Goal: Task Accomplishment & Management: Manage account settings

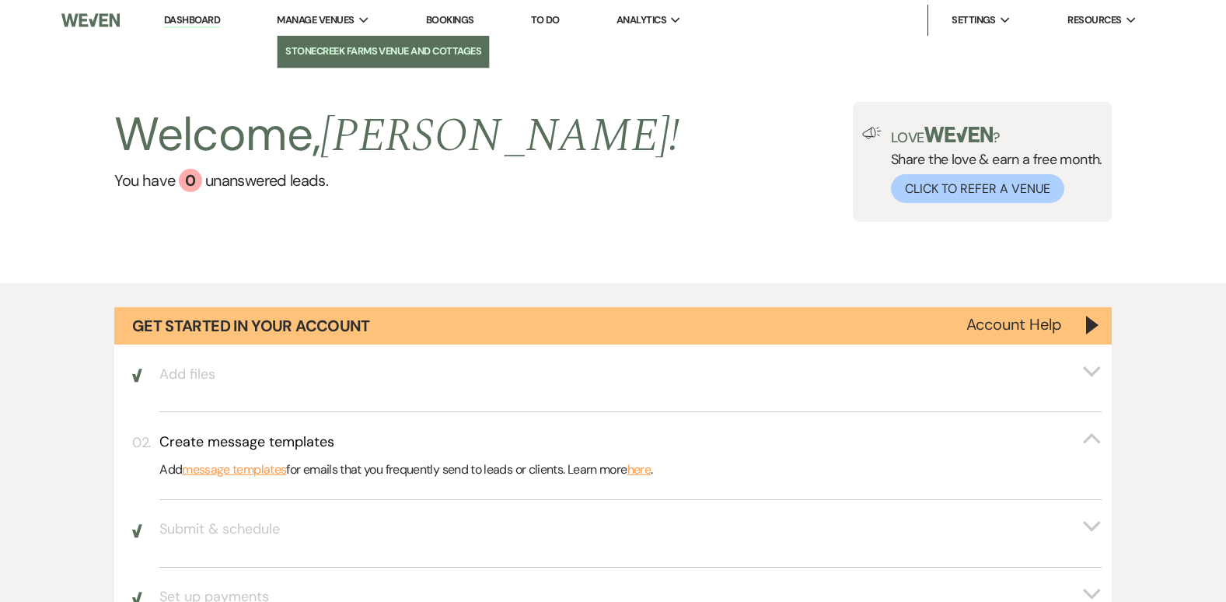
click at [347, 51] on li "StoneCreek Farms Venue and Cottages" at bounding box center [383, 52] width 196 height 16
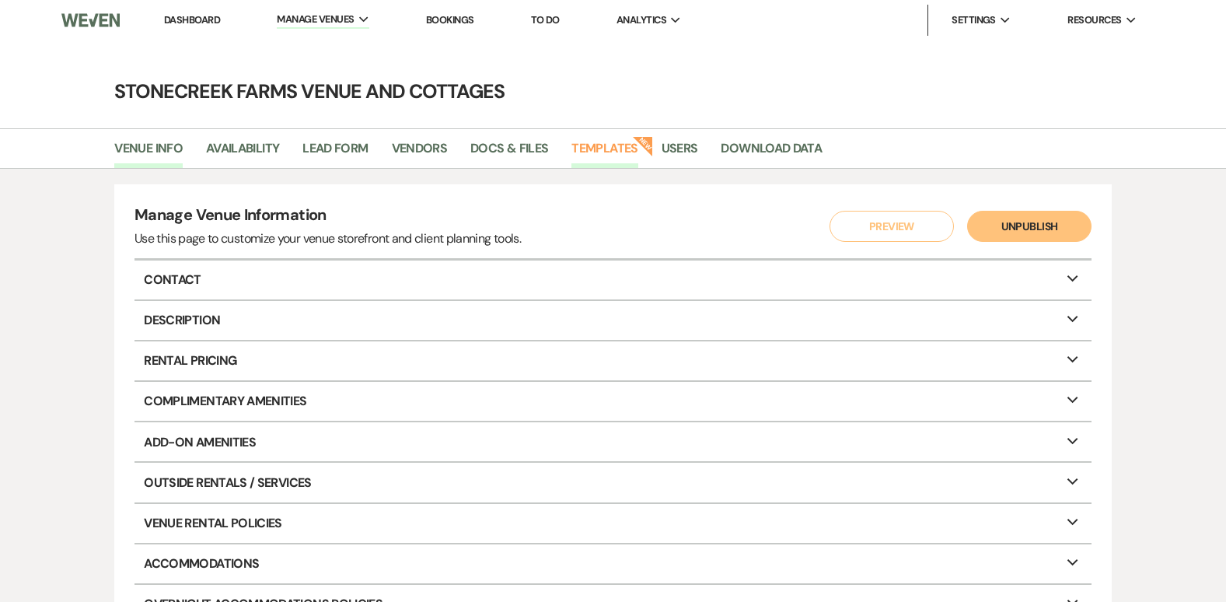
click at [615, 145] on link "Templates" at bounding box center [604, 153] width 66 height 30
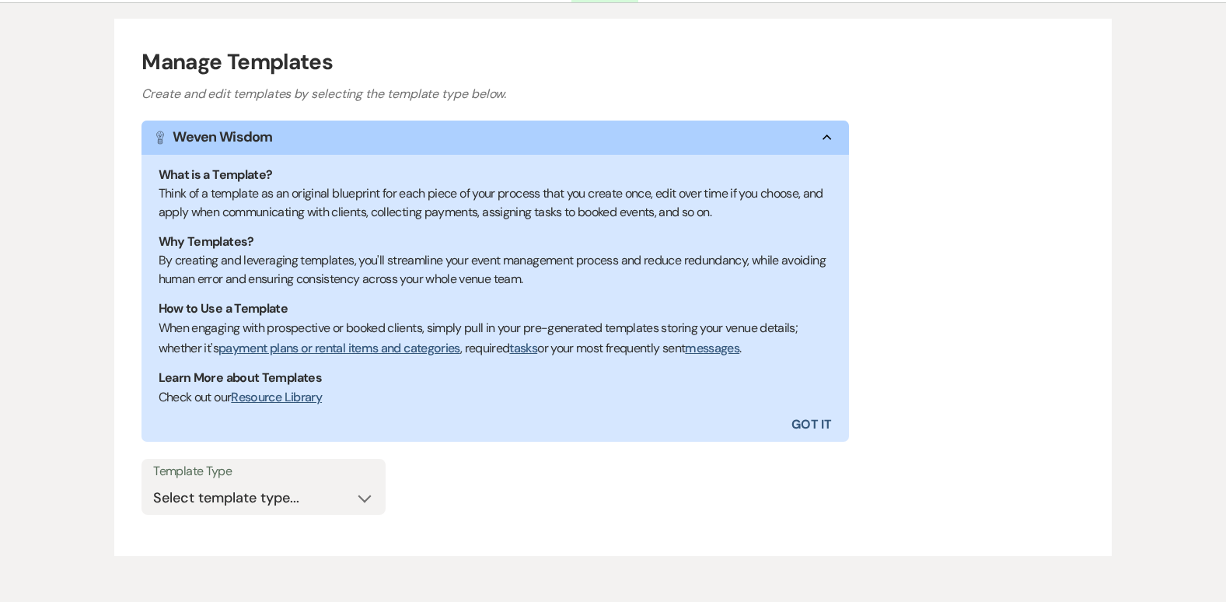
scroll to position [236, 0]
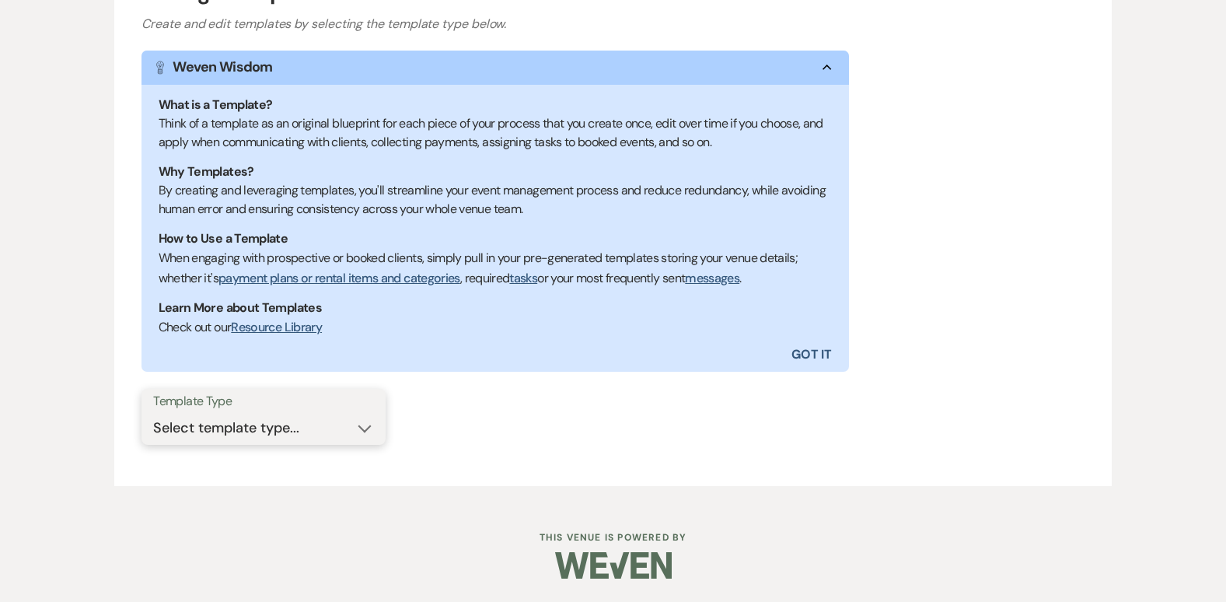
click at [364, 433] on select "Select template type... Task List Message Templates Payment Plan Inventory Item…" at bounding box center [263, 428] width 221 height 30
select select "Inventory Items"
click at [153, 413] on select "Select template type... Task List Message Templates Payment Plan Inventory Item…" at bounding box center [263, 428] width 221 height 30
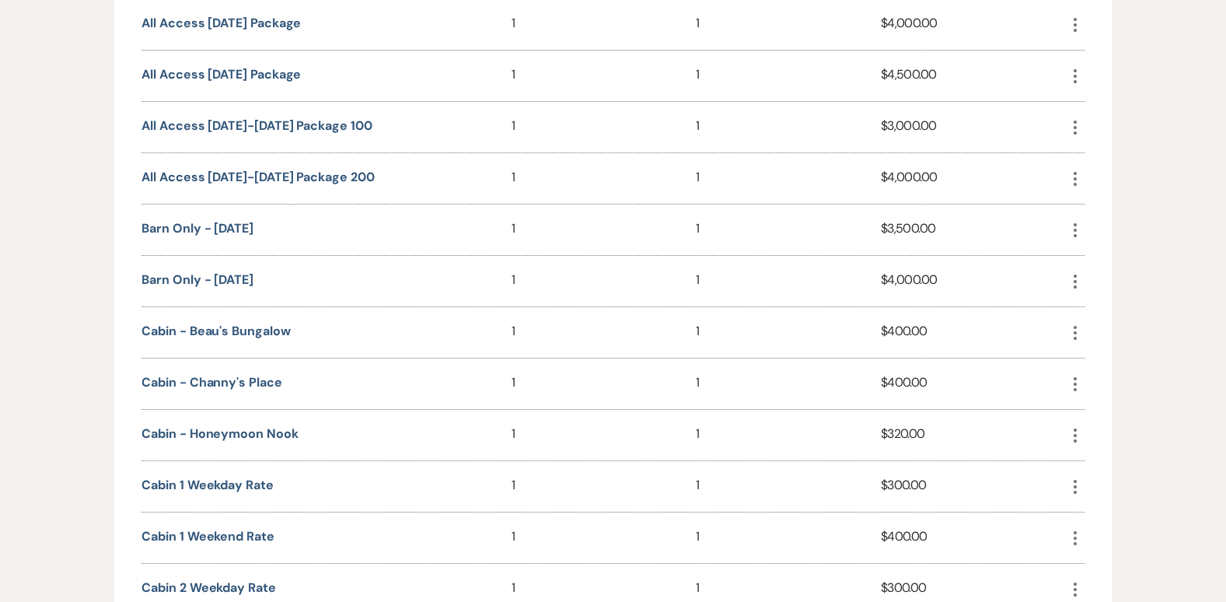
scroll to position [847, 0]
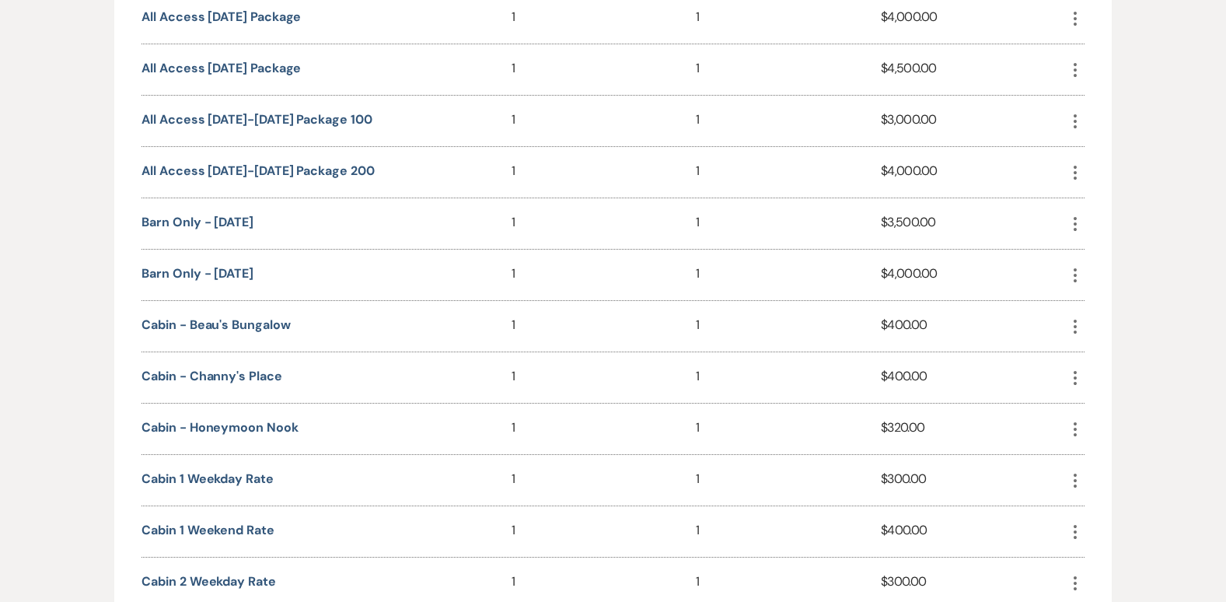
click at [1075, 431] on icon "More" at bounding box center [1075, 429] width 19 height 19
click at [1111, 456] on button "Pencil Edit" at bounding box center [1112, 460] width 93 height 26
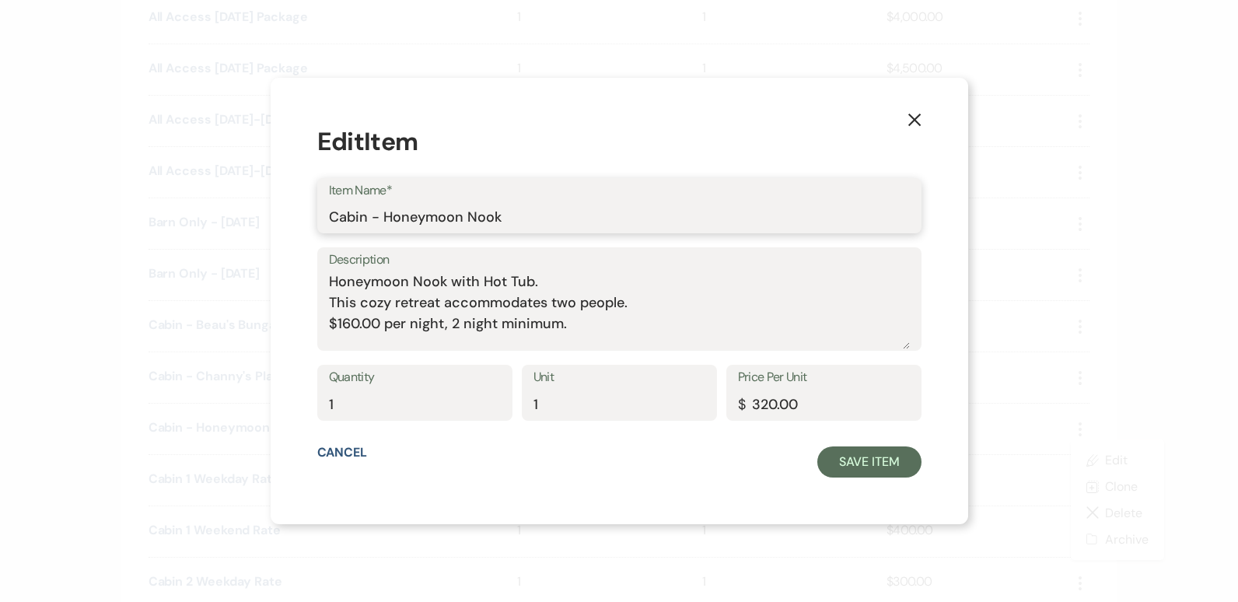
click at [520, 215] on input "Cabin - Honeymoon Nook" at bounding box center [619, 216] width 581 height 30
type input "Cabin - Honeysuckle Den"
click at [463, 282] on textarea "Honeymoon Nook with Hot Tub. This cozy retreat accommodates two people. $160.00…" at bounding box center [619, 310] width 581 height 78
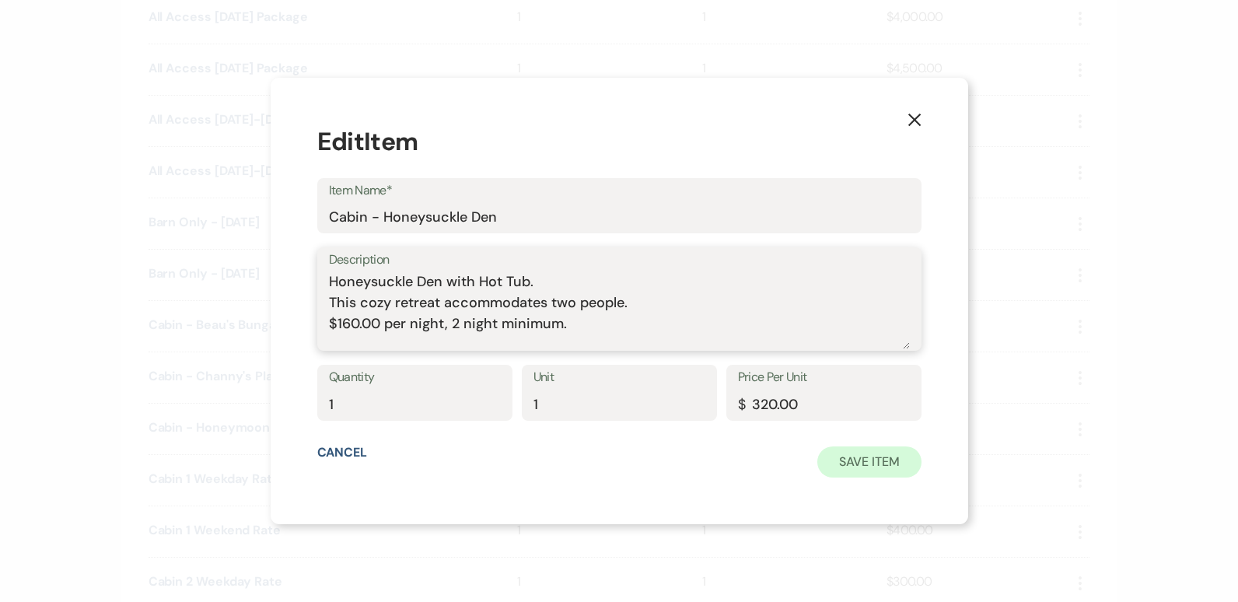
type textarea "Honeysuckle Den with Hot Tub. This cozy retreat accommodates two people. $160.0…"
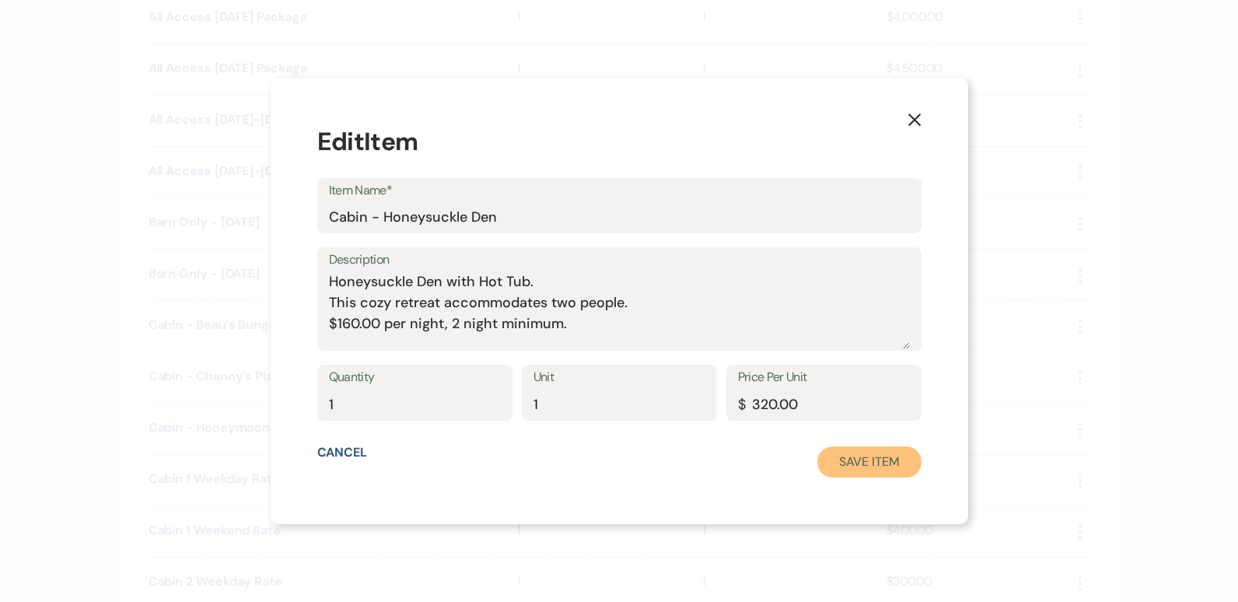
click at [864, 459] on button "Save Item" at bounding box center [868, 461] width 103 height 31
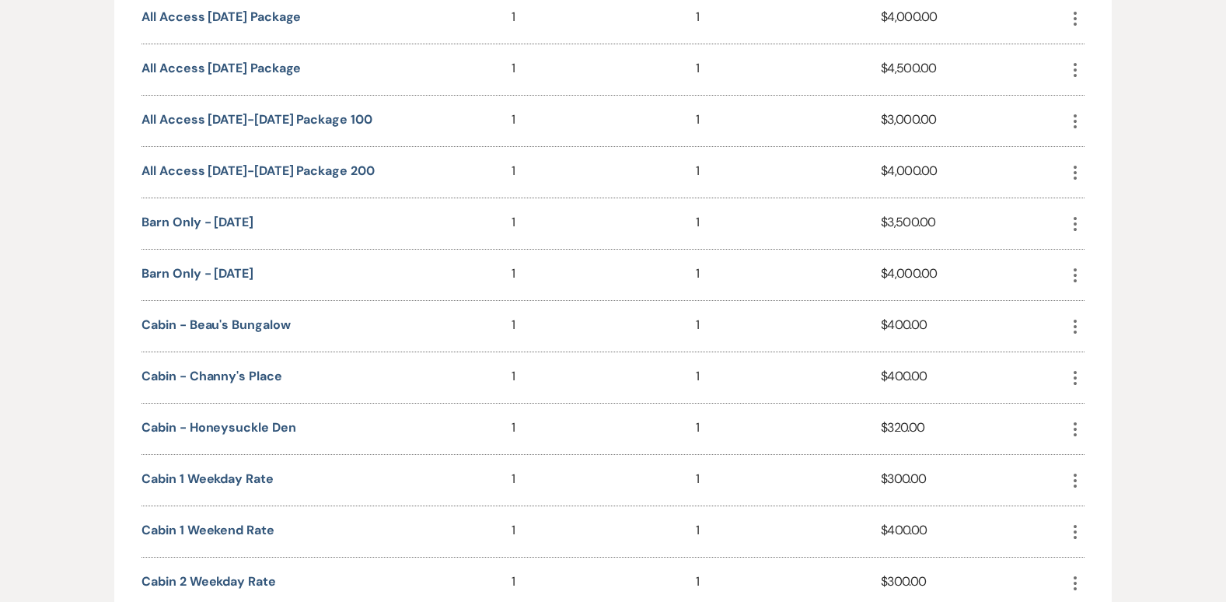
click at [1070, 485] on icon "More" at bounding box center [1075, 480] width 19 height 19
click at [1106, 507] on button "Pencil Edit" at bounding box center [1112, 511] width 93 height 26
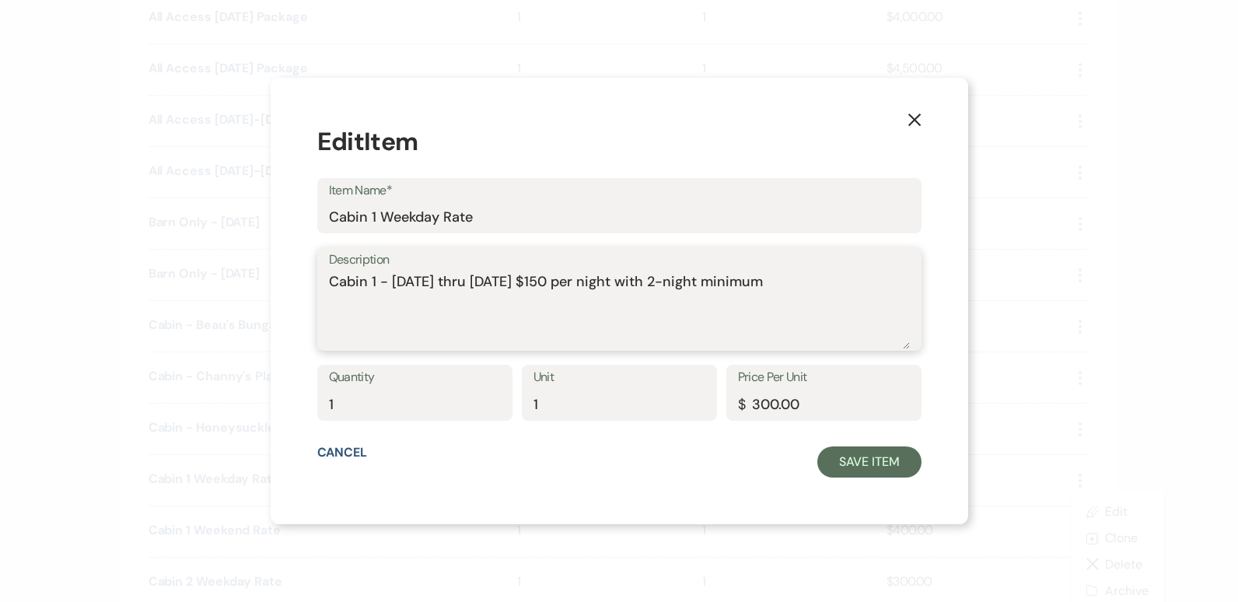
click at [399, 279] on textarea "Cabin 1 - [DATE] thru [DATE] $150 per night with 2-night minimum" at bounding box center [619, 310] width 581 height 78
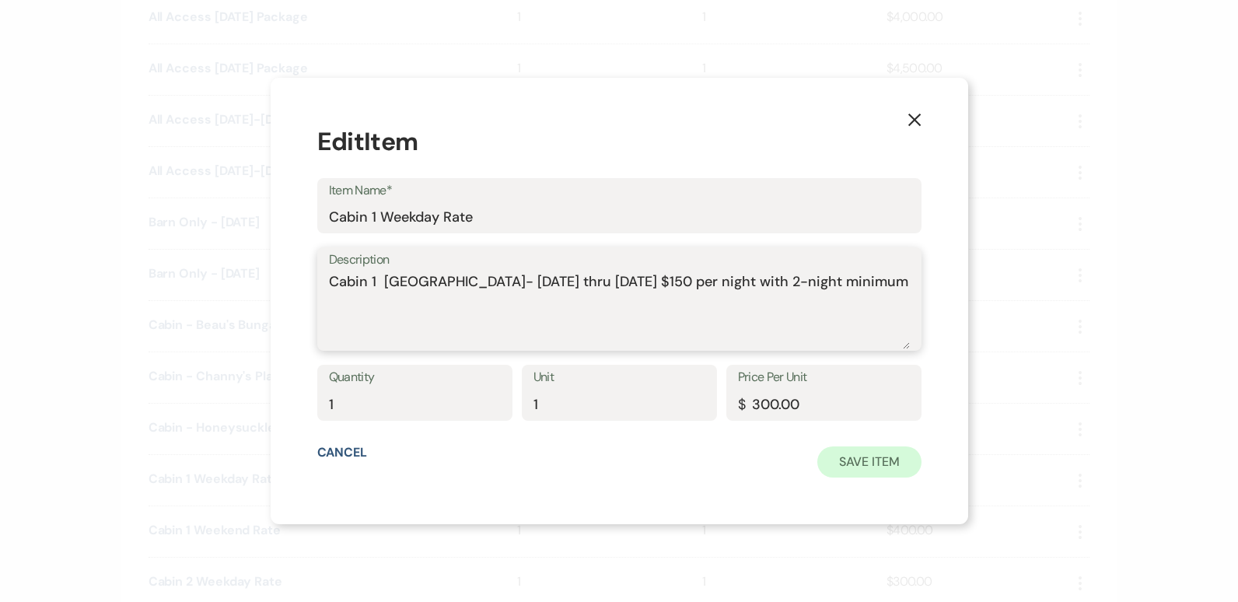
type textarea "Cabin 1 [GEOGRAPHIC_DATA]- [DATE] thru [DATE] $150 per night with 2-night minim…"
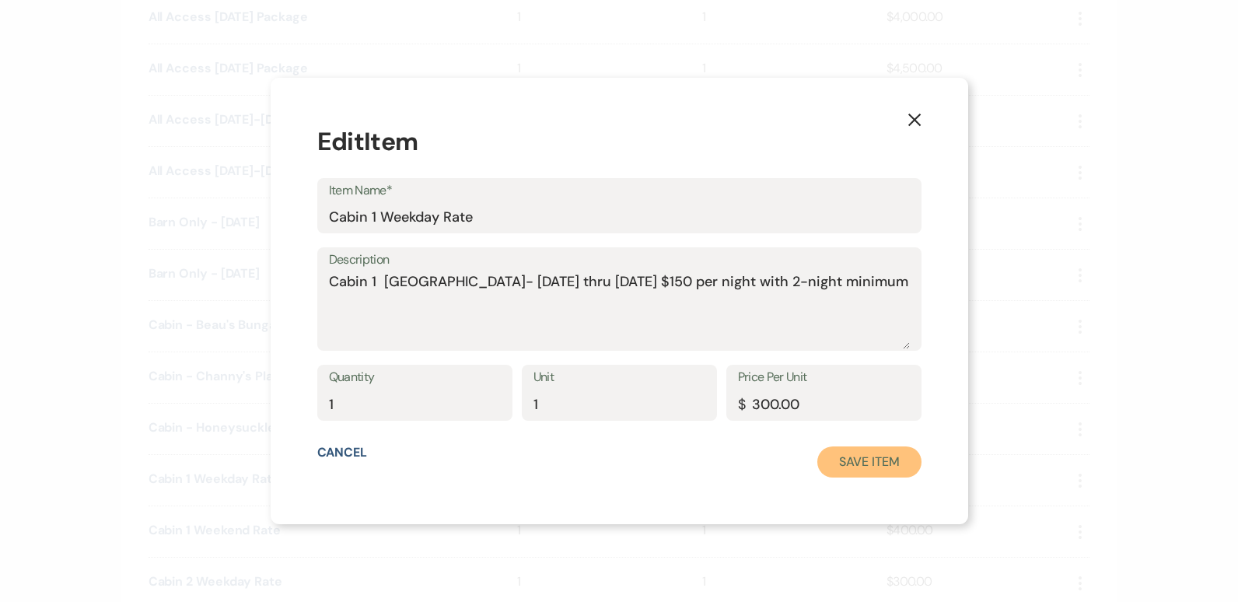
click at [847, 467] on button "Save Item" at bounding box center [868, 461] width 103 height 31
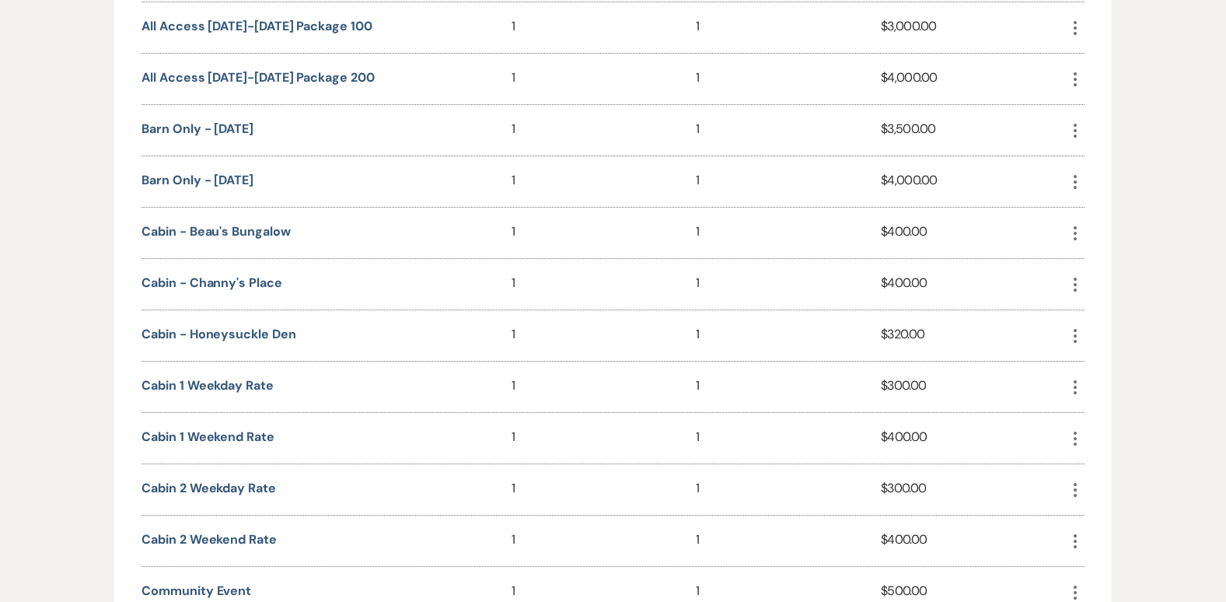
scroll to position [972, 0]
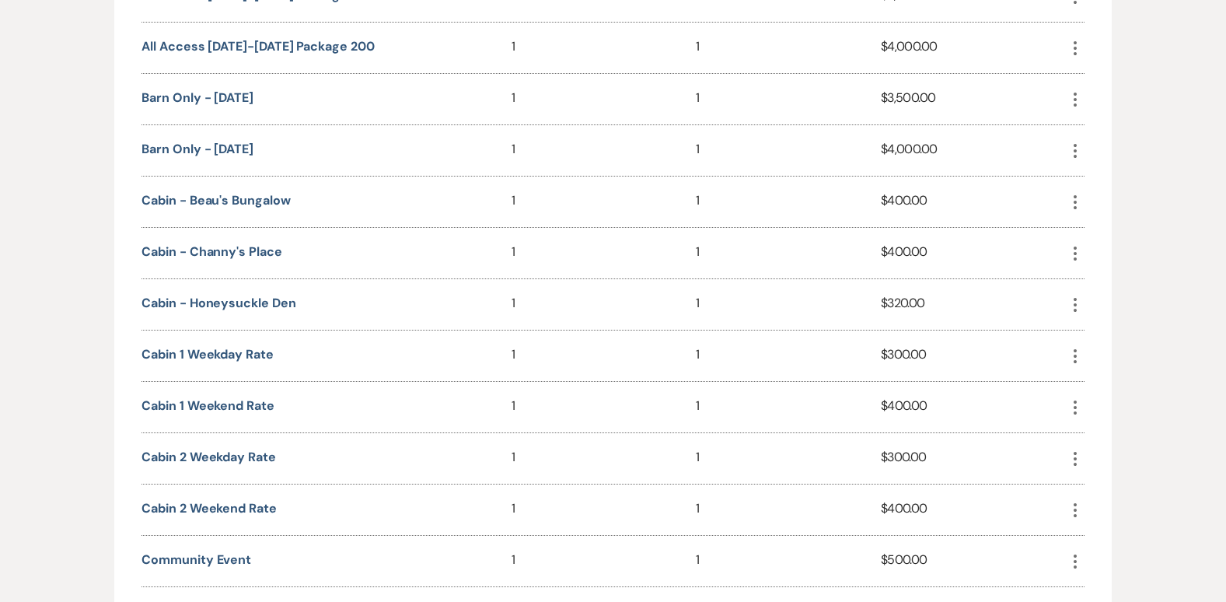
click at [1077, 358] on icon "More" at bounding box center [1075, 356] width 19 height 19
click at [1089, 381] on icon "Pencil" at bounding box center [1090, 387] width 12 height 12
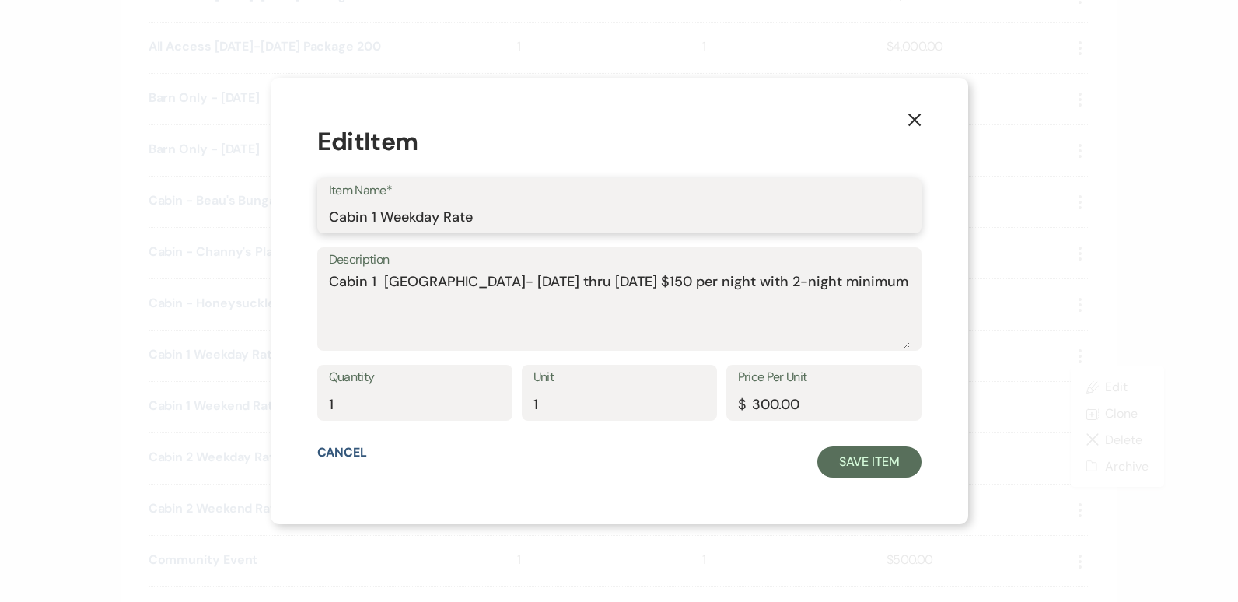
click at [496, 214] on input "Cabin 1 Weekday Rate" at bounding box center [619, 216] width 581 height 30
type input "Cabin [STREET_ADDRESS]"
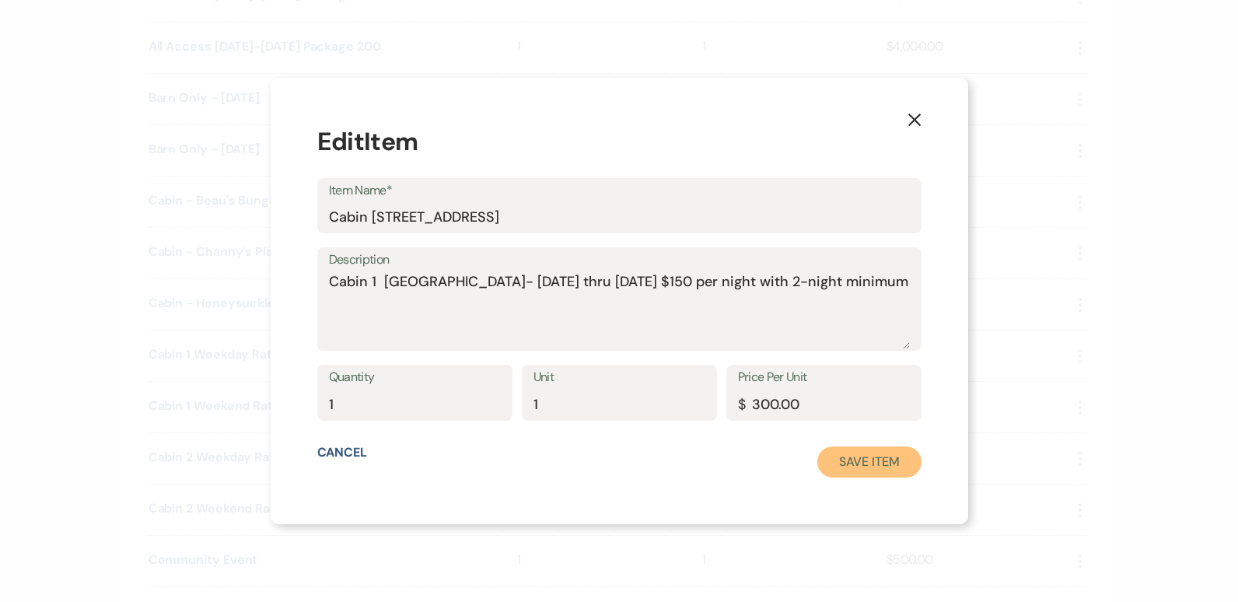
click at [850, 459] on button "Save Item" at bounding box center [868, 461] width 103 height 31
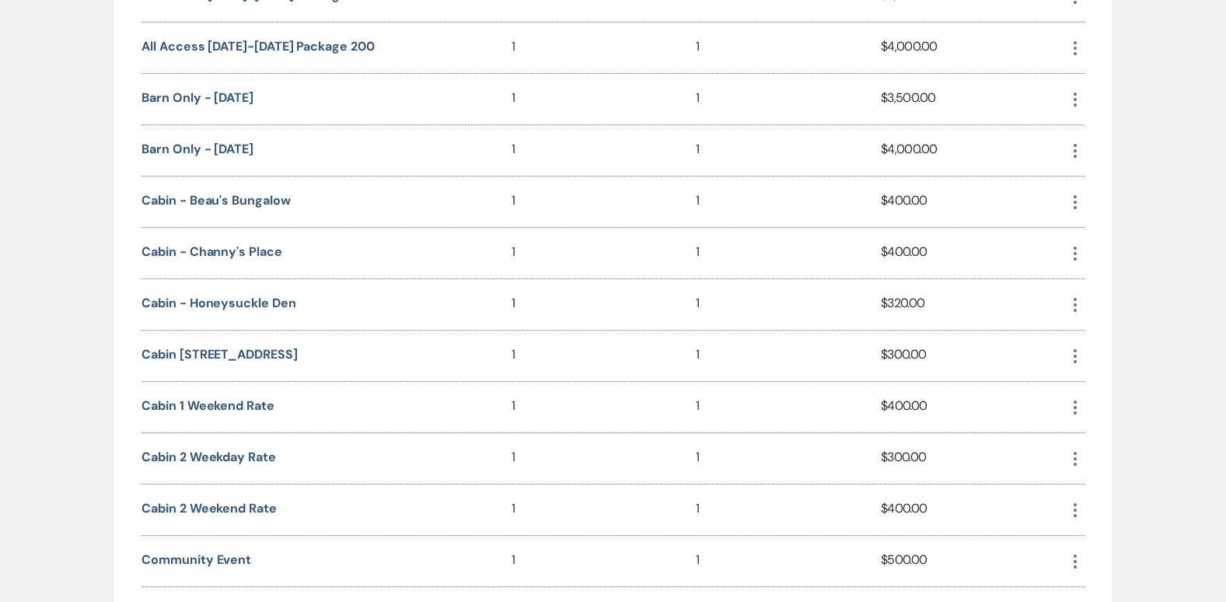
click at [1074, 410] on icon "More" at bounding box center [1075, 407] width 19 height 19
click at [1105, 435] on button "Pencil Edit" at bounding box center [1112, 438] width 93 height 26
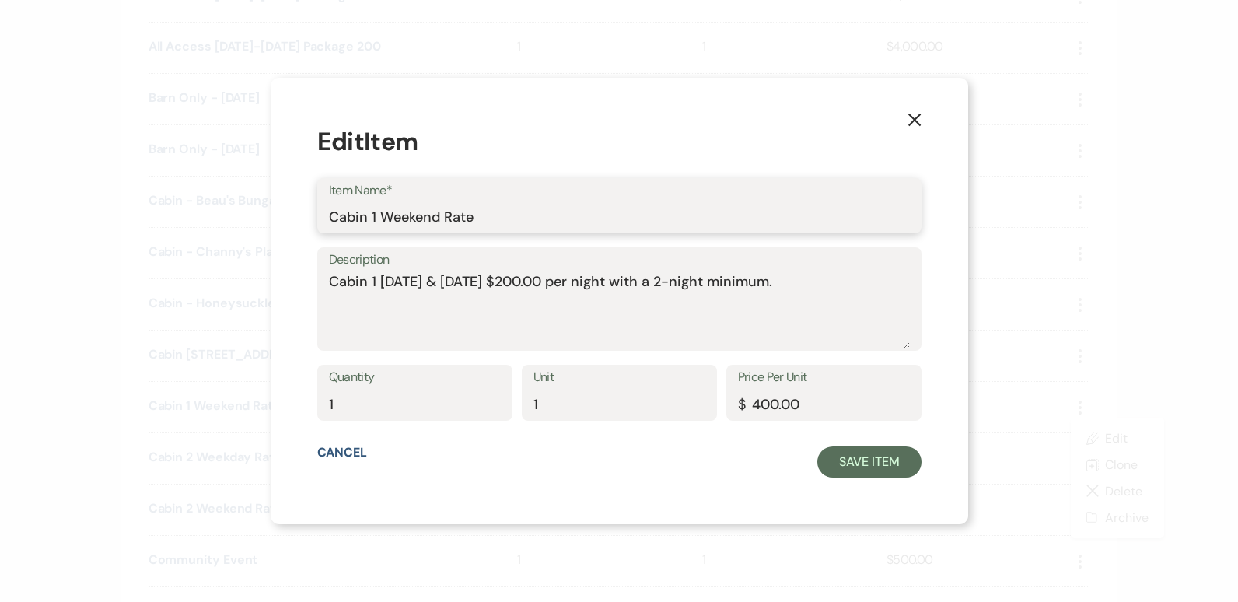
click at [497, 220] on input "Cabin 1 Weekend Rate" at bounding box center [619, 216] width 581 height 30
click at [551, 211] on input "Cabin [STREET_ADDRESS]" at bounding box center [619, 216] width 581 height 30
type input "Cabin 1 Waterside Cove Weekend Rate"
click at [396, 280] on textarea "Cabin 1 [DATE] & [DATE] $200.00 per night with a 2-night minimum." at bounding box center [619, 310] width 581 height 78
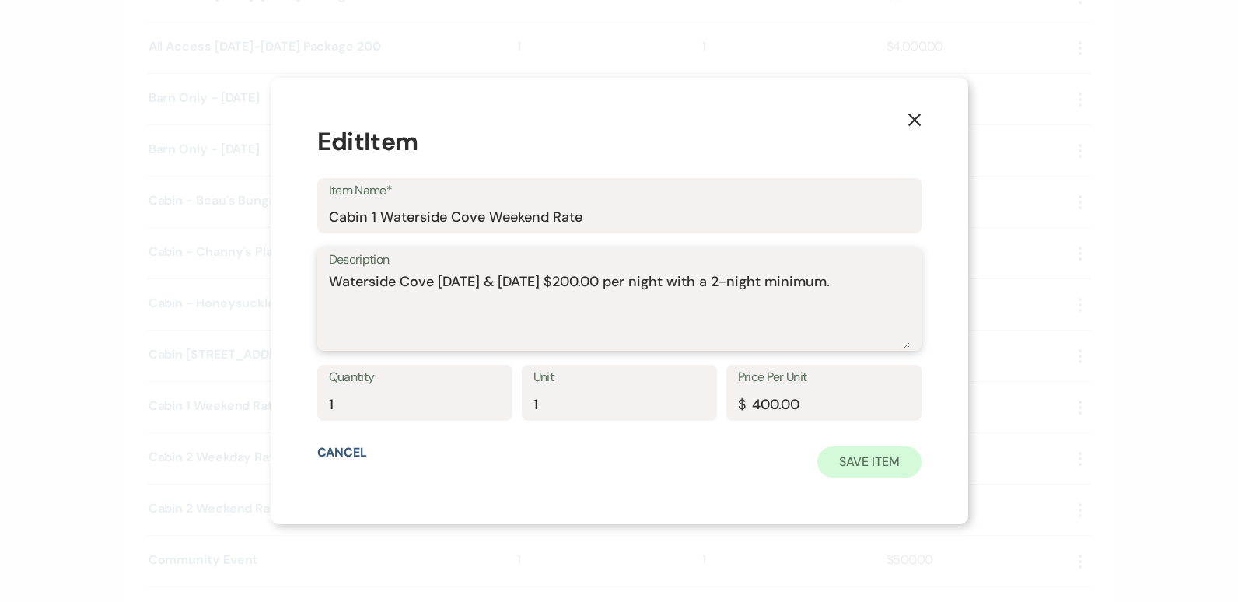
type textarea "Waterside Cove [DATE] & [DATE] $200.00 per night with a 2-night minimum."
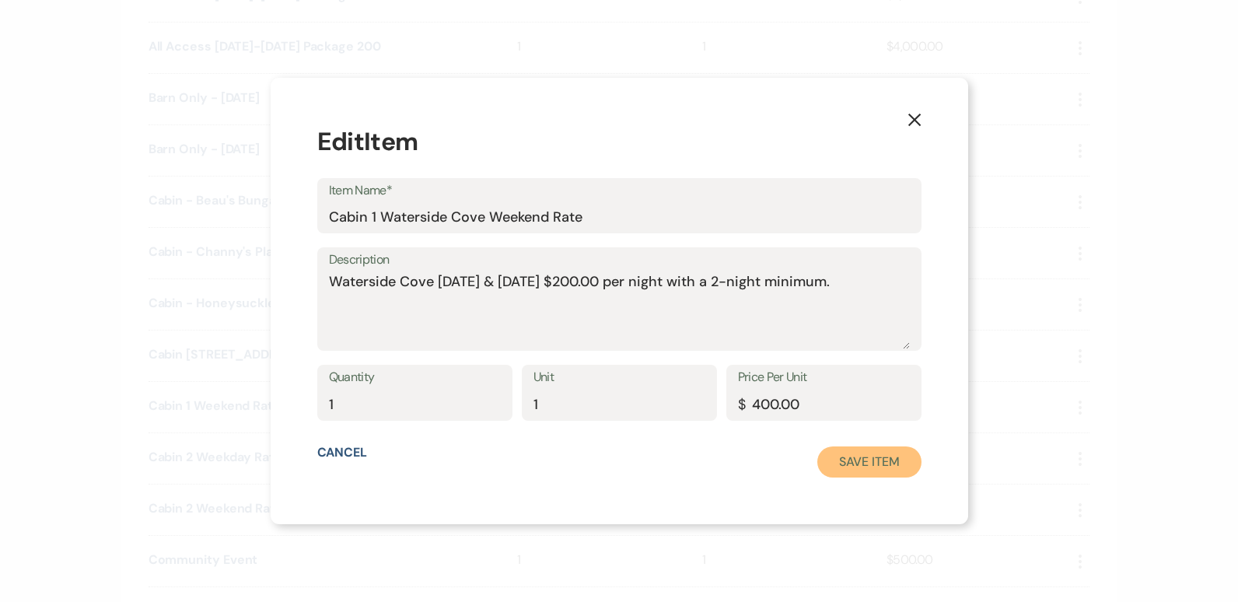
click at [861, 466] on button "Save Item" at bounding box center [868, 461] width 103 height 31
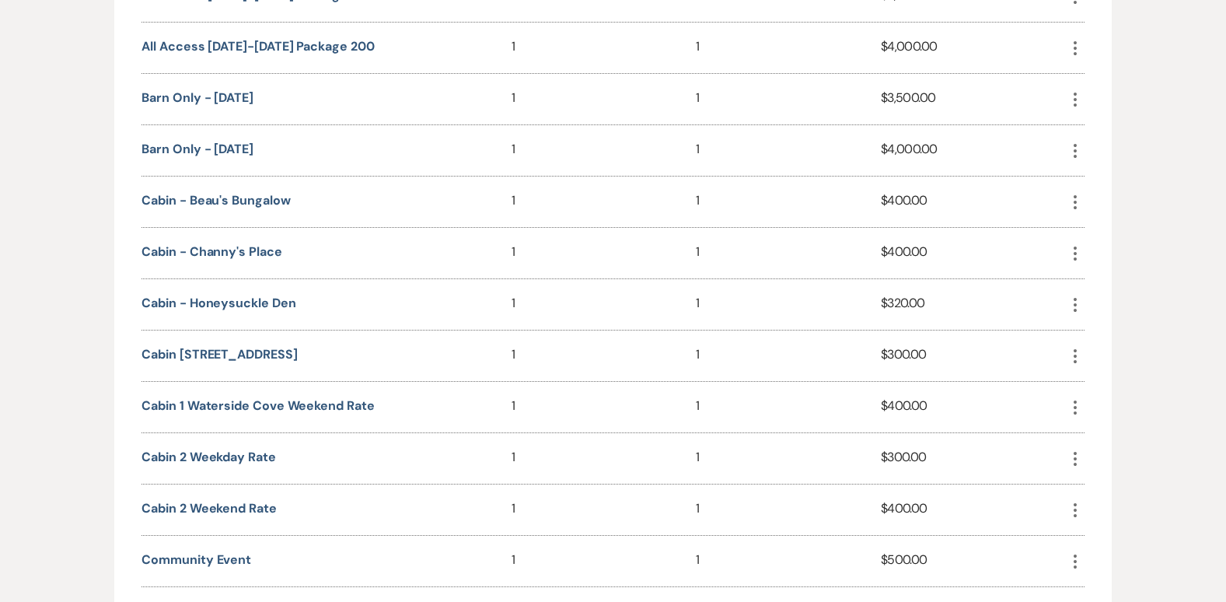
click at [1074, 358] on icon "More" at bounding box center [1075, 356] width 19 height 19
click at [1109, 386] on button "Pencil Edit" at bounding box center [1112, 387] width 93 height 26
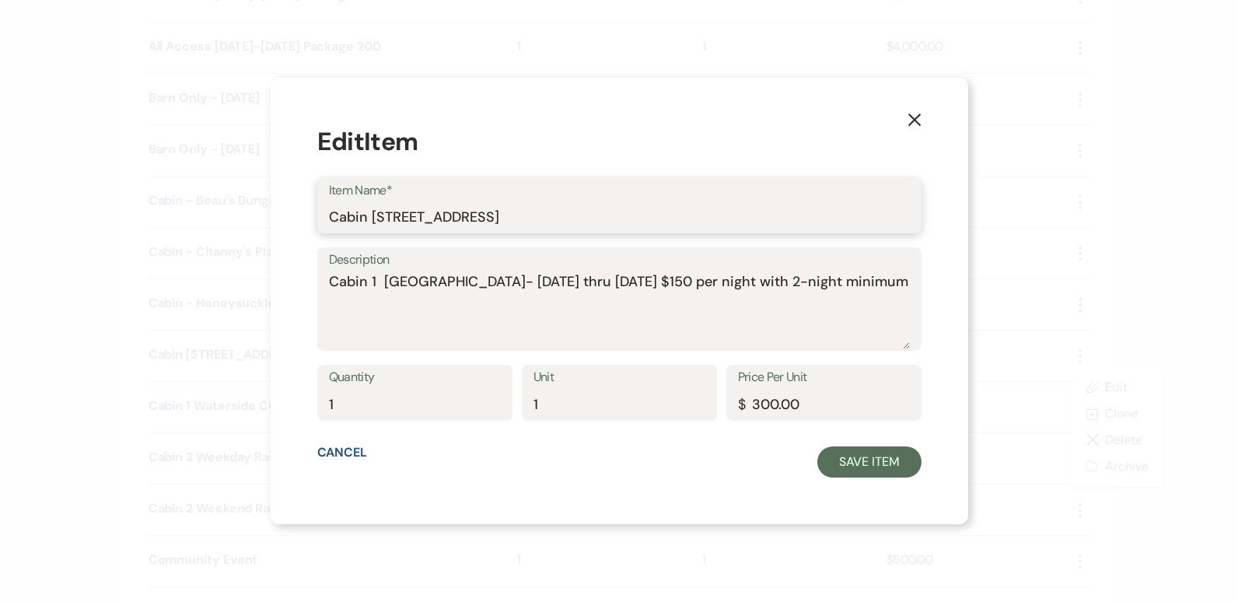
click at [573, 222] on input "Cabin [STREET_ADDRESS]" at bounding box center [619, 216] width 581 height 30
type input "Cabin 1 Waterside Cove Weekday Rate"
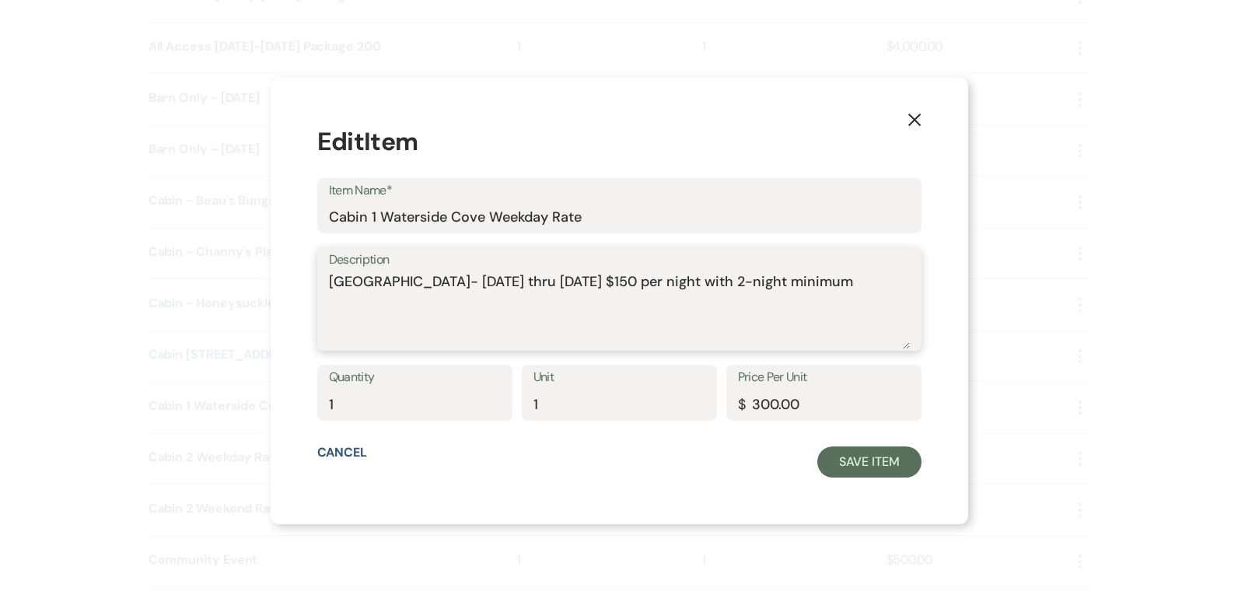
click at [353, 278] on textarea "[GEOGRAPHIC_DATA]- [DATE] thru [DATE] $150 per night with 2-night minimum" at bounding box center [619, 310] width 581 height 78
type textarea "[GEOGRAPHIC_DATA]- [DATE] thru [DATE] $150 per night with 2-night minimum"
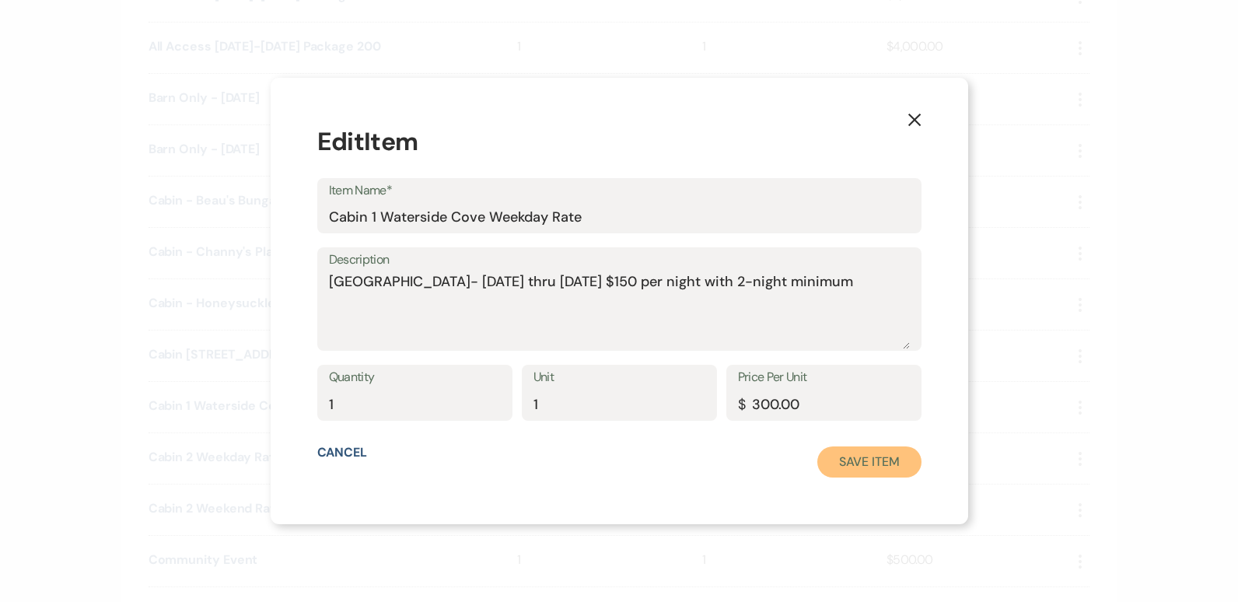
click at [866, 463] on button "Save Item" at bounding box center [868, 461] width 103 height 31
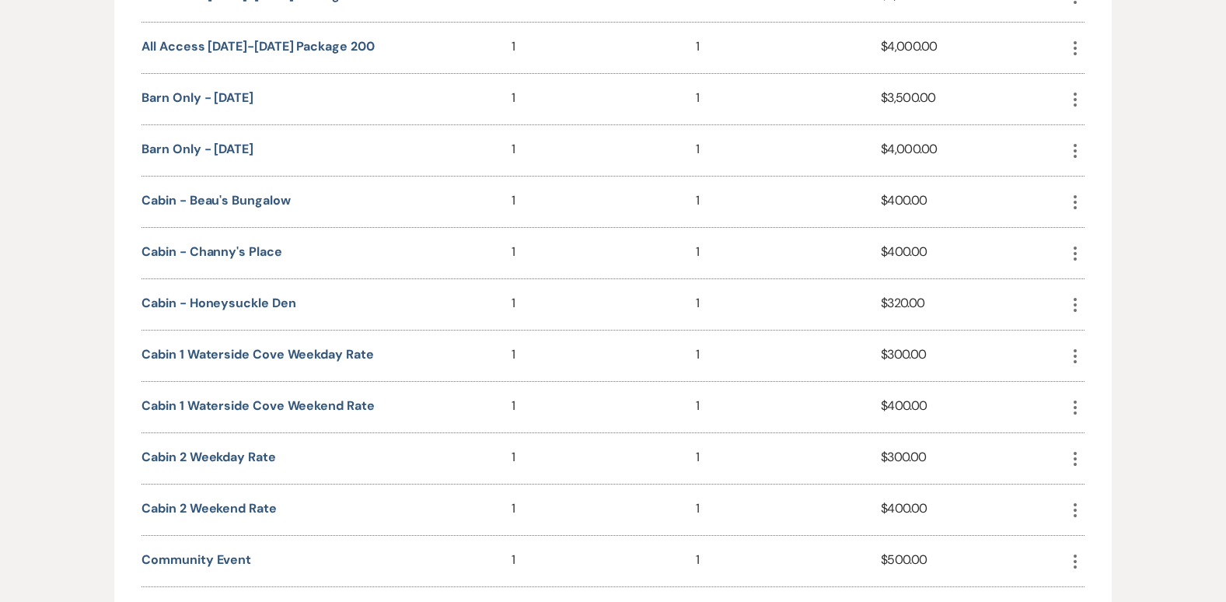
click at [1070, 461] on icon "More" at bounding box center [1075, 458] width 19 height 19
click at [1118, 491] on button "Pencil Edit" at bounding box center [1112, 490] width 93 height 26
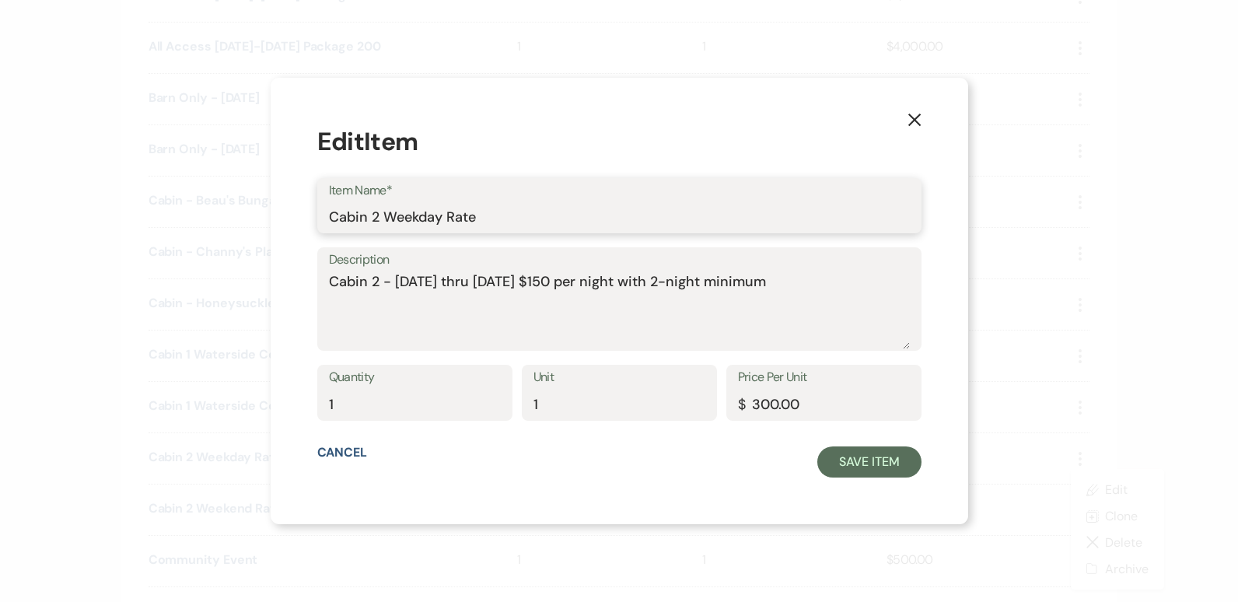
click at [401, 217] on input "Cabin 2 Weekday Rate" at bounding box center [619, 216] width 581 height 30
type input "Cabin 2 The Lily Pad Weekday Rate"
click at [399, 281] on textarea "Cabin 2 - [DATE] thru [DATE] $150 per night with 2-night minimum" at bounding box center [619, 310] width 581 height 78
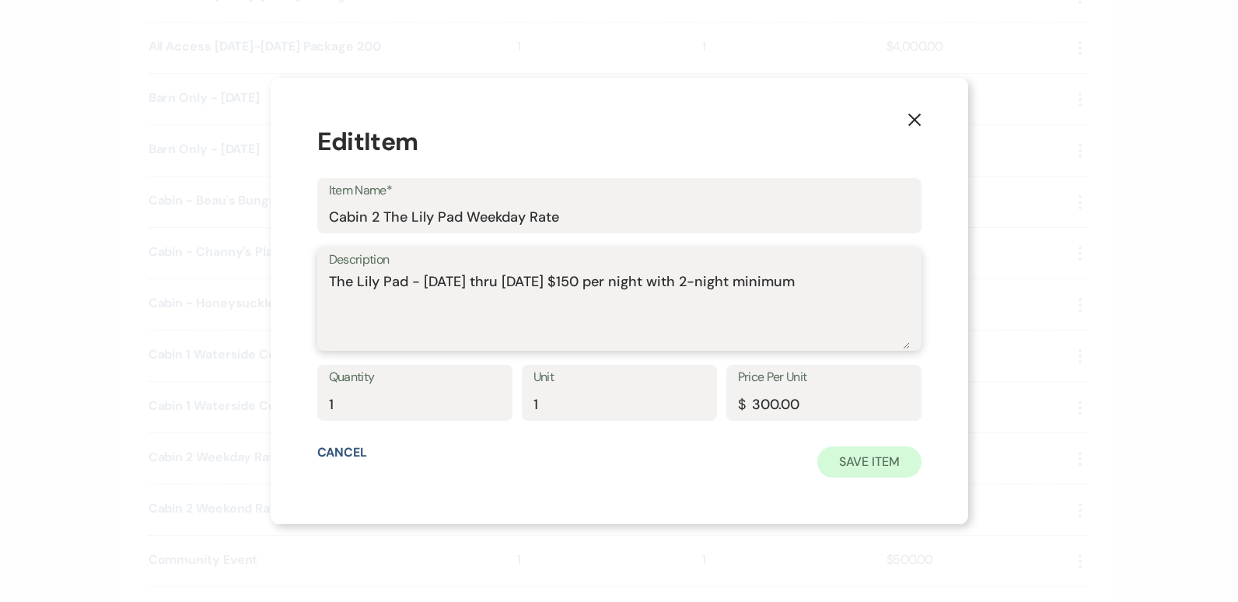
type textarea "The Lily Pad - [DATE] thru [DATE] $150 per night with 2-night minimum"
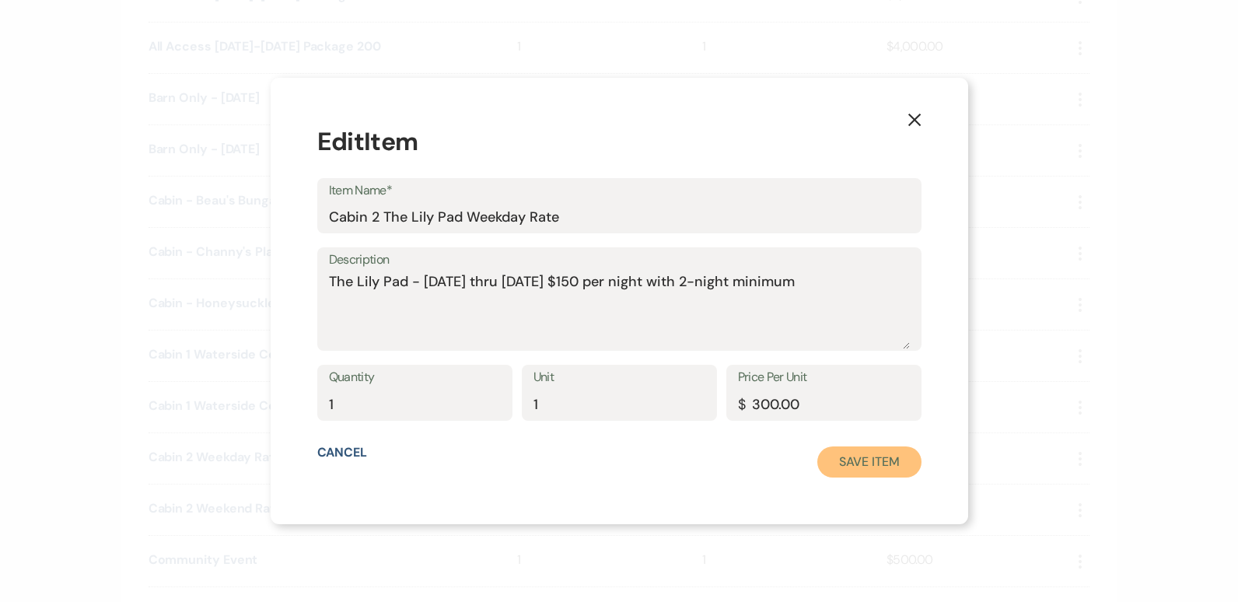
click at [864, 457] on button "Save Item" at bounding box center [868, 461] width 103 height 31
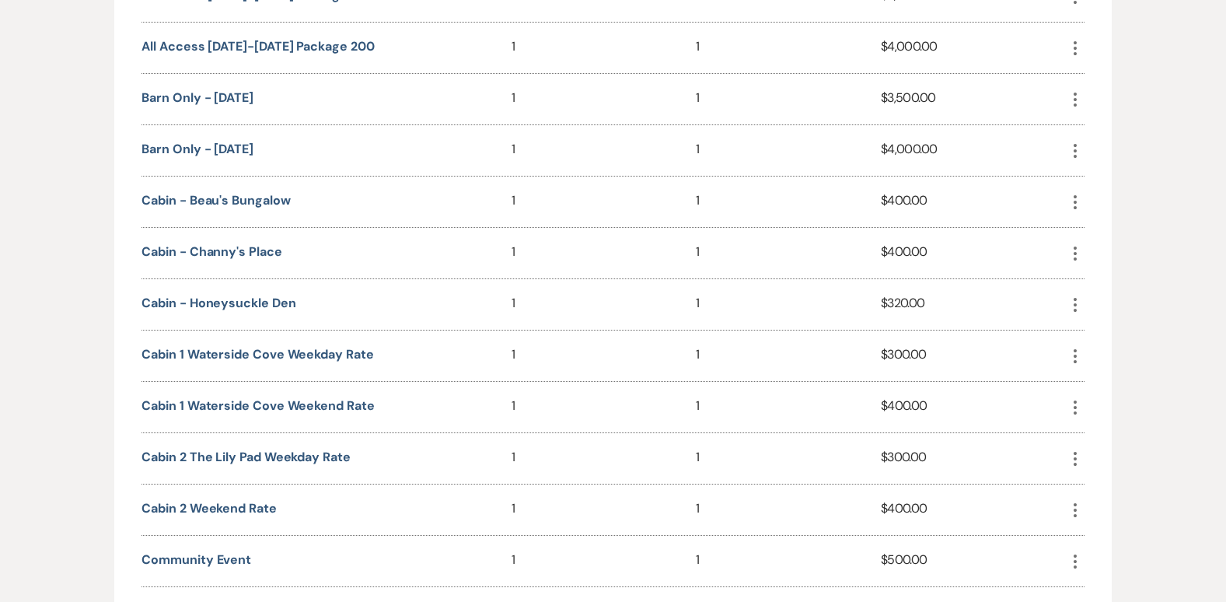
click at [1071, 508] on icon "More" at bounding box center [1075, 510] width 19 height 19
click at [1110, 542] on button "Pencil Edit" at bounding box center [1112, 541] width 93 height 26
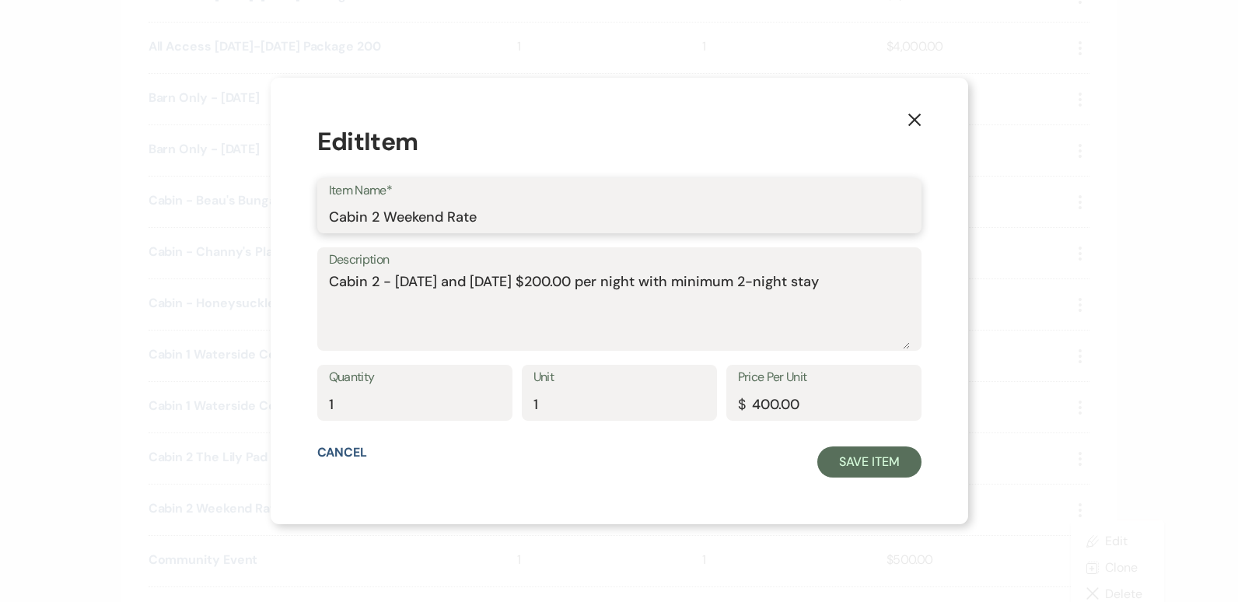
click at [403, 217] on input "Cabin 2 Weekend Rate" at bounding box center [619, 216] width 581 height 30
type input "Cabin 2 The Lily Pad Weekend Rate"
click at [400, 279] on textarea "Cabin 2 - [DATE] and [DATE] $200.00 per night with minimum 2-night stay" at bounding box center [619, 310] width 581 height 78
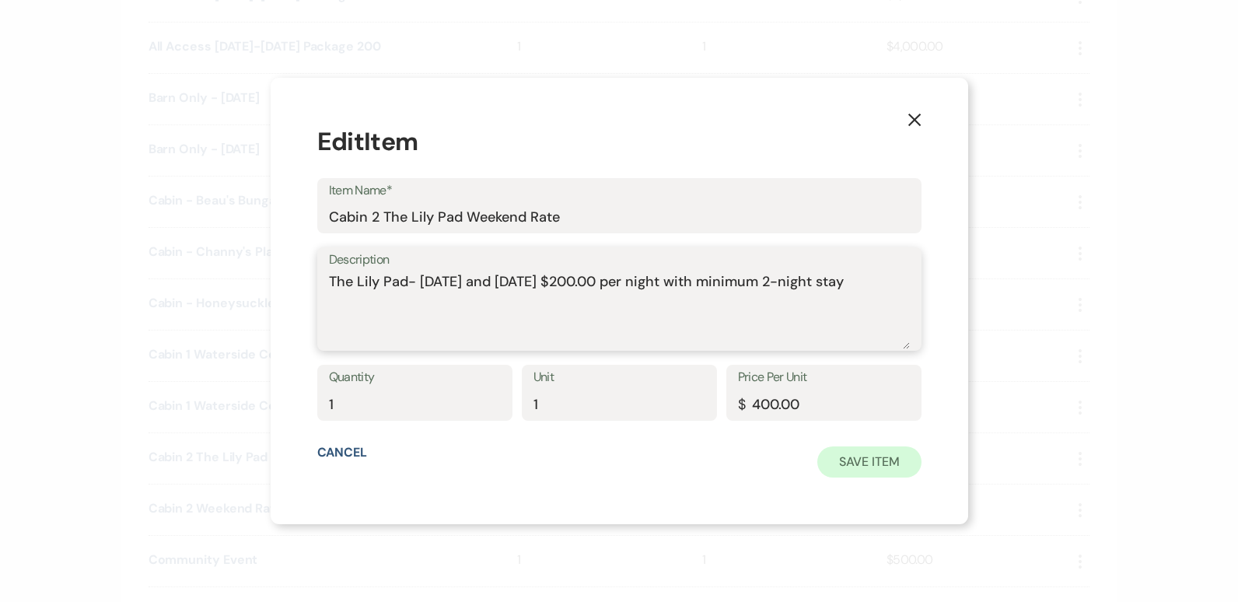
type textarea "The Lily Pad- [DATE] and [DATE] $200.00 per night with minimum 2-night stay"
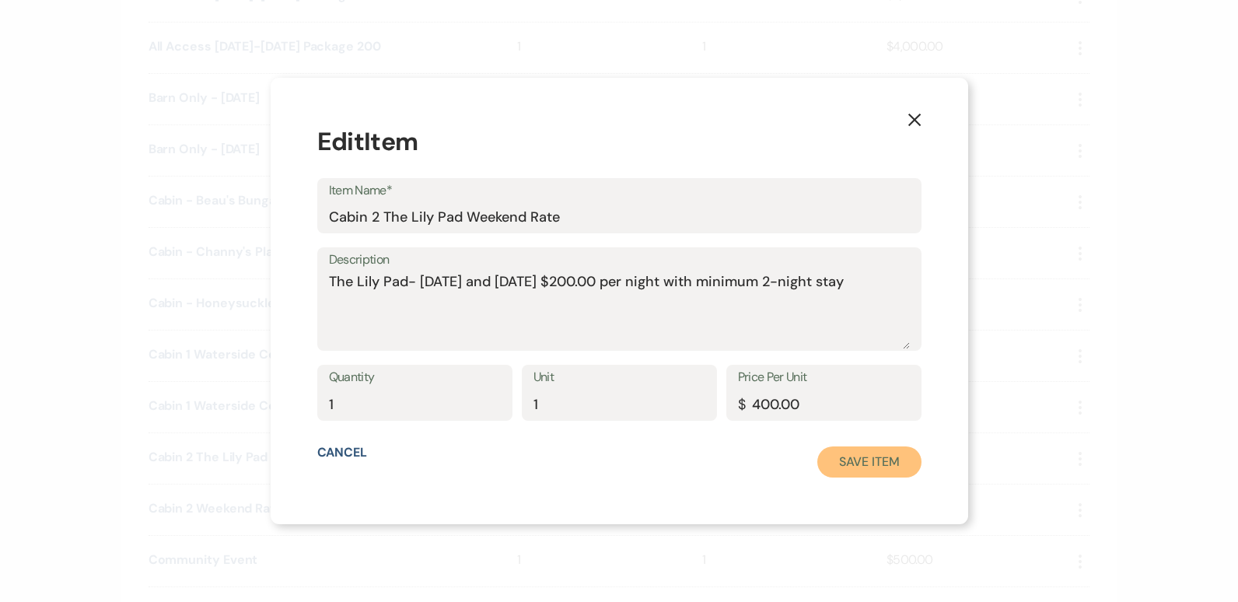
click at [829, 465] on button "Save Item" at bounding box center [868, 461] width 103 height 31
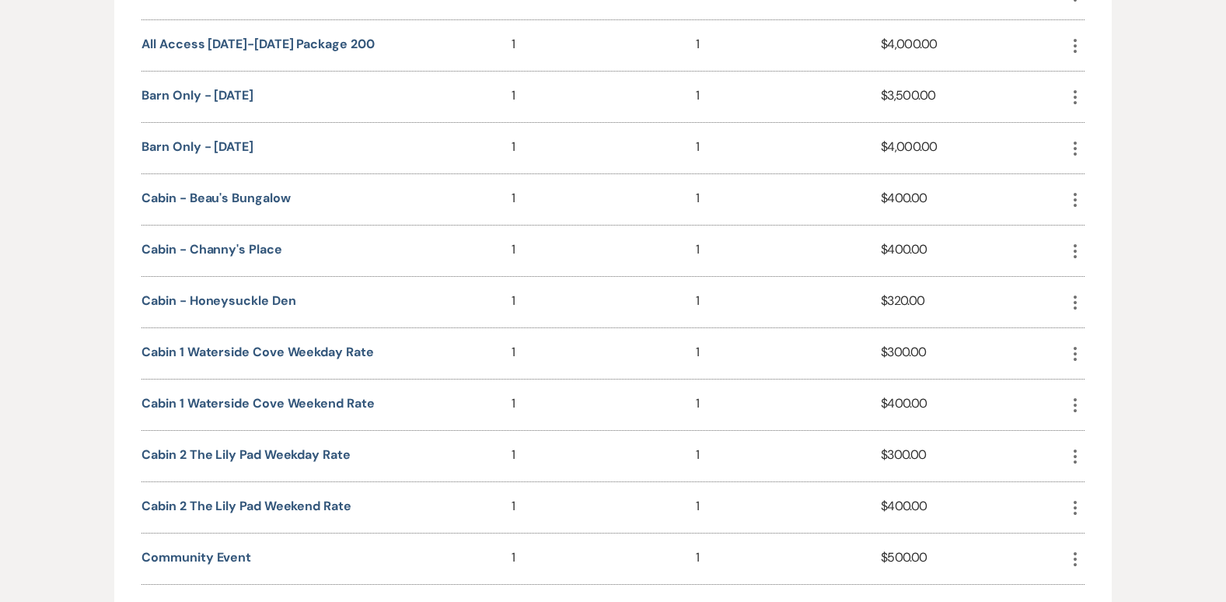
scroll to position [0, 0]
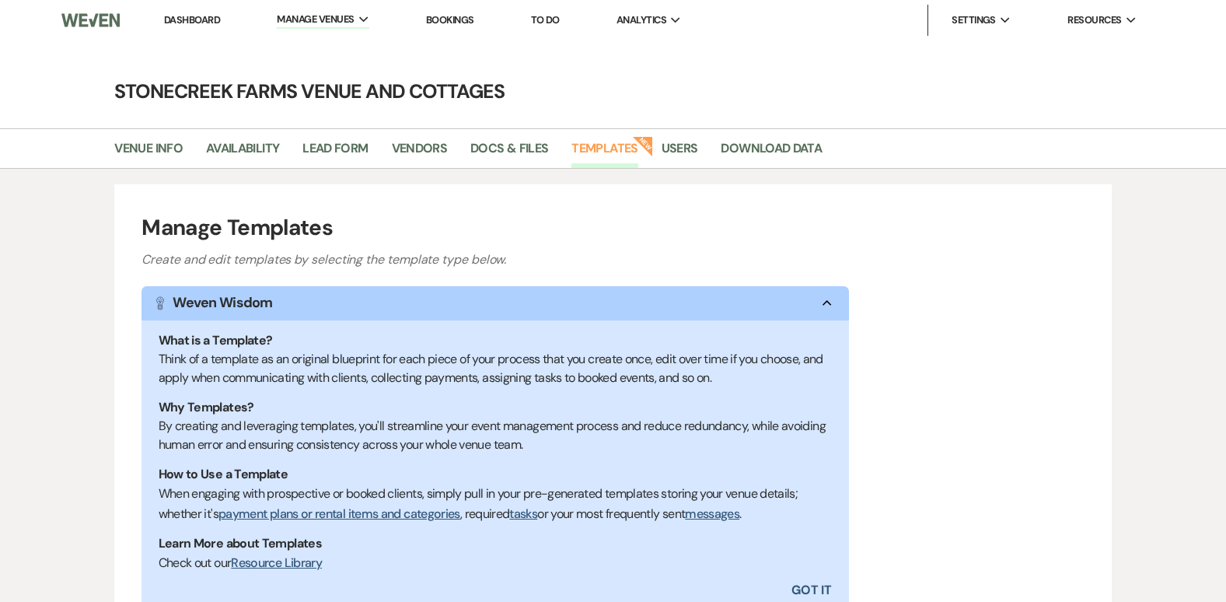
click at [194, 16] on link "Dashboard" at bounding box center [192, 19] width 56 height 13
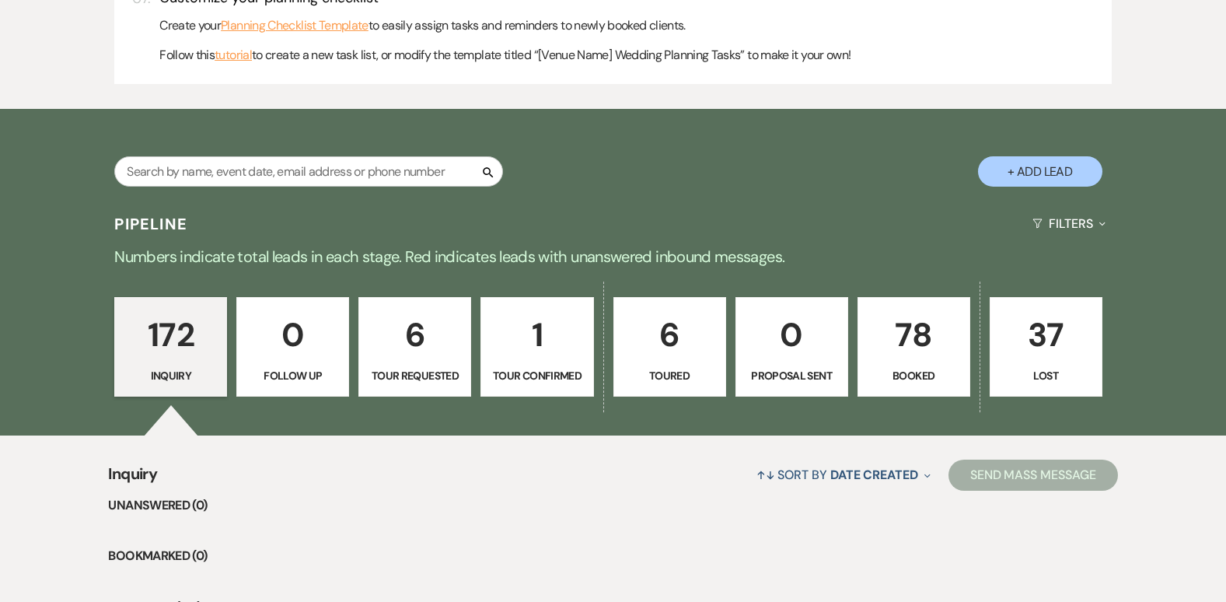
scroll to position [891, 0]
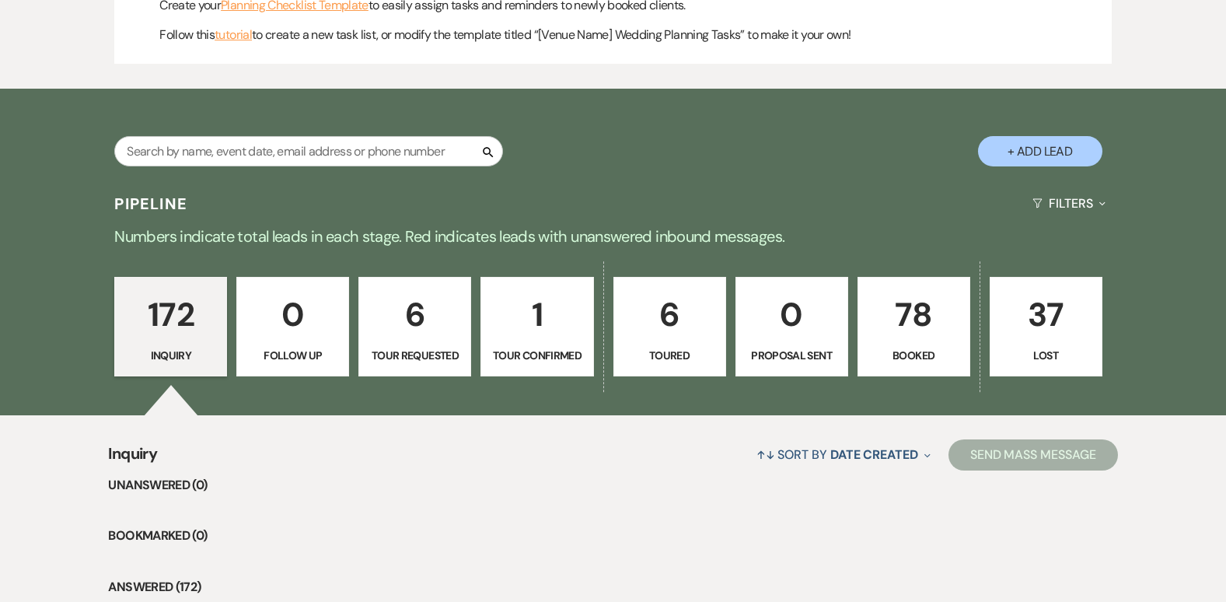
click at [916, 315] on p "78" at bounding box center [914, 314] width 93 height 52
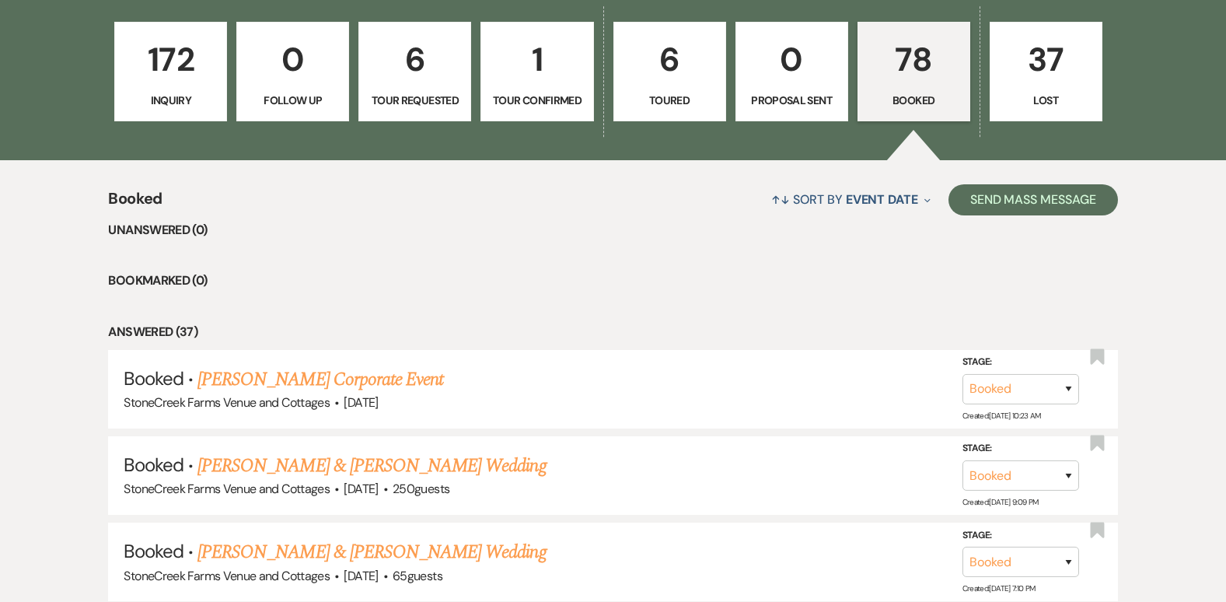
scroll to position [1161, 0]
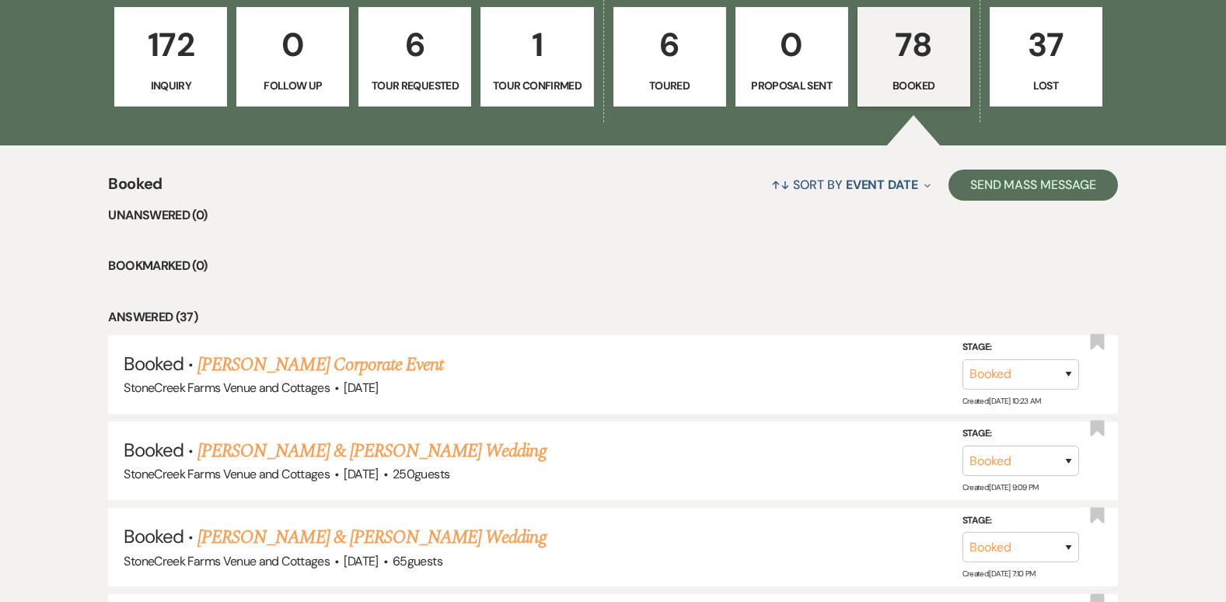
click at [173, 38] on p "172" at bounding box center [170, 45] width 93 height 52
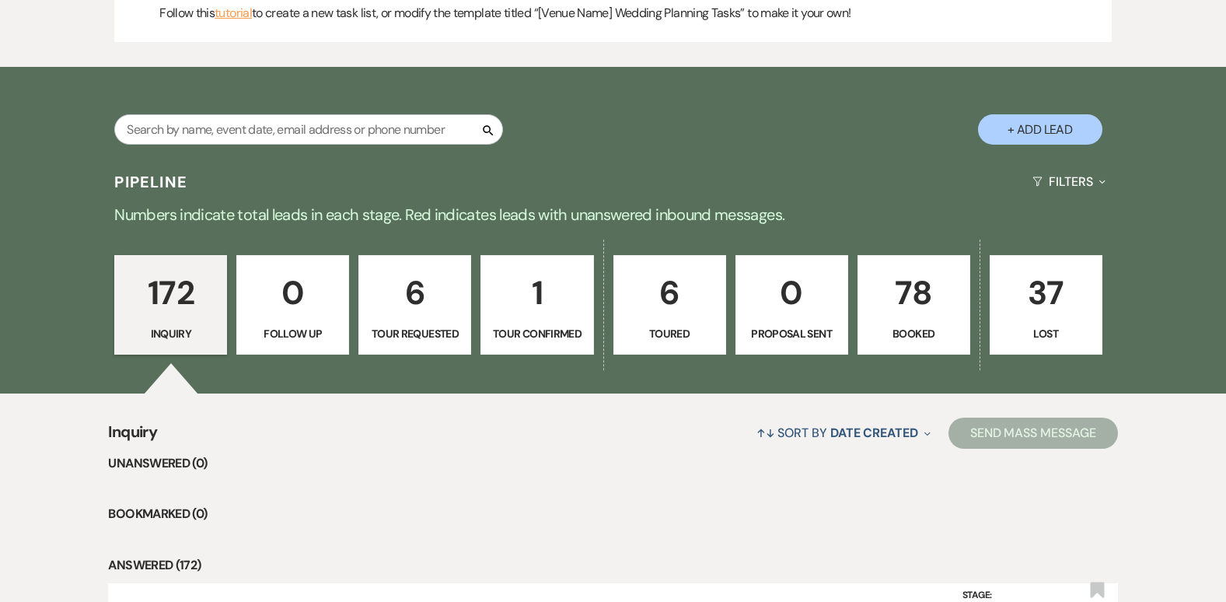
scroll to position [914, 0]
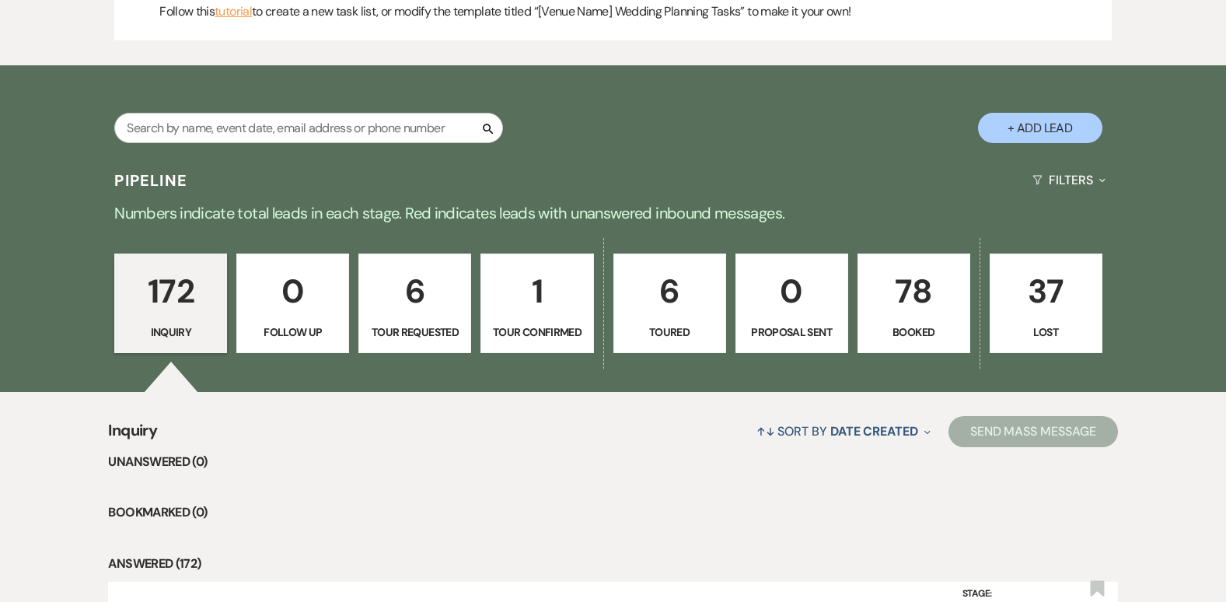
click at [1064, 122] on button "+ Add Lead" at bounding box center [1040, 128] width 124 height 30
select select "796"
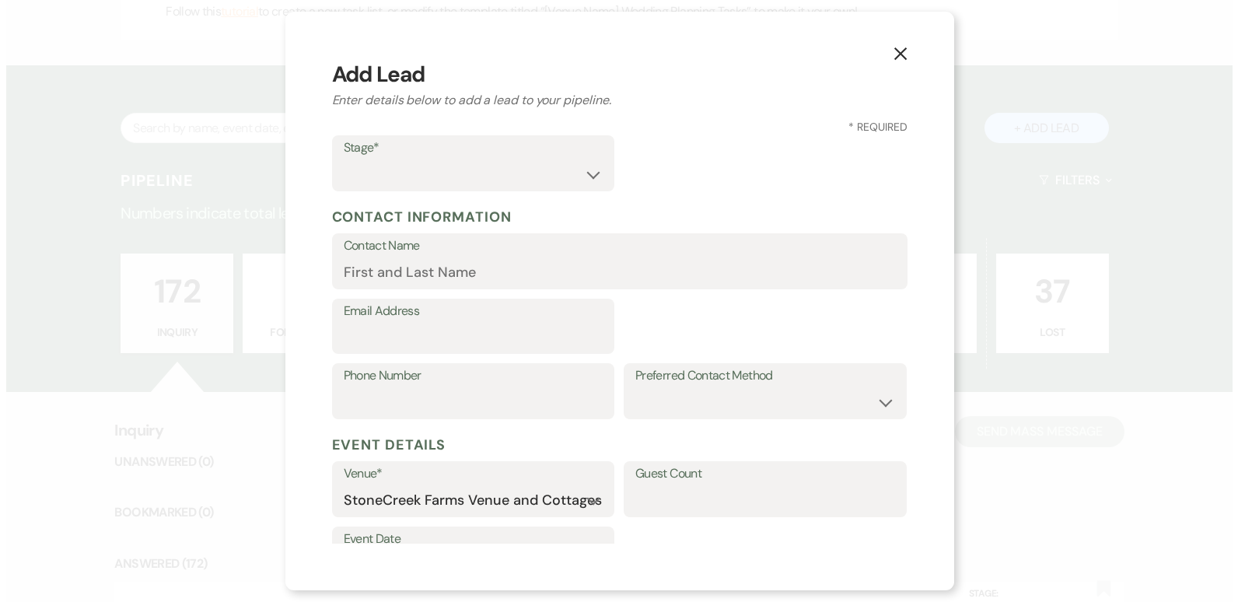
scroll to position [915, 0]
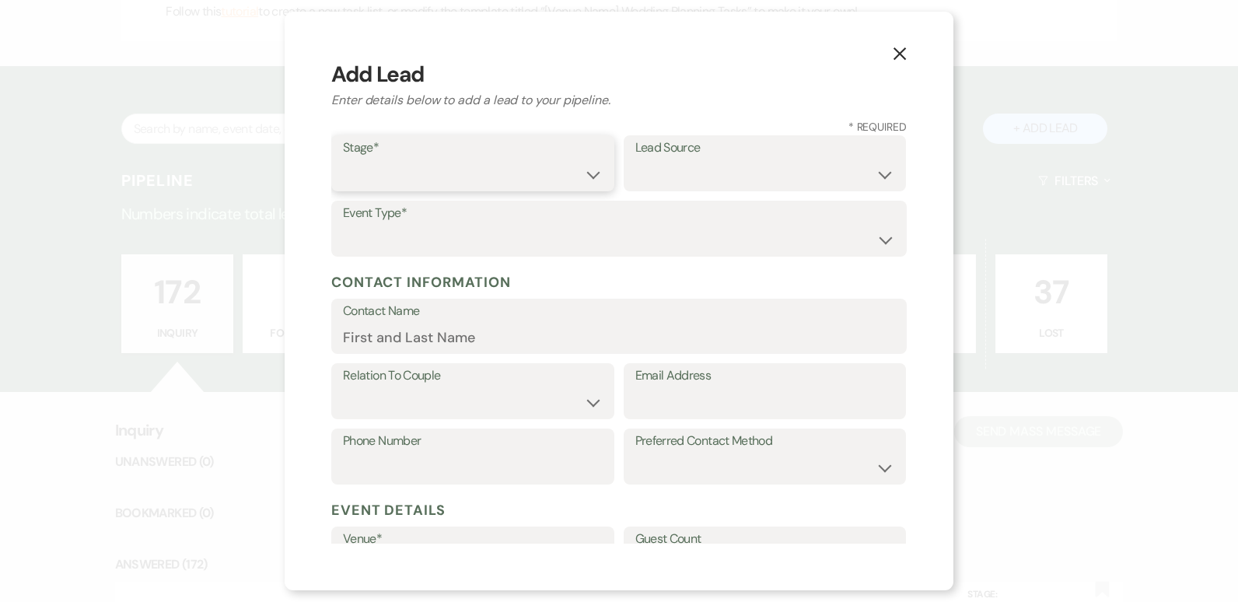
click at [583, 177] on select "Inquiry Follow Up Tour Requested Tour Confirmed Toured Proposal Sent Booked Lost" at bounding box center [473, 174] width 260 height 30
select select "1"
click at [343, 159] on select "Inquiry Follow Up Tour Requested Tour Confirmed Toured Proposal Sent Booked Lost" at bounding box center [473, 174] width 260 height 30
click at [881, 174] on select "Weven Venue Website Instagram Facebook Pinterest Google The Knot Wedding Wire H…" at bounding box center [765, 174] width 260 height 30
select select "20"
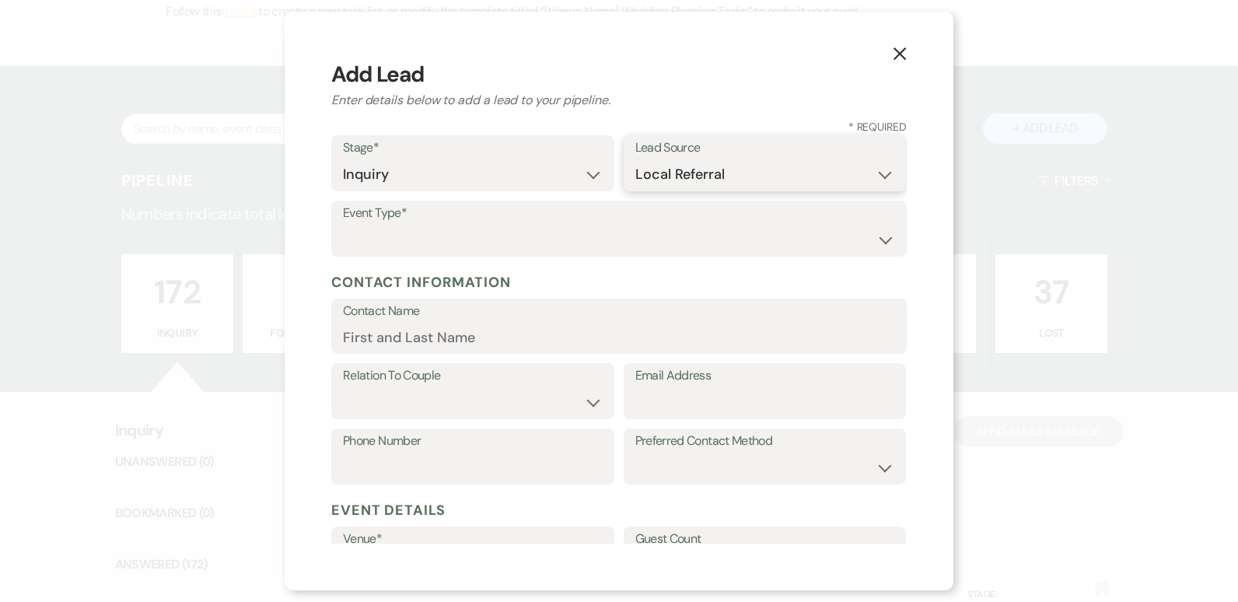
click at [635, 159] on select "Weven Venue Website Instagram Facebook Pinterest Google The Knot Wedding Wire H…" at bounding box center [765, 174] width 260 height 30
click at [454, 221] on label "Event Type*" at bounding box center [619, 213] width 552 height 23
click at [868, 237] on select "Wedding Anniversary Party Baby Shower Bachelorette / Bachelor Party Birthday Pa…" at bounding box center [619, 240] width 552 height 30
select select "13"
click at [868, 237] on div "Event Type* Wedding Anniversary Party Baby Shower Bachelorette / Bachelor Party…" at bounding box center [618, 233] width 575 height 65
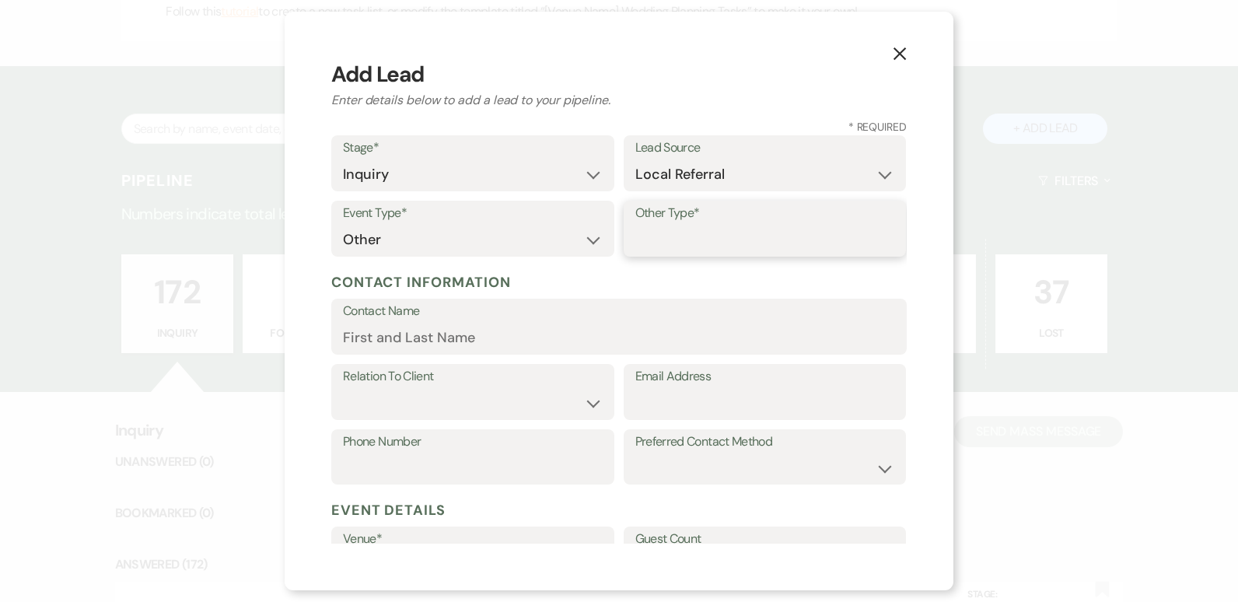
click at [695, 234] on input "Other Type*" at bounding box center [765, 240] width 260 height 30
type input "V"
type input "Cabin Rental"
click at [602, 328] on input "Contact Name" at bounding box center [619, 338] width 552 height 30
type input "[PERSON_NAME]"
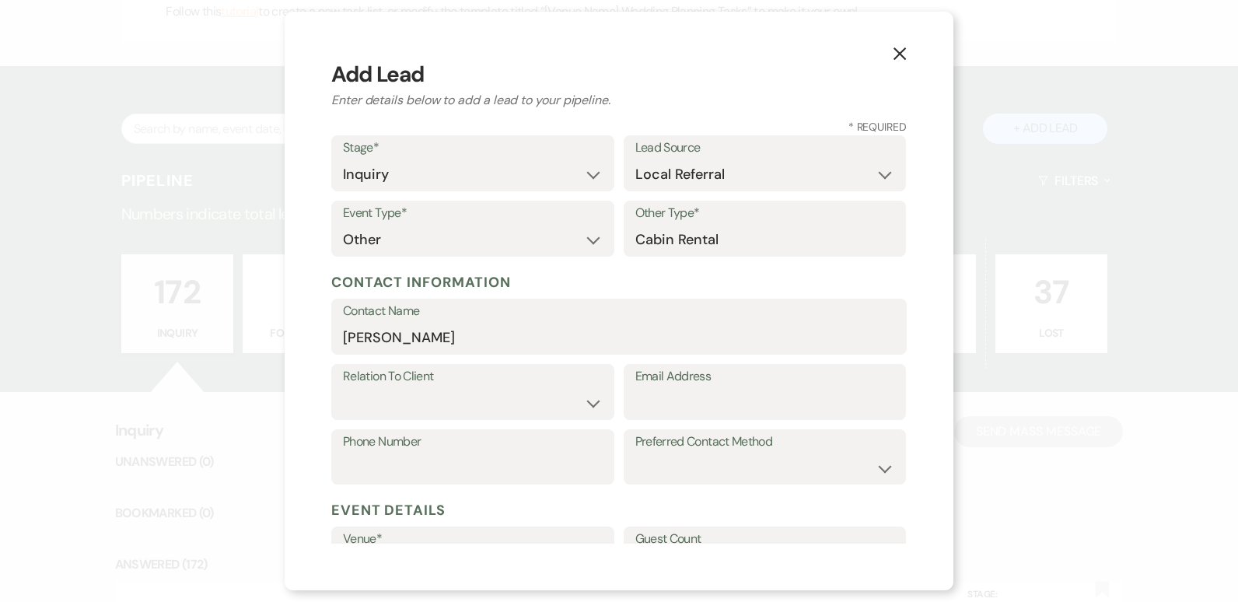
click at [906, 532] on div "X Add Lead Enter details below to add a lead to your pipeline. * Required Stage…" at bounding box center [619, 301] width 669 height 578
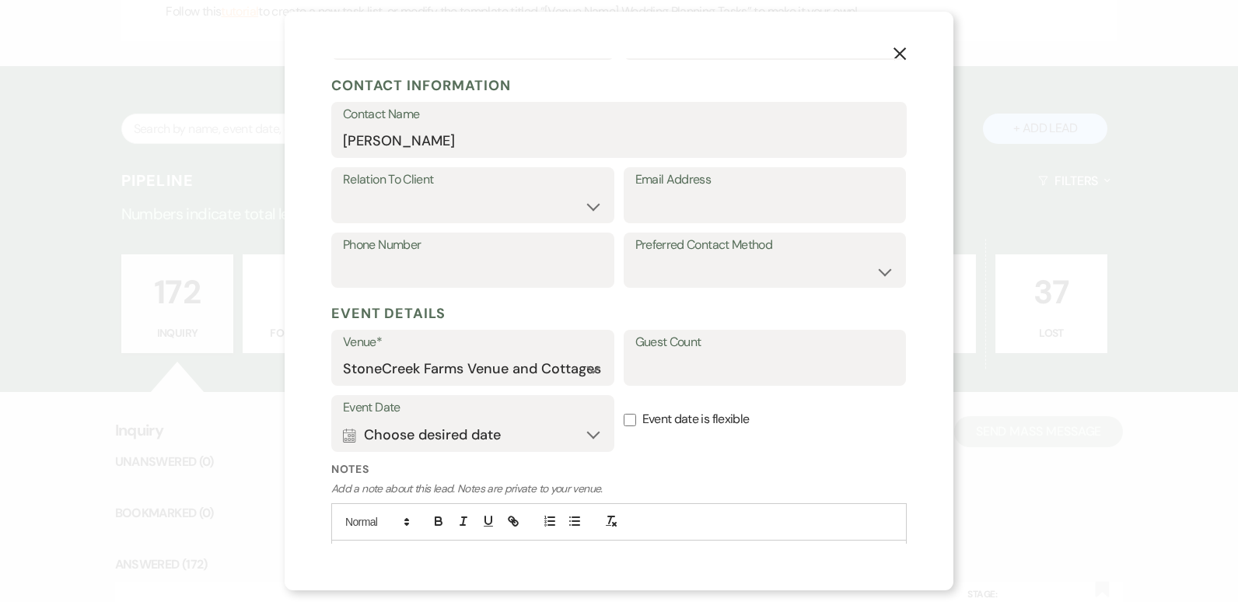
scroll to position [145, 0]
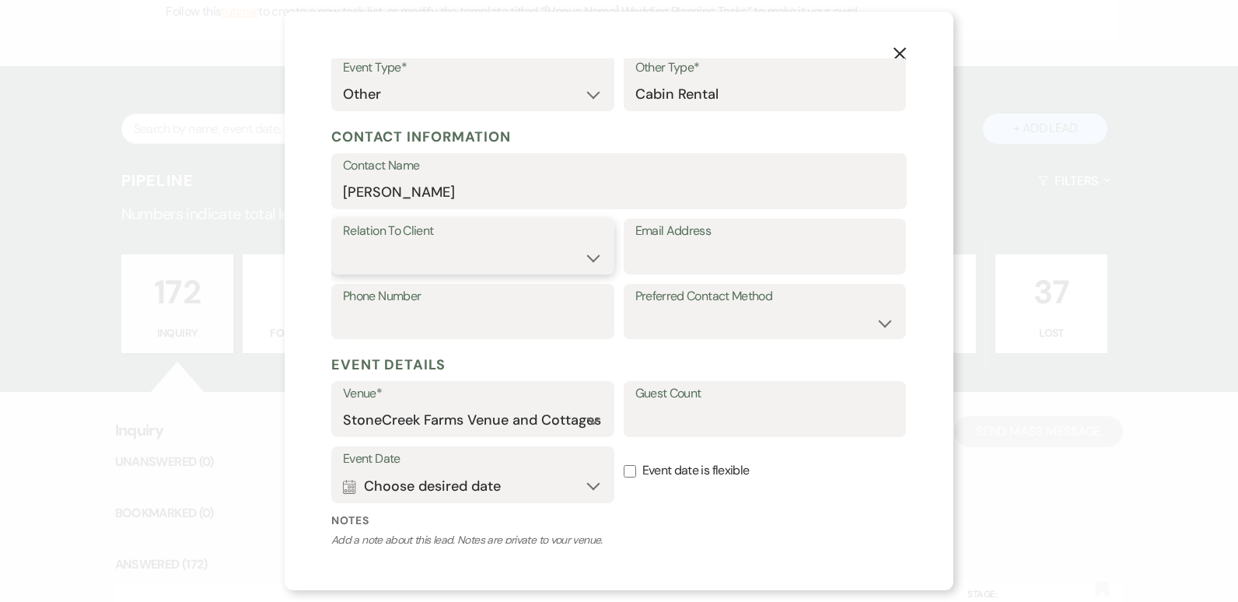
click at [588, 252] on select "Client Event Planner Parent of Client Family Member Friend Other" at bounding box center [473, 258] width 260 height 30
select select "1"
click at [343, 243] on select "Client Event Planner Parent of Client Family Member Friend Other" at bounding box center [473, 258] width 260 height 30
click at [508, 199] on input "[PERSON_NAME]" at bounding box center [619, 192] width 552 height 30
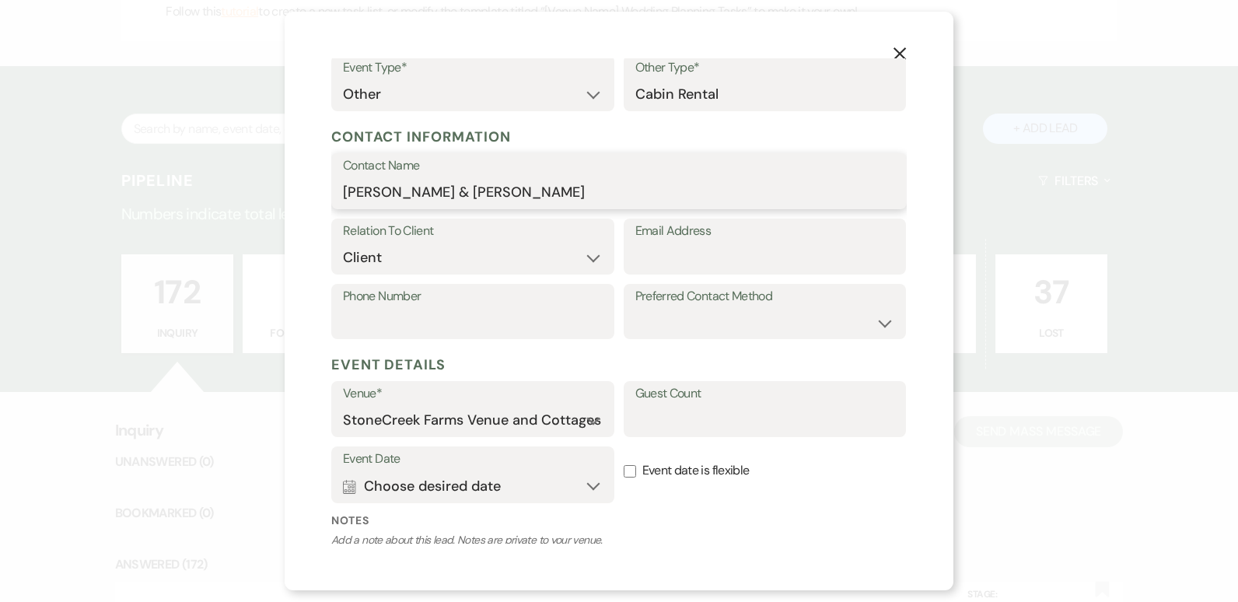
type input "[PERSON_NAME] & [PERSON_NAME]"
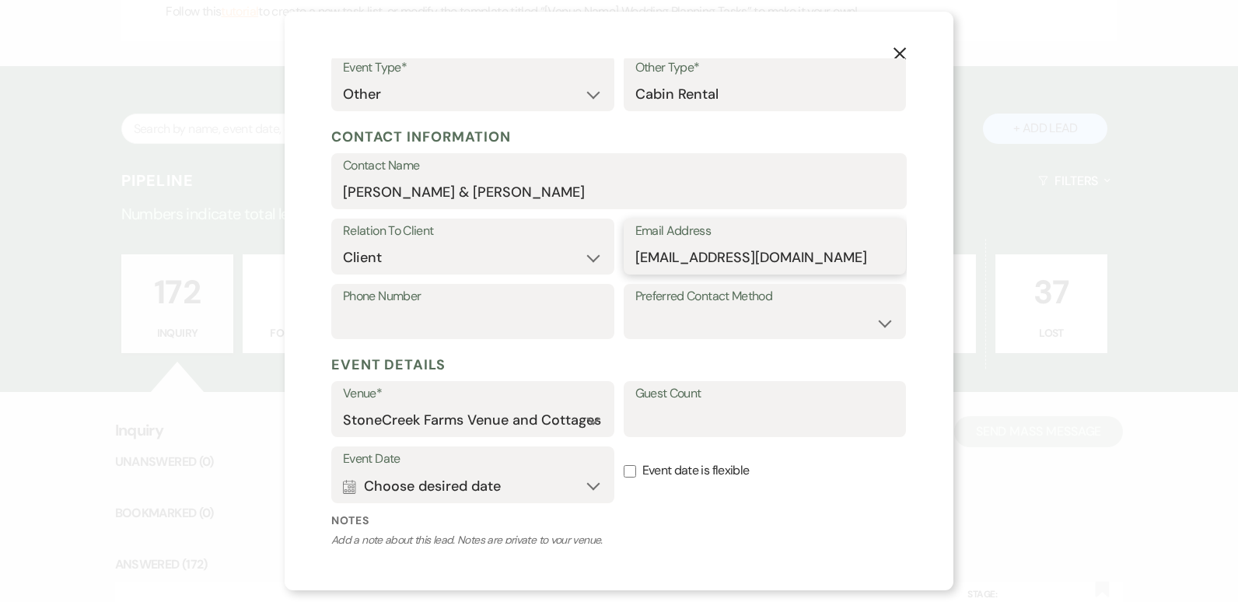
type input "[EMAIL_ADDRESS][DOMAIN_NAME]"
click at [881, 317] on select "Email Phone Text" at bounding box center [765, 322] width 260 height 30
select select "email"
click at [635, 307] on select "Email Phone Text" at bounding box center [765, 322] width 260 height 30
click at [347, 545] on div "X Add Lead Enter details below to add a lead to your pipeline. * Required Stage…" at bounding box center [619, 301] width 669 height 578
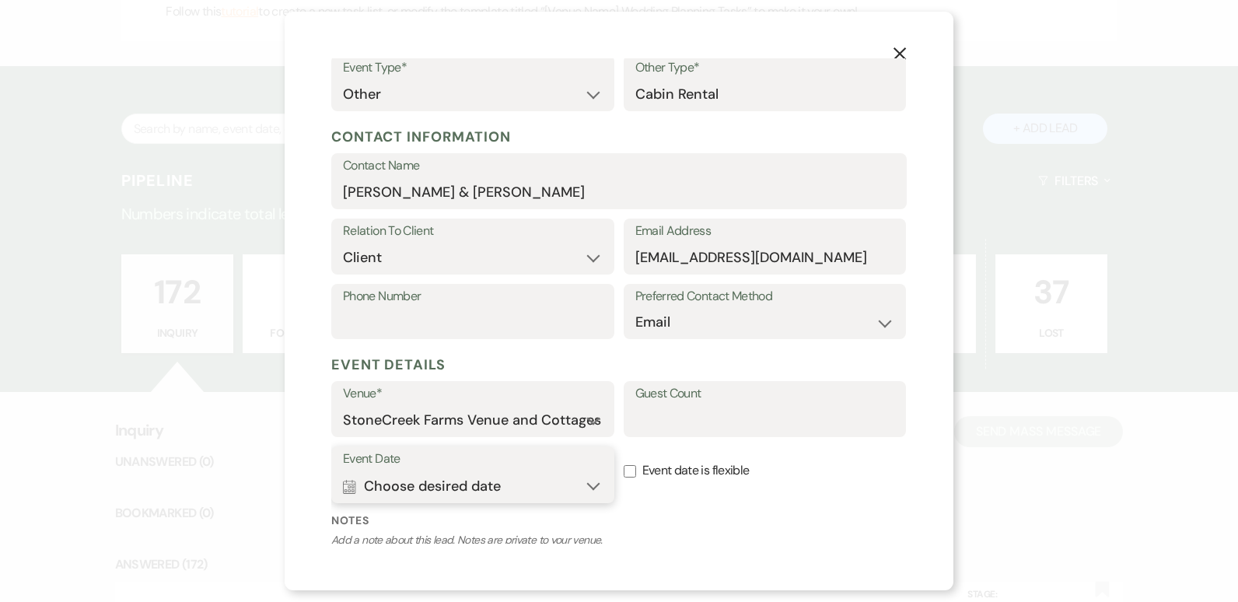
click at [579, 477] on button "Calendar Choose desired date Expand" at bounding box center [473, 485] width 260 height 31
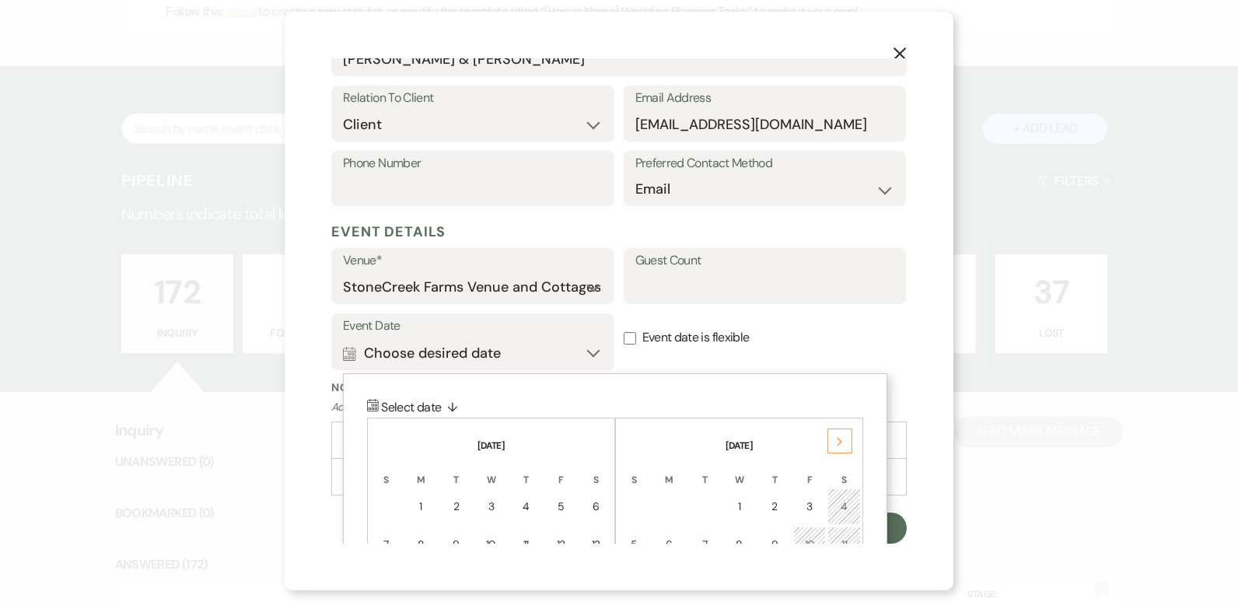
click at [579, 477] on th "S" at bounding box center [595, 470] width 34 height 33
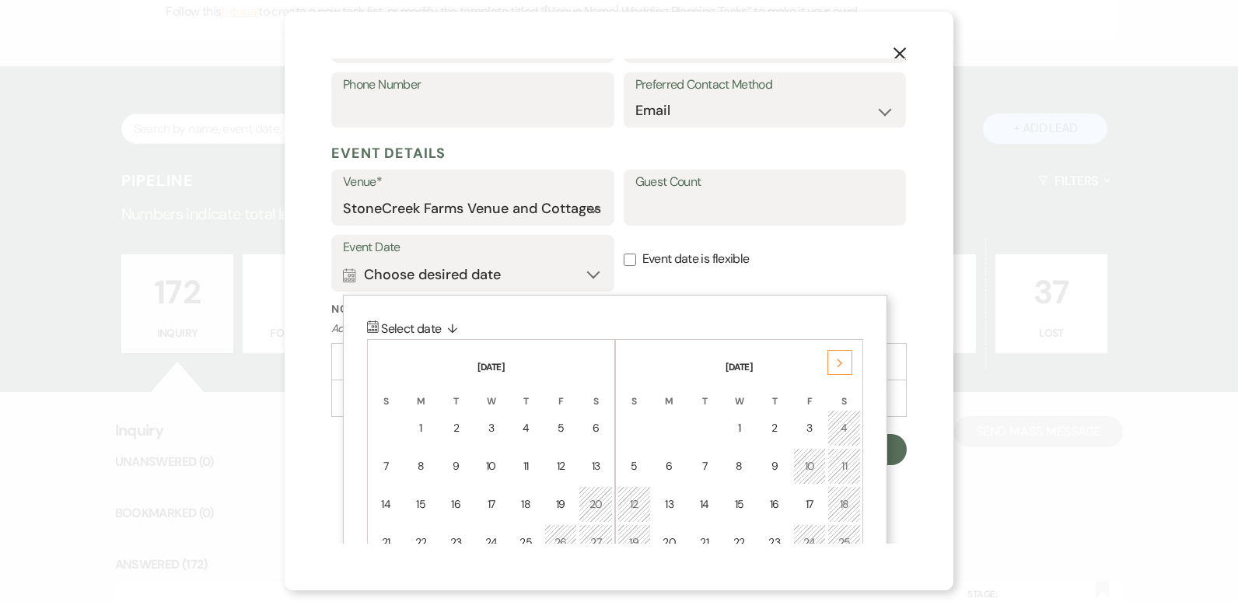
scroll to position [372, 0]
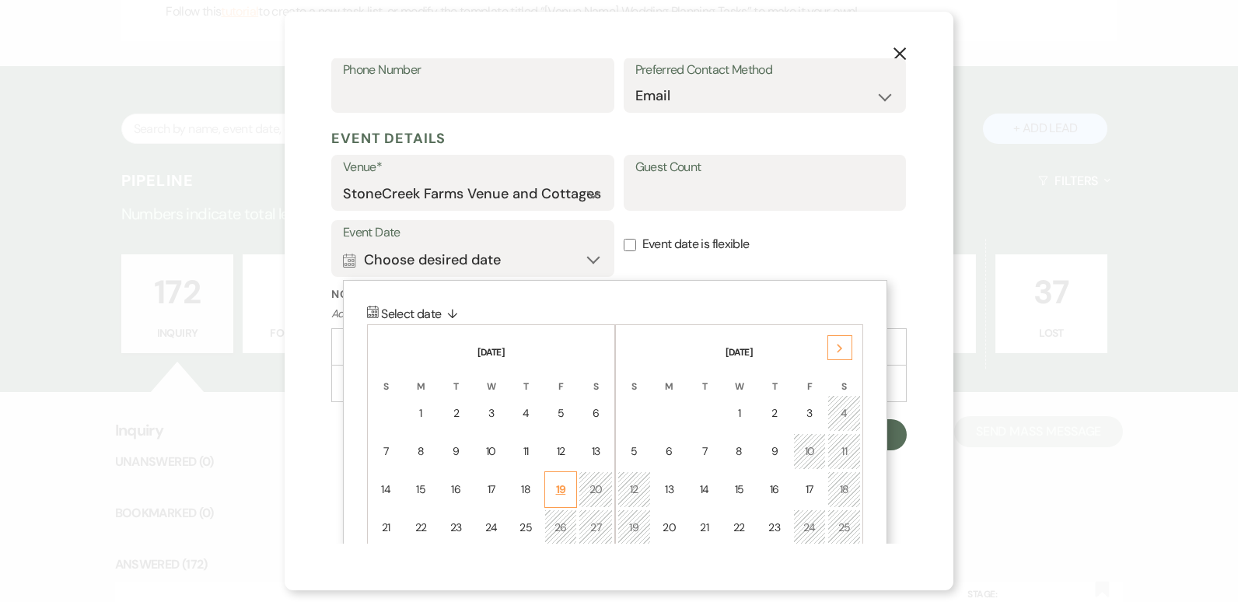
click at [560, 484] on div "19" at bounding box center [560, 489] width 13 height 16
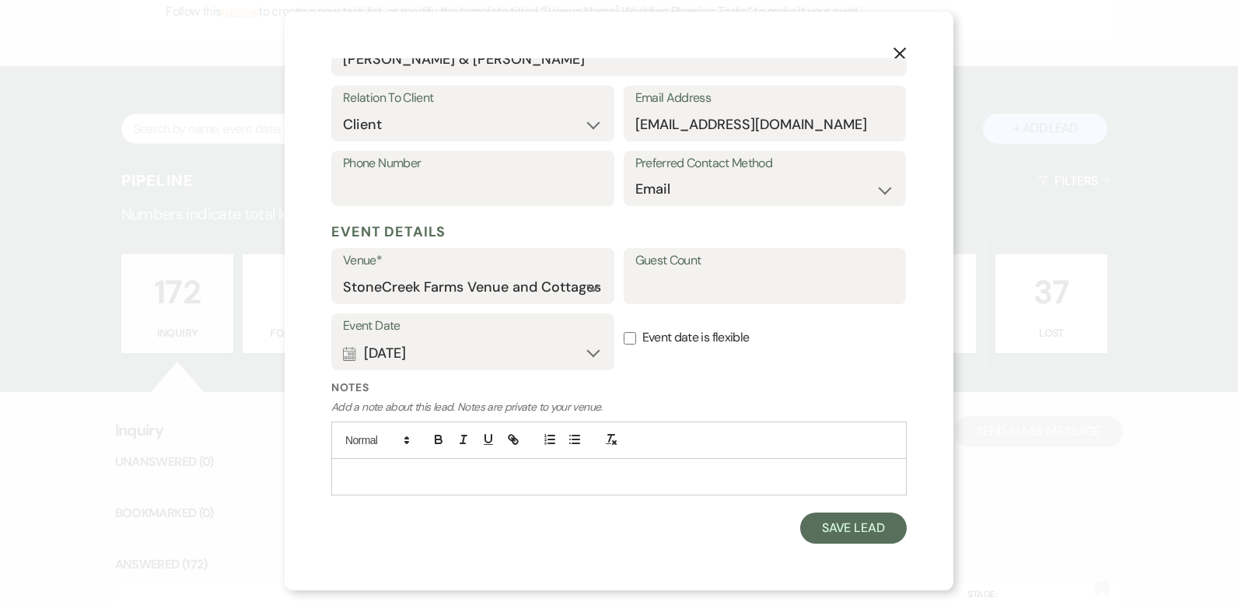
scroll to position [278, 0]
click at [439, 473] on p at bounding box center [619, 476] width 550 height 17
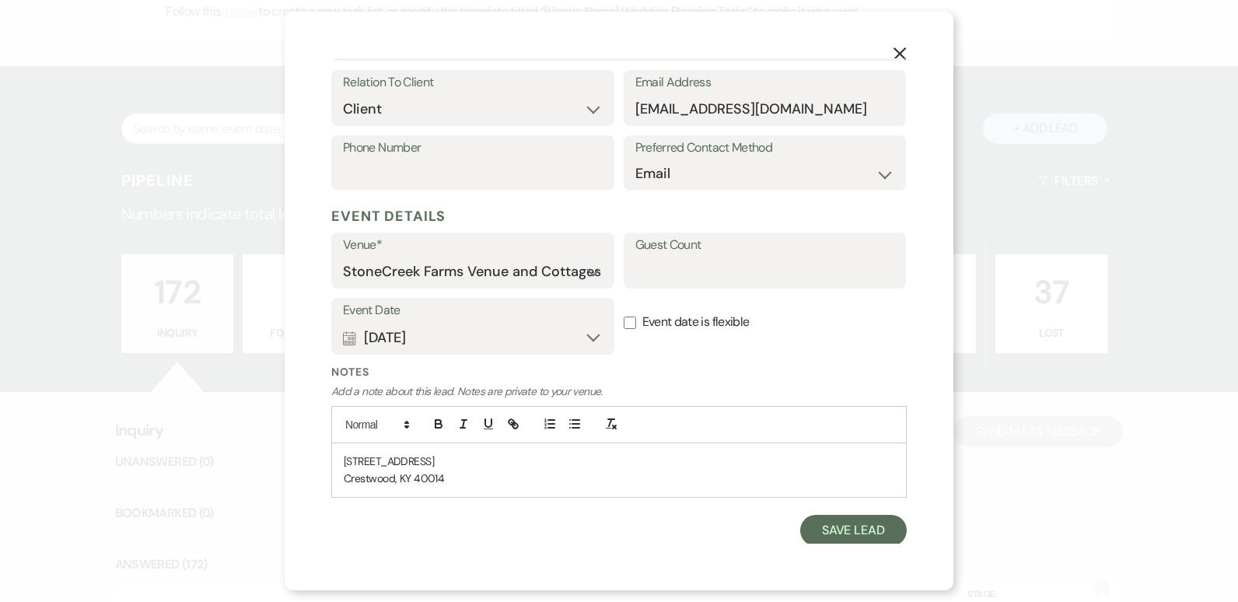
scroll to position [296, 0]
click at [838, 521] on button "Save Lead" at bounding box center [853, 527] width 106 height 31
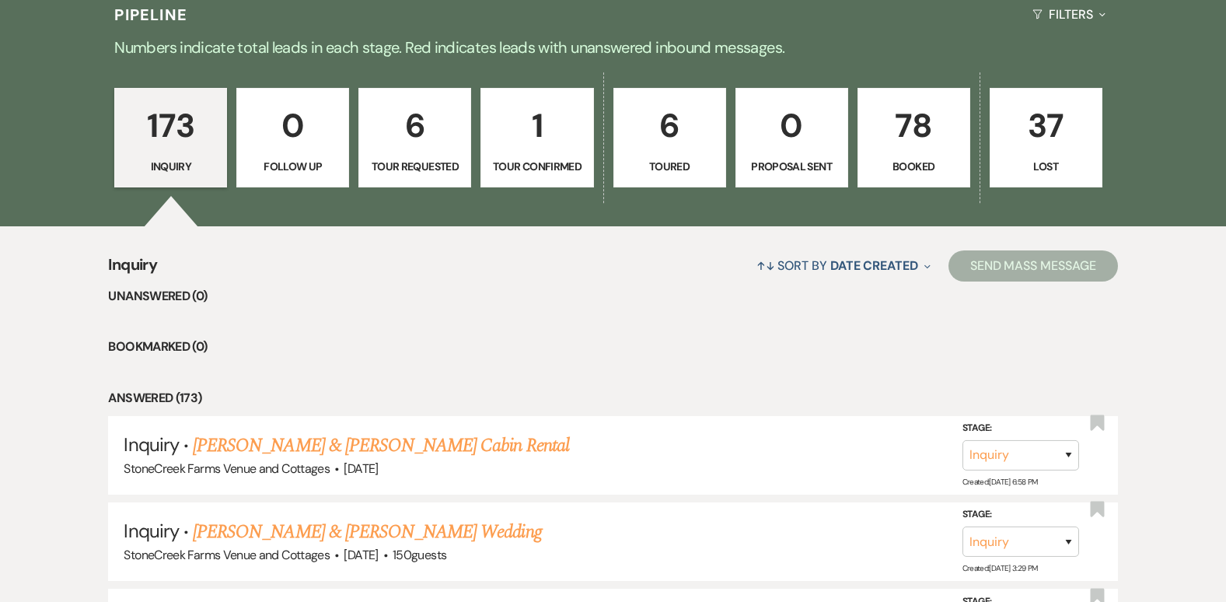
scroll to position [1153, 0]
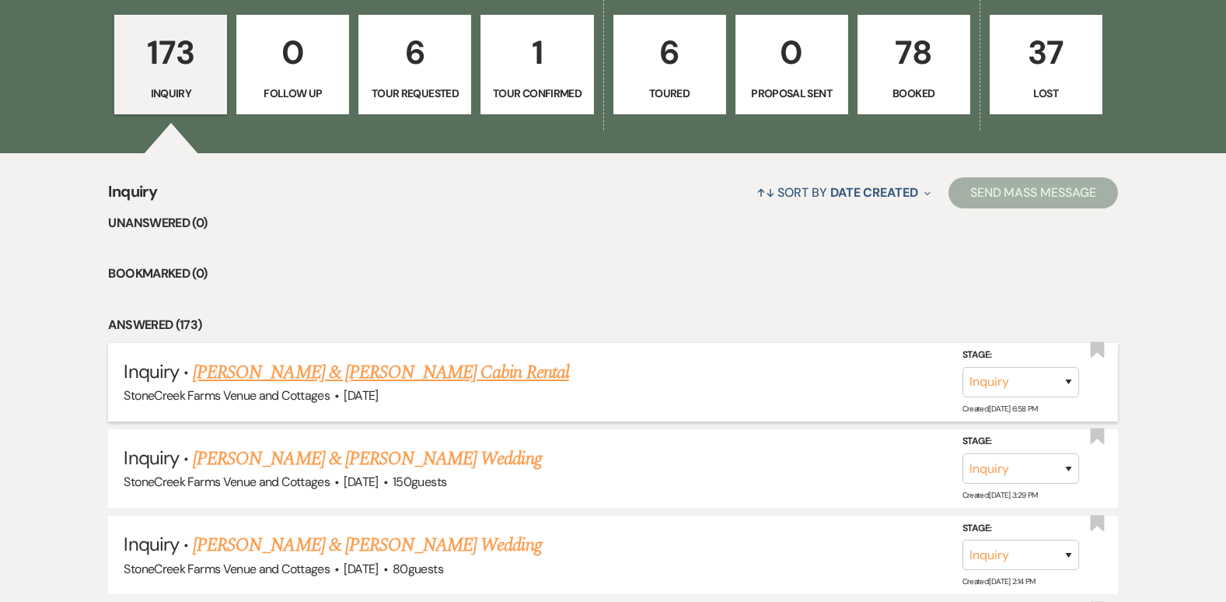
click at [437, 366] on link "[PERSON_NAME] & [PERSON_NAME] Cabin Rental" at bounding box center [381, 372] width 376 height 28
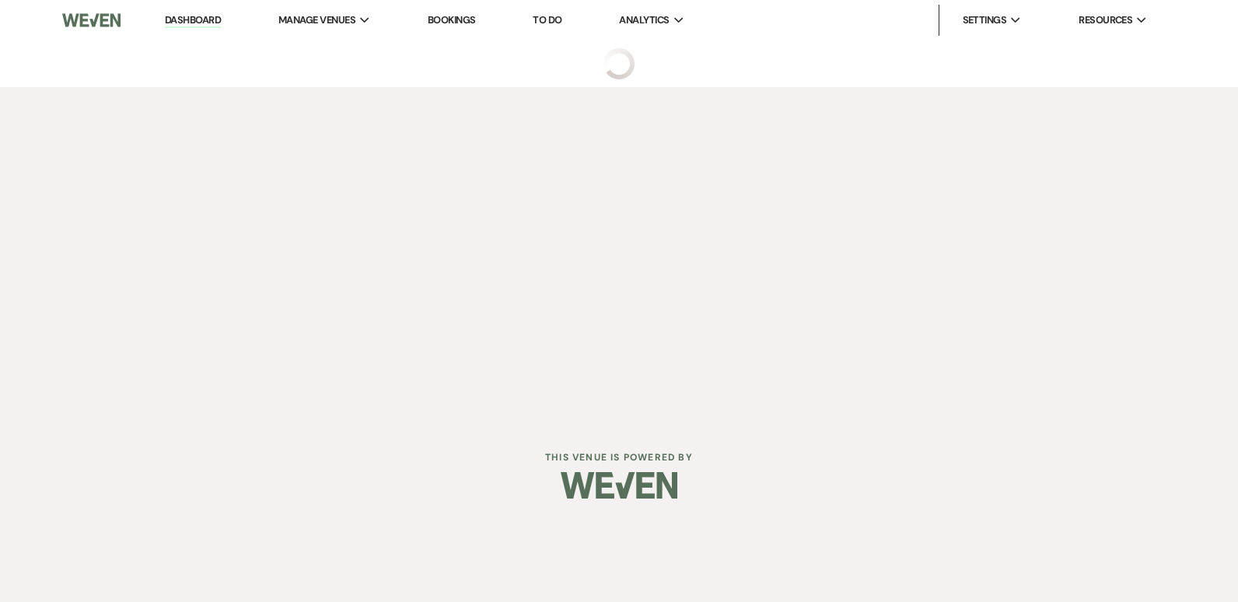
select select "20"
select select "13"
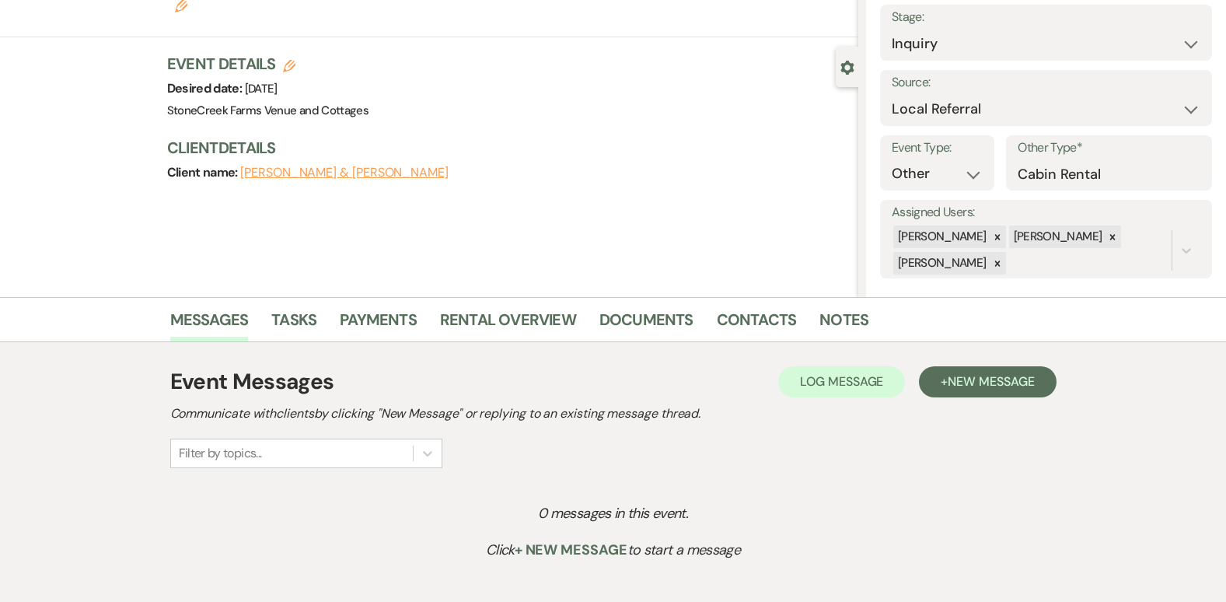
scroll to position [124, 0]
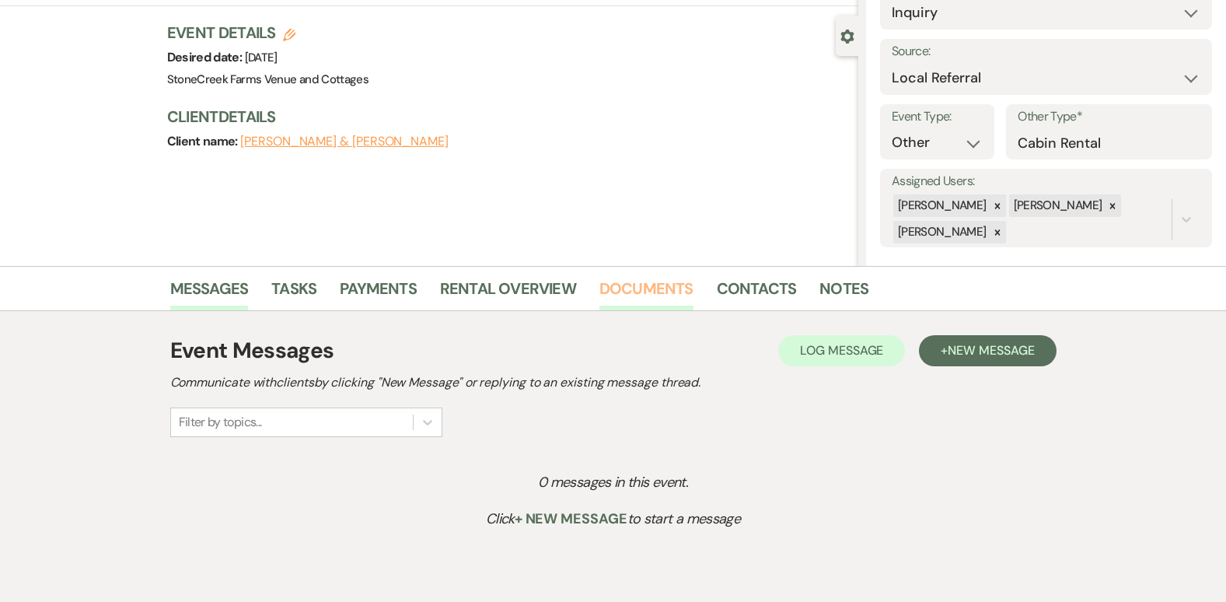
click at [641, 290] on link "Documents" at bounding box center [646, 293] width 94 height 34
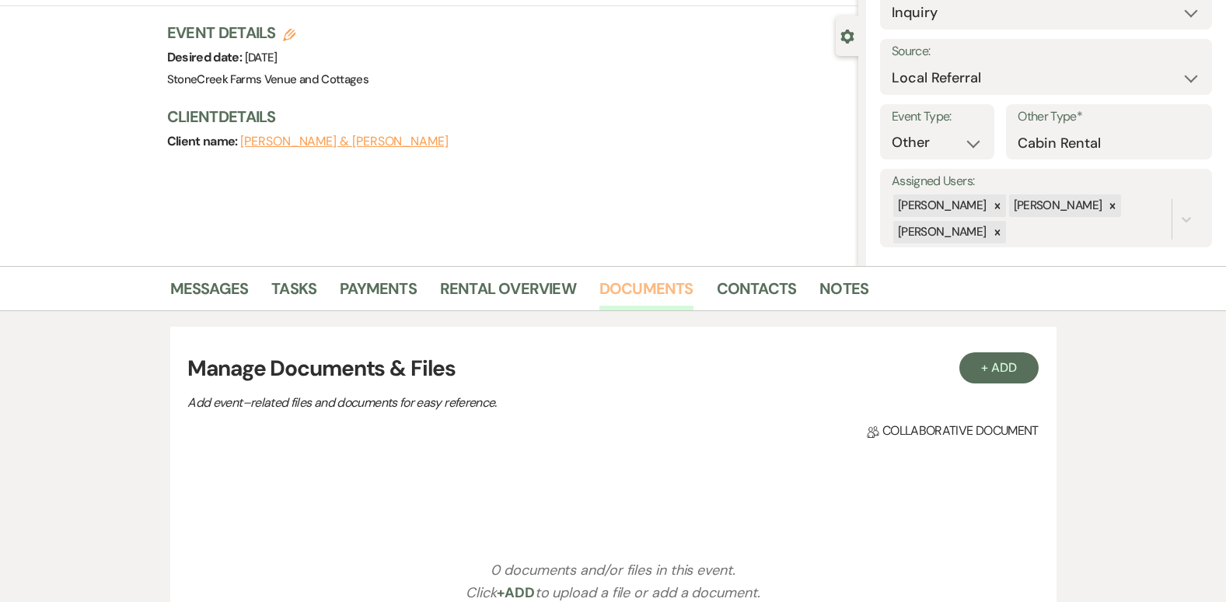
scroll to position [155, 0]
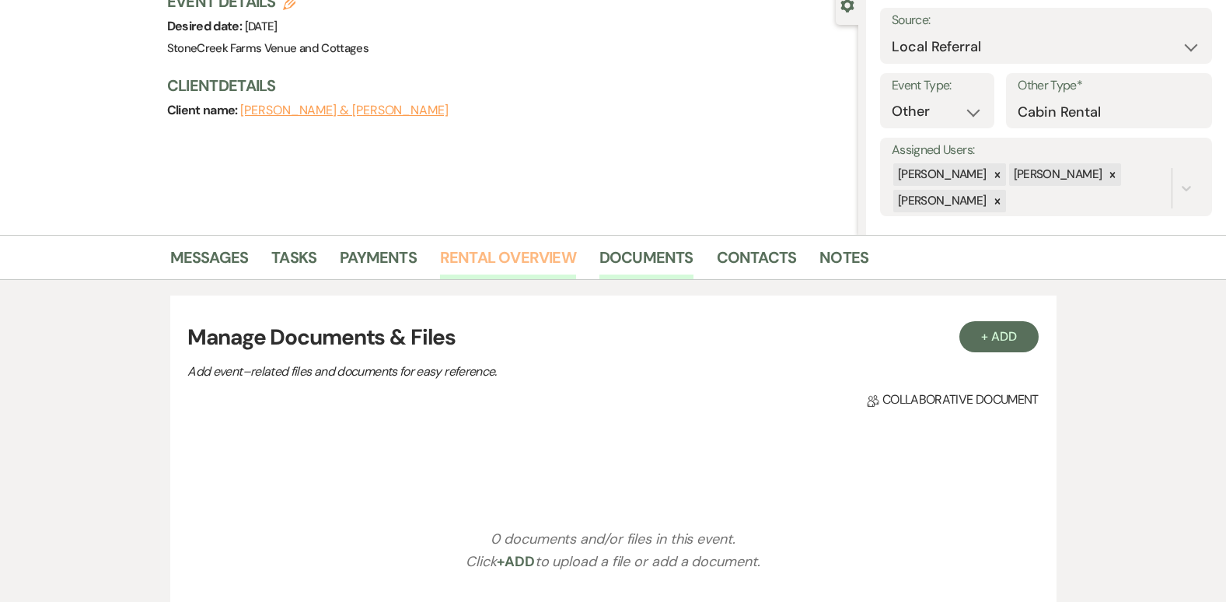
click at [516, 253] on link "Rental Overview" at bounding box center [508, 262] width 136 height 34
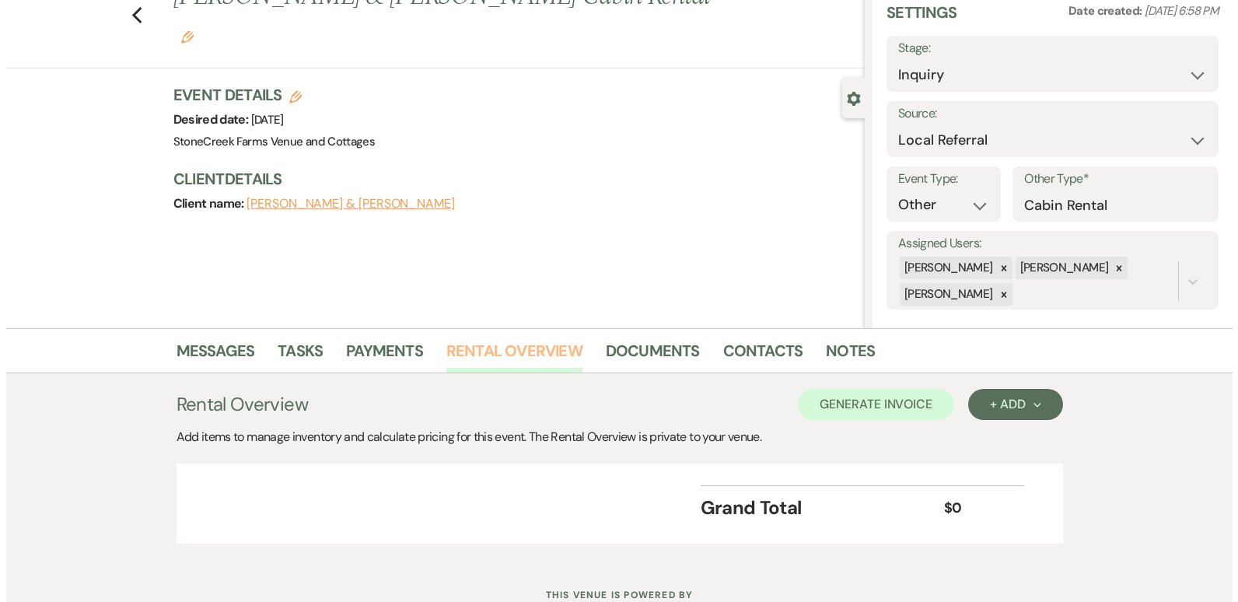
scroll to position [93, 0]
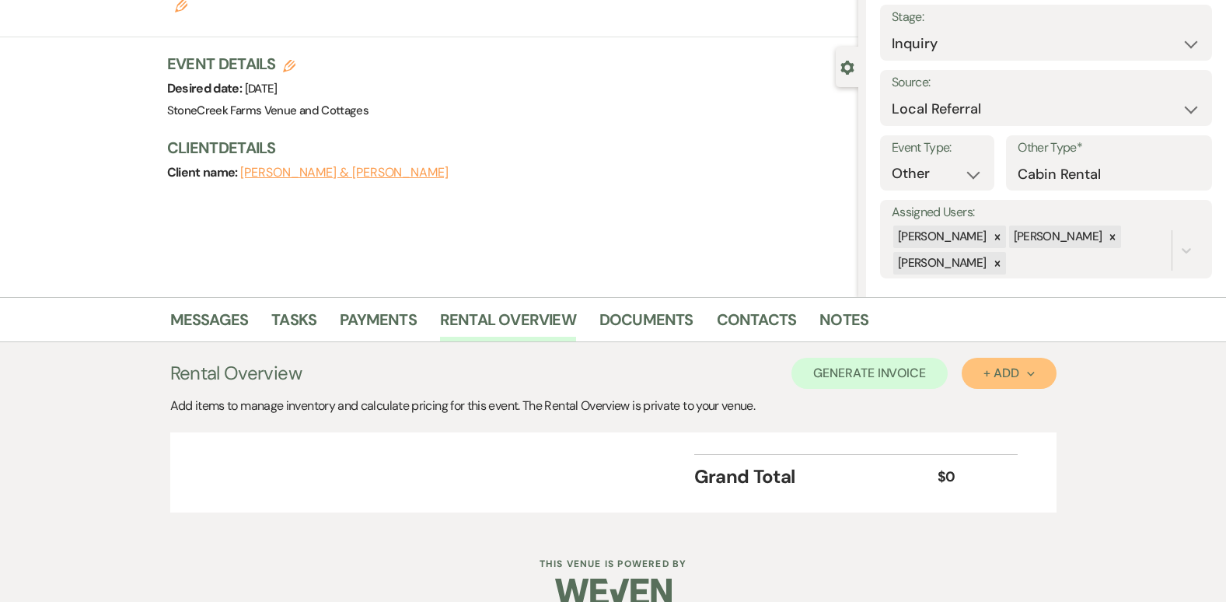
click at [1011, 361] on button "+ Add Next" at bounding box center [1009, 373] width 94 height 31
click at [994, 403] on button "Item" at bounding box center [1001, 408] width 79 height 24
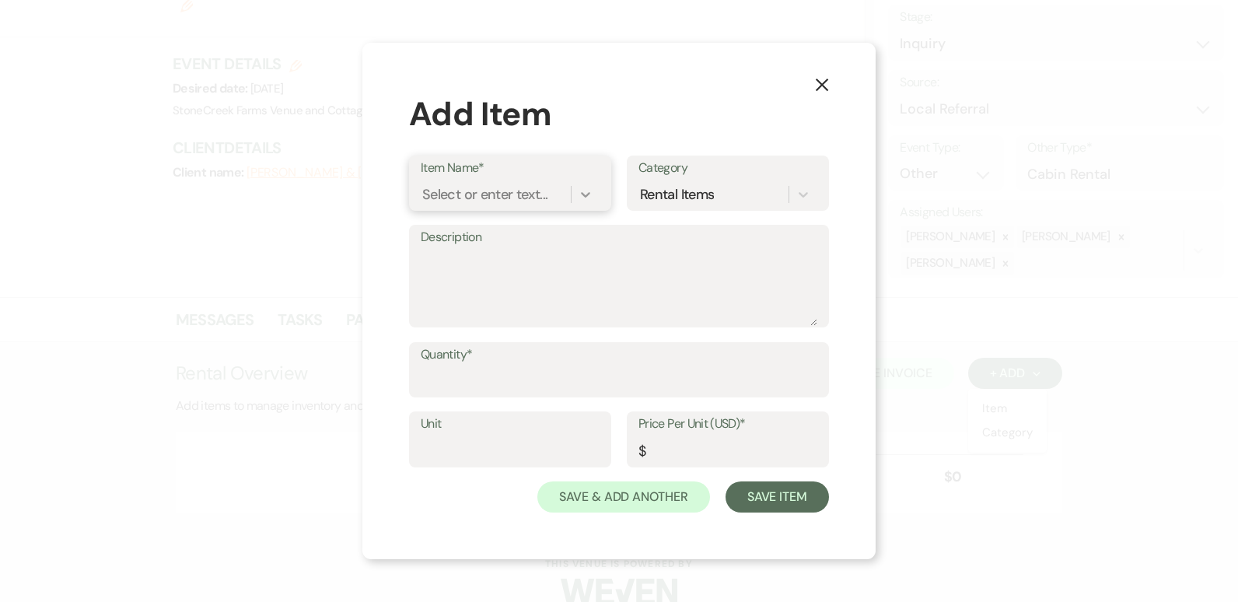
click at [582, 194] on icon at bounding box center [585, 194] width 9 height 5
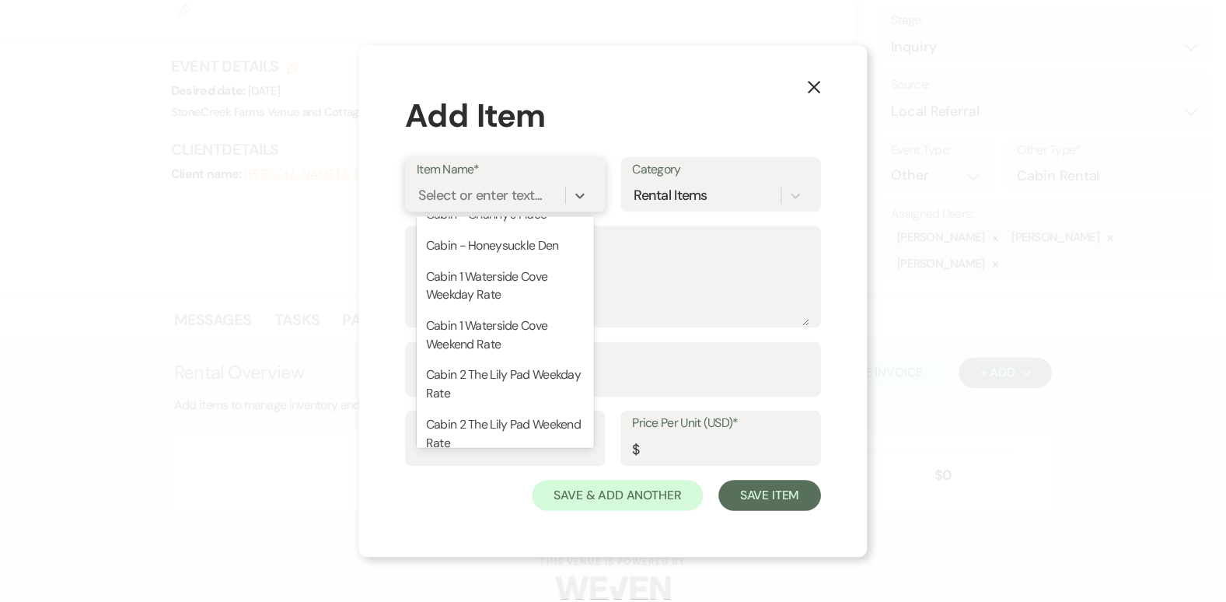
scroll to position [321, 0]
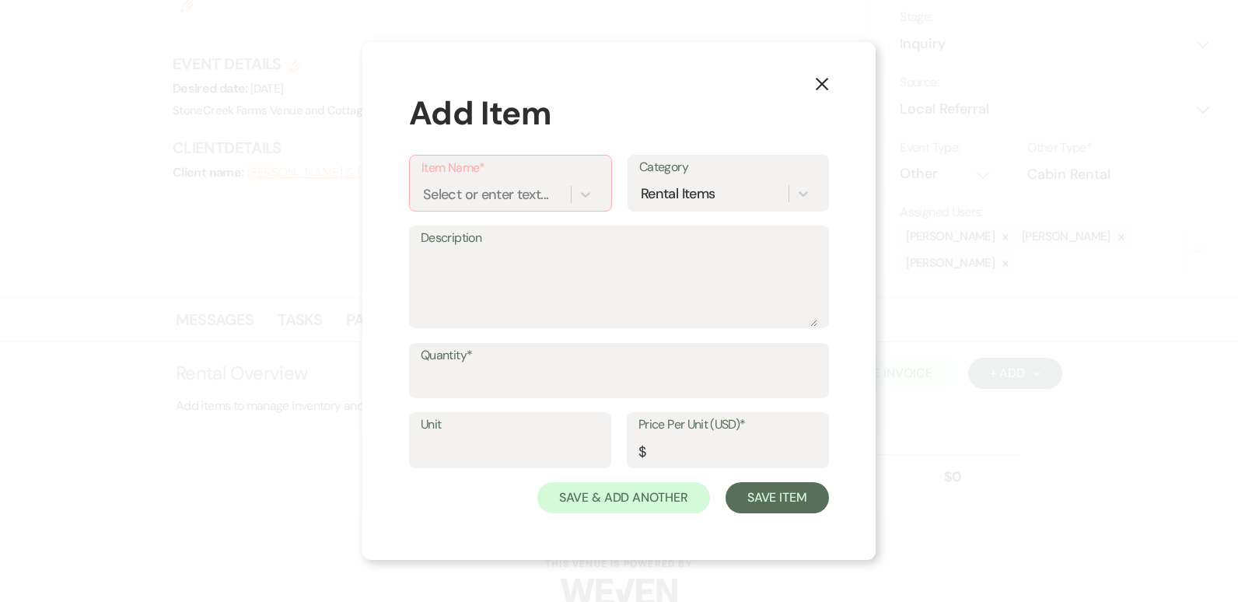
click at [829, 79] on button "X" at bounding box center [821, 83] width 23 height 27
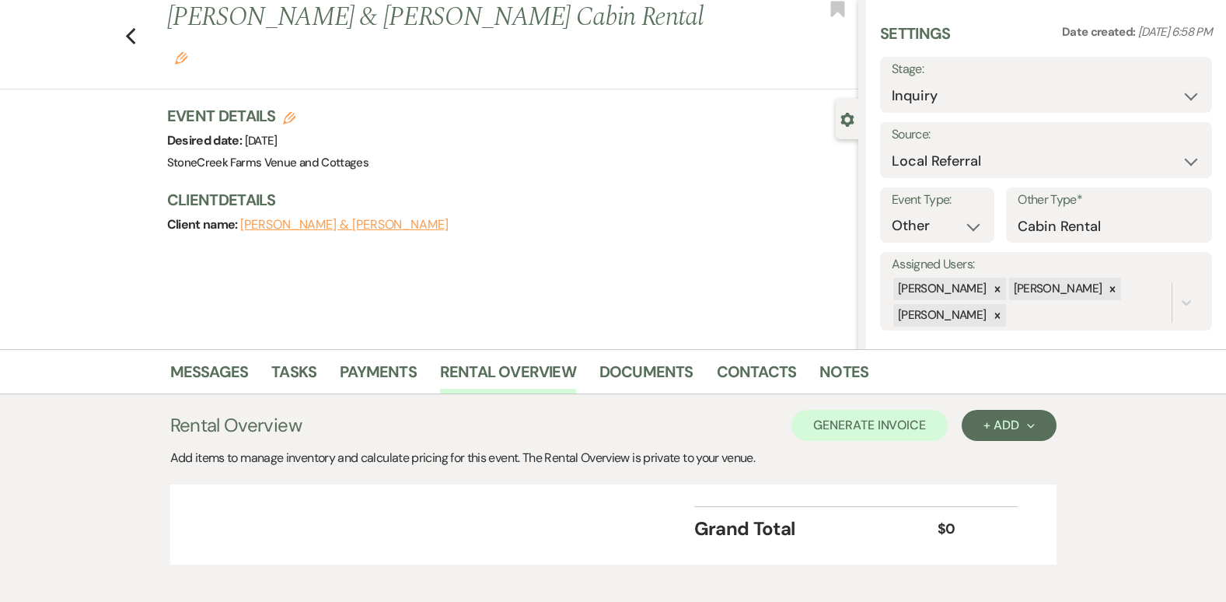
scroll to position [0, 0]
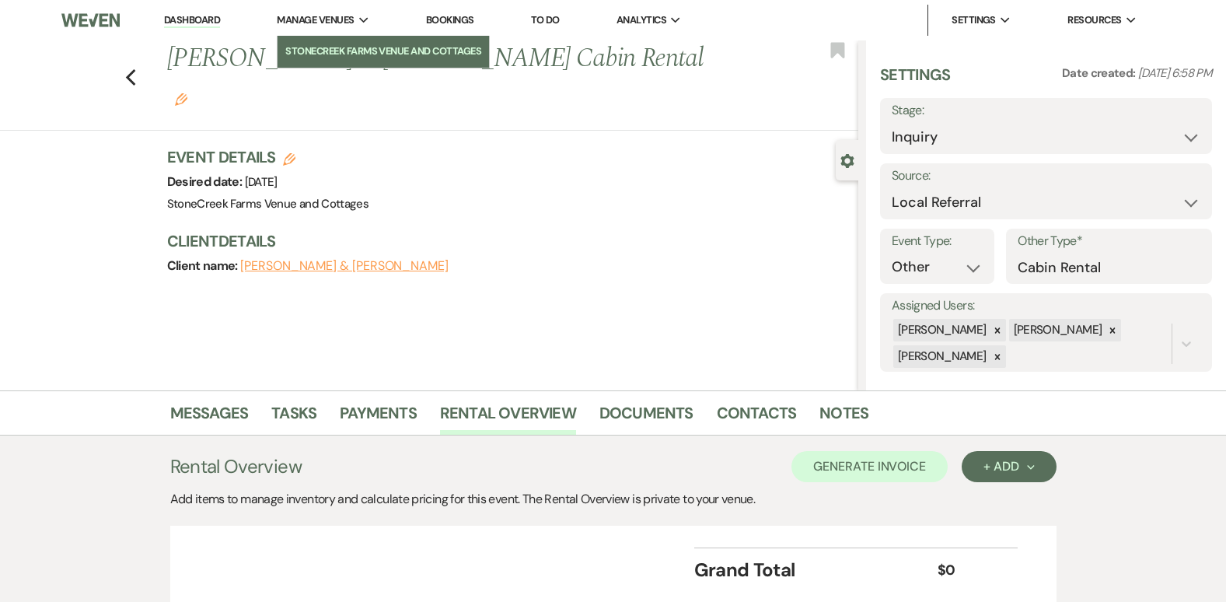
click at [343, 41] on link "StoneCreek Farms Venue and Cottages" at bounding box center [383, 51] width 211 height 31
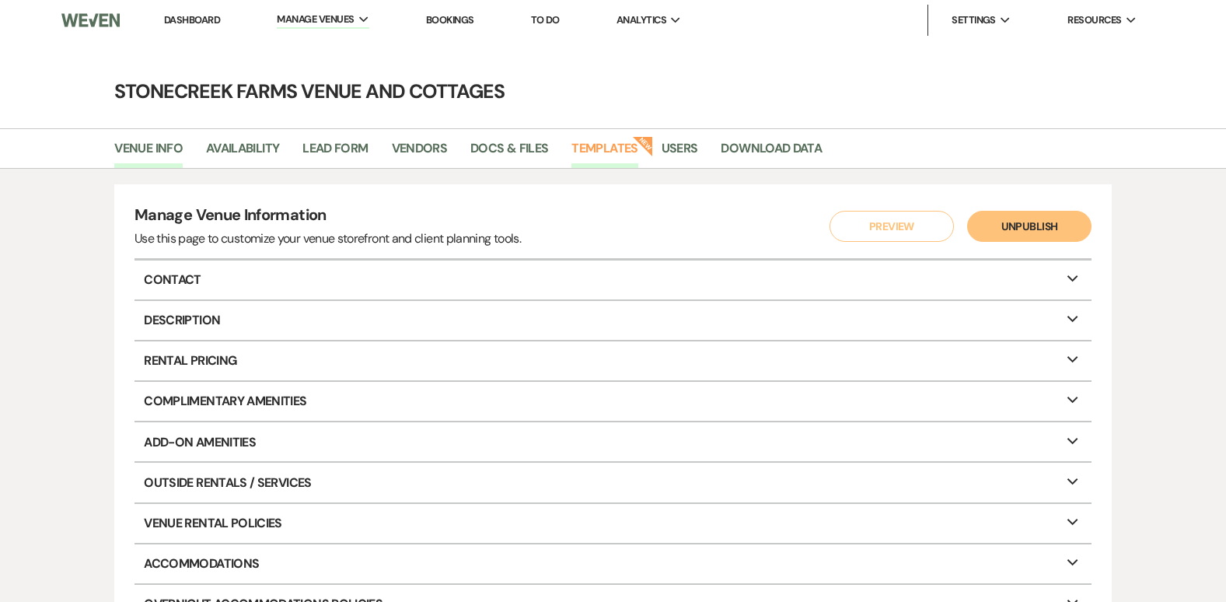
click at [598, 152] on link "Templates" at bounding box center [604, 153] width 66 height 30
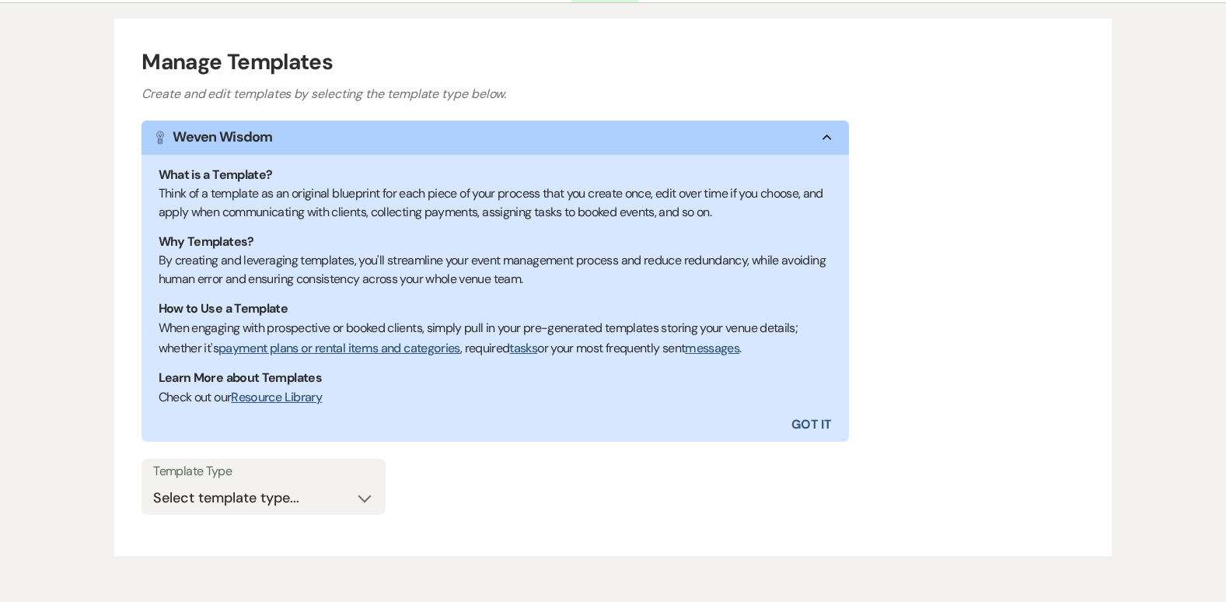
scroll to position [236, 0]
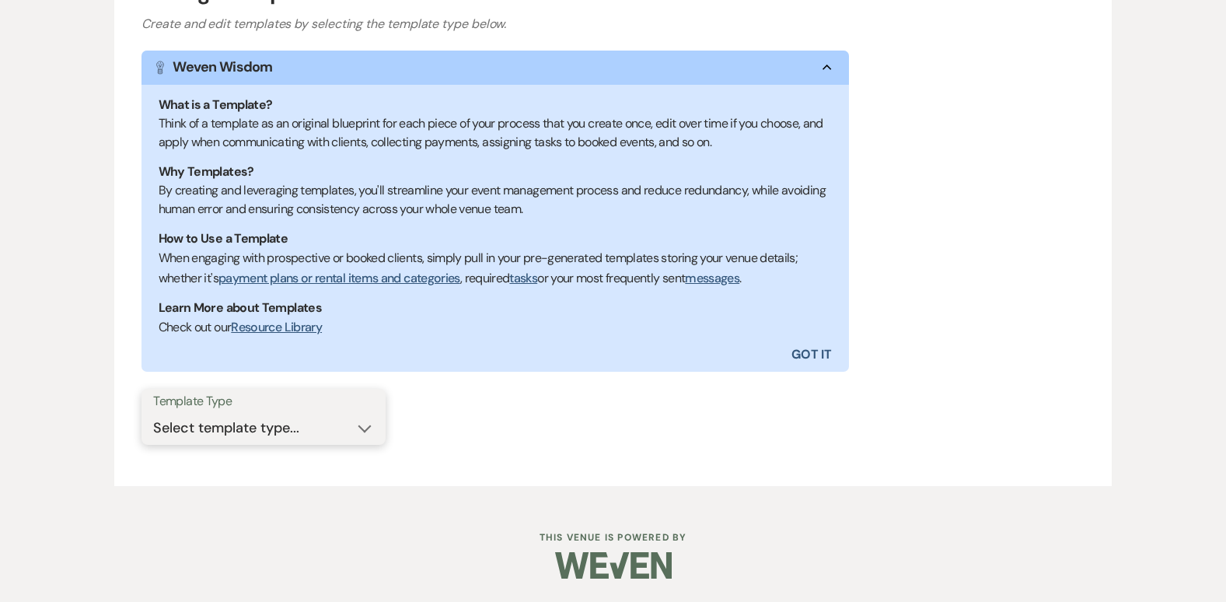
click at [372, 423] on select "Select template type... Task List Message Templates Payment Plan Inventory Item…" at bounding box center [263, 428] width 221 height 30
select select "Inventory Items"
click at [153, 413] on select "Select template type... Task List Message Templates Payment Plan Inventory Item…" at bounding box center [263, 428] width 221 height 30
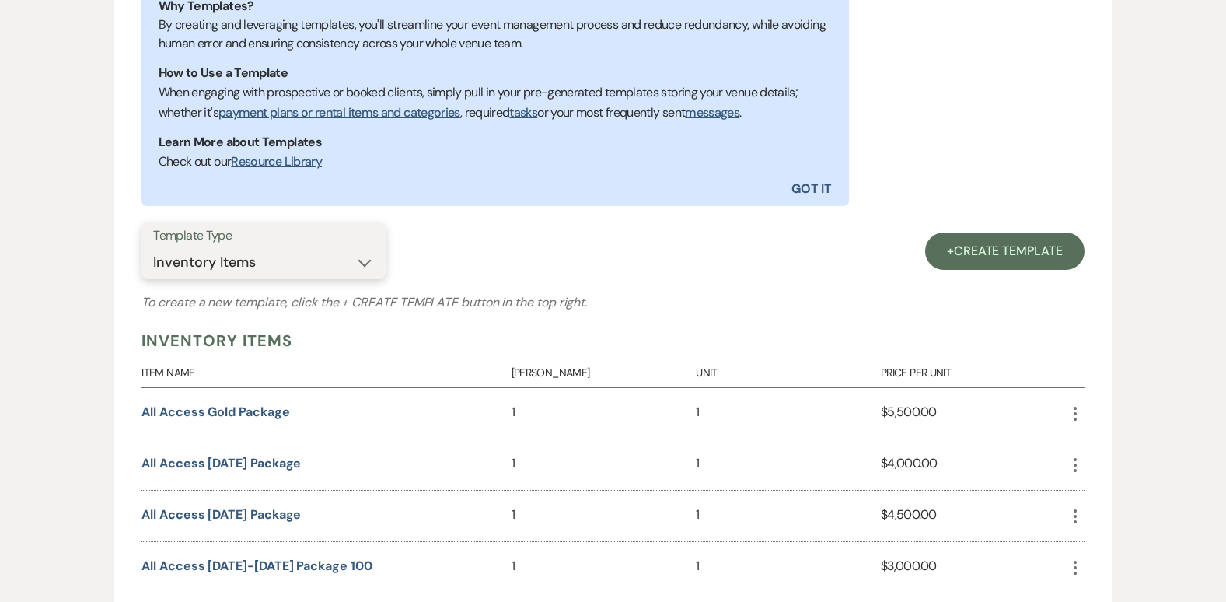
scroll to position [443, 0]
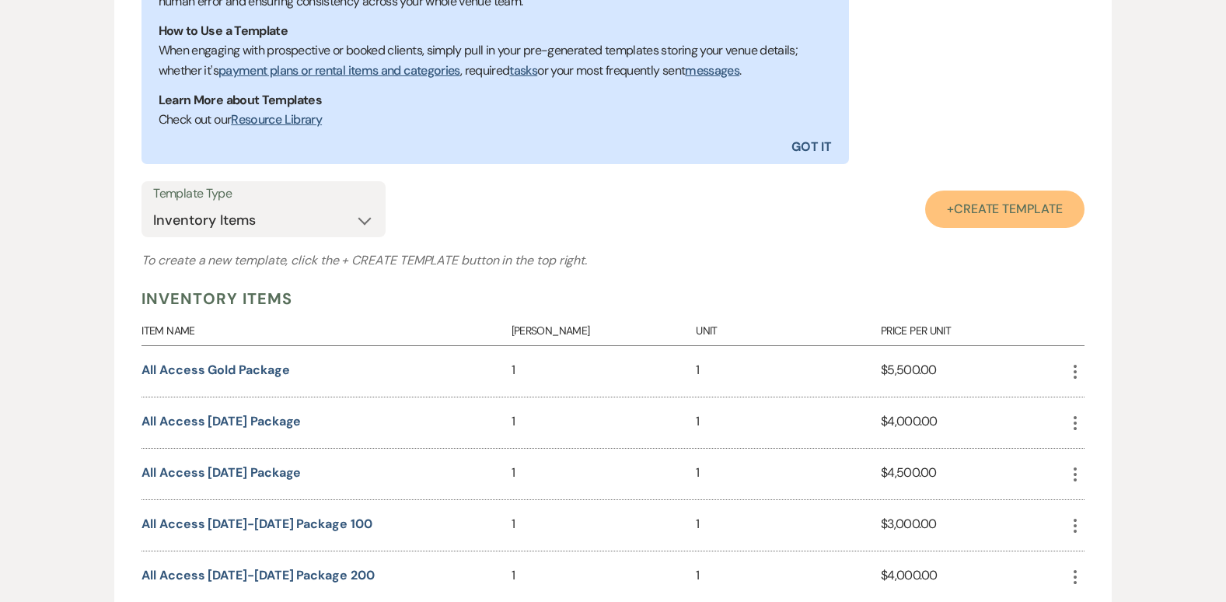
click at [1014, 204] on span "Create Template" at bounding box center [1008, 209] width 109 height 16
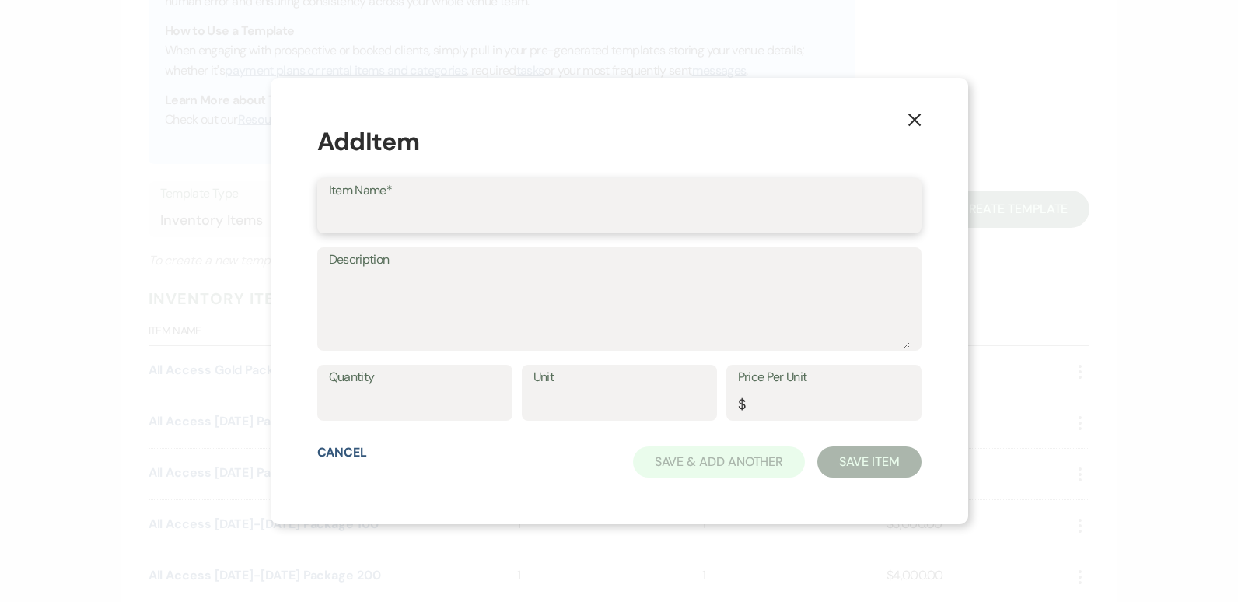
click at [479, 207] on input "Item Name*" at bounding box center [619, 216] width 581 height 30
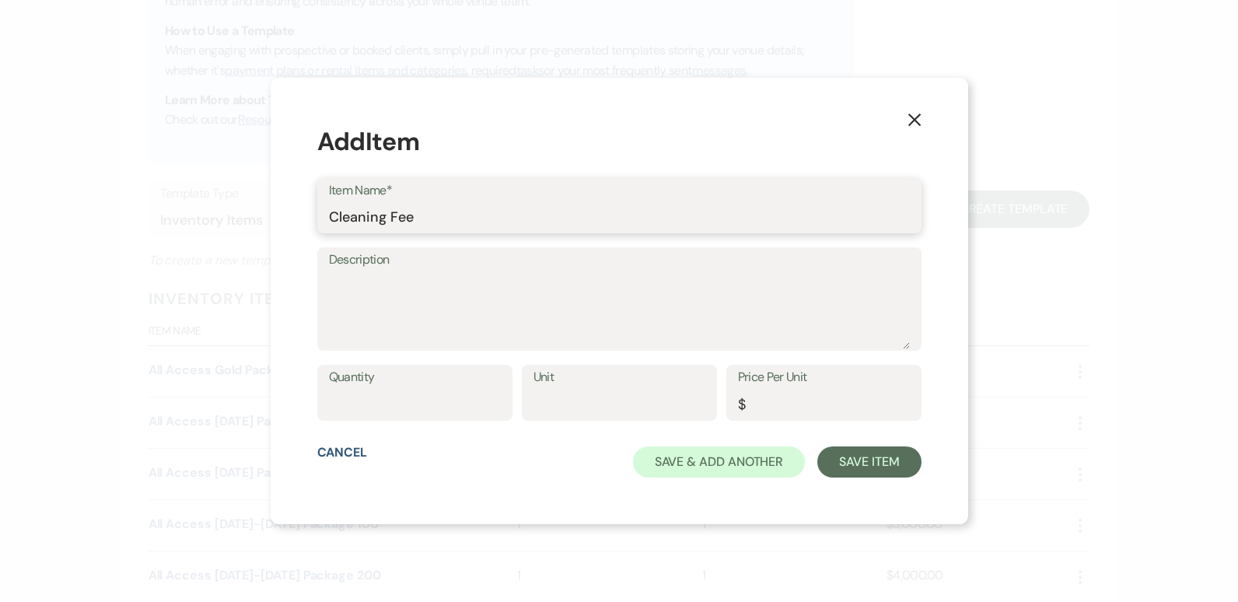
type input "Cleaning Fee"
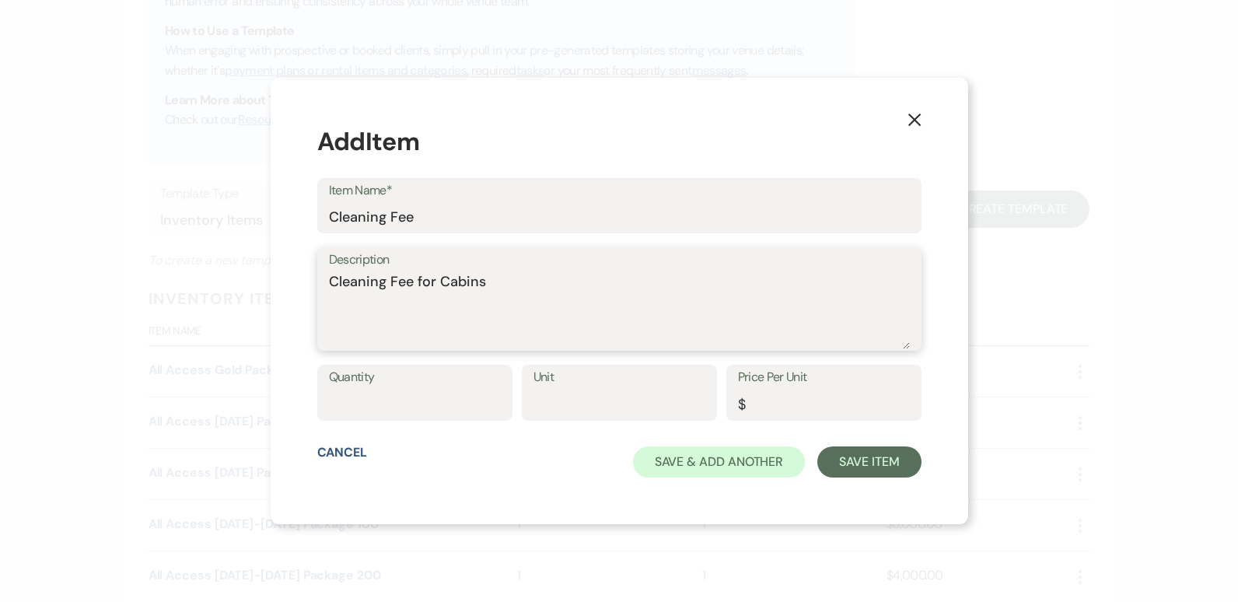
type textarea "Cleaning Fee for Cabins"
type input "1"
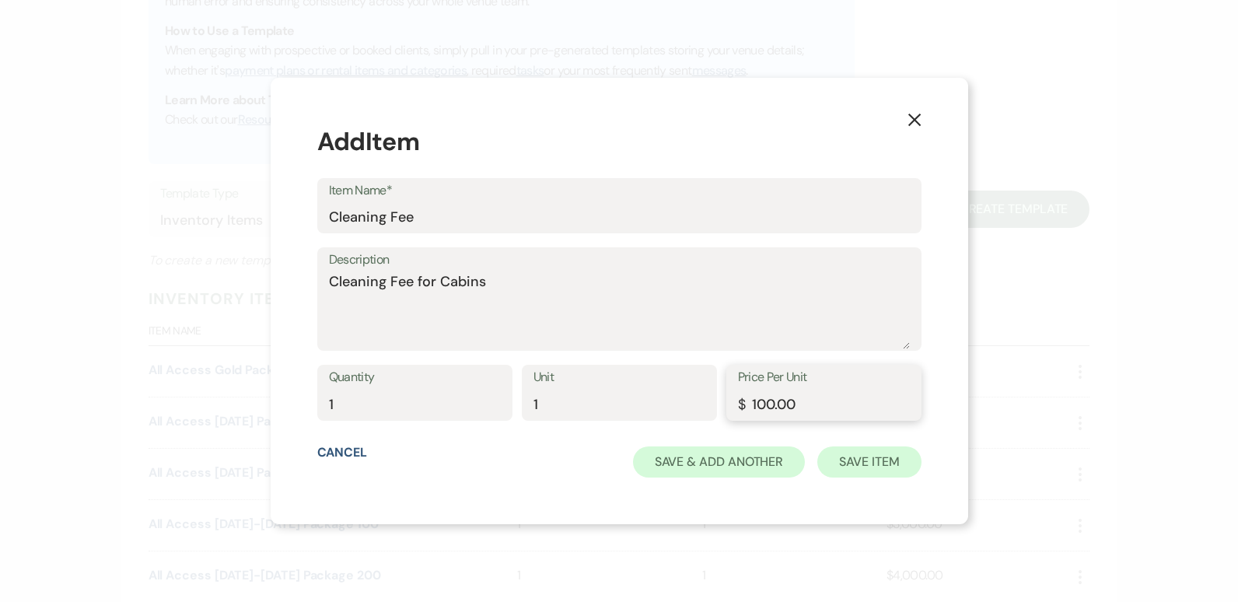
type input "100.00"
click at [864, 469] on button "Save Item" at bounding box center [868, 461] width 103 height 31
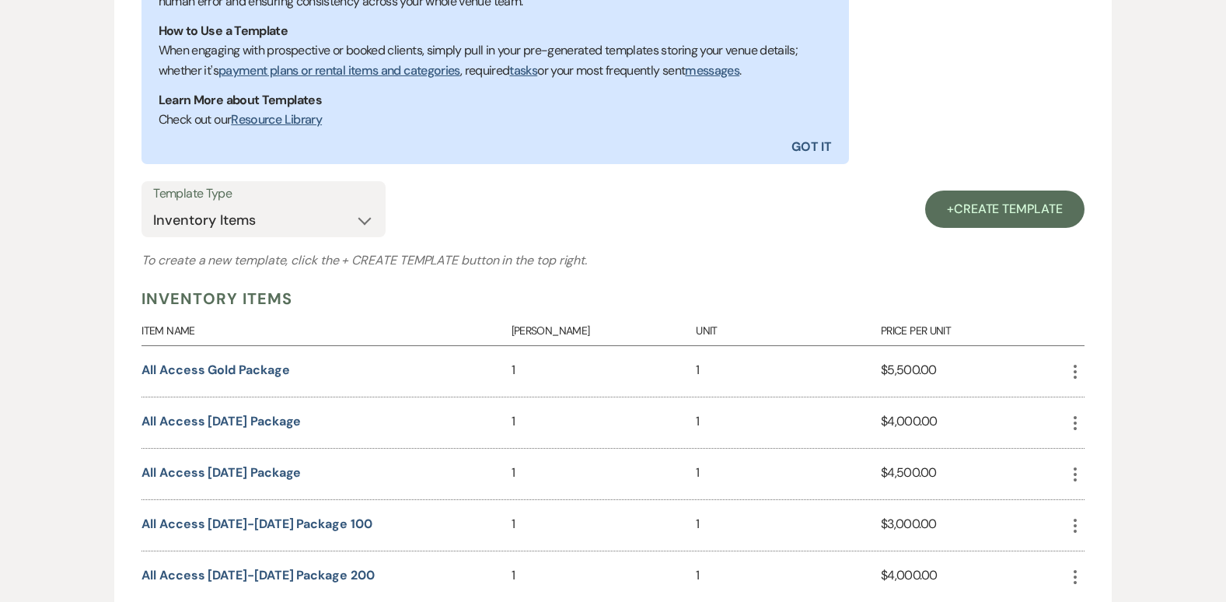
scroll to position [0, 0]
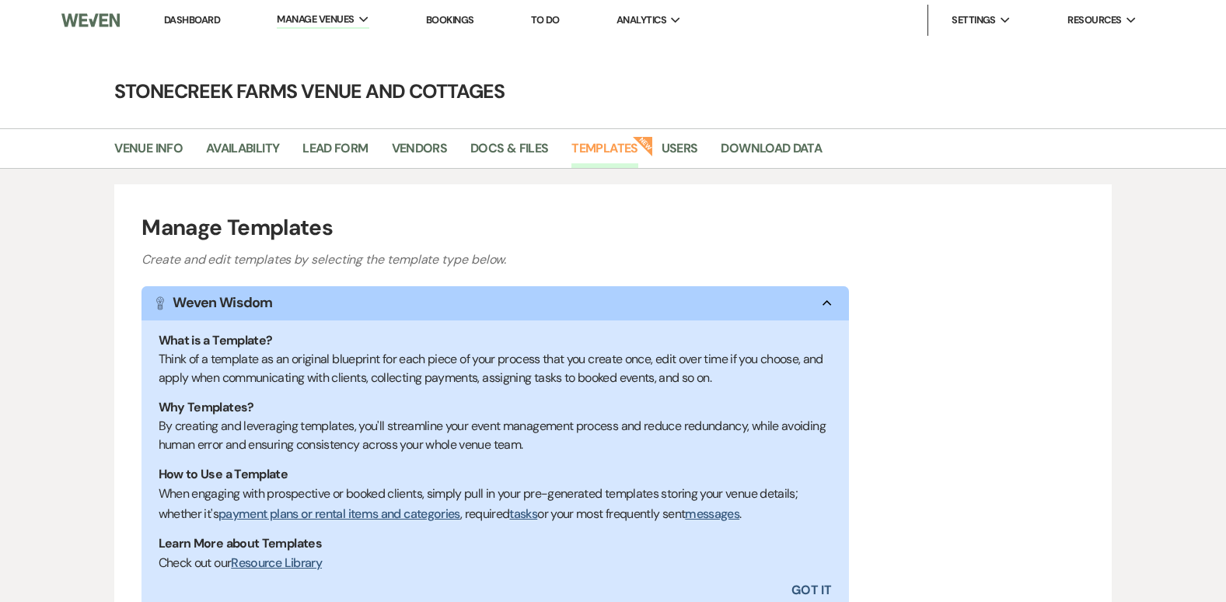
click at [176, 12] on li "Dashboard" at bounding box center [192, 20] width 72 height 31
click at [184, 17] on link "Dashboard" at bounding box center [192, 19] width 56 height 13
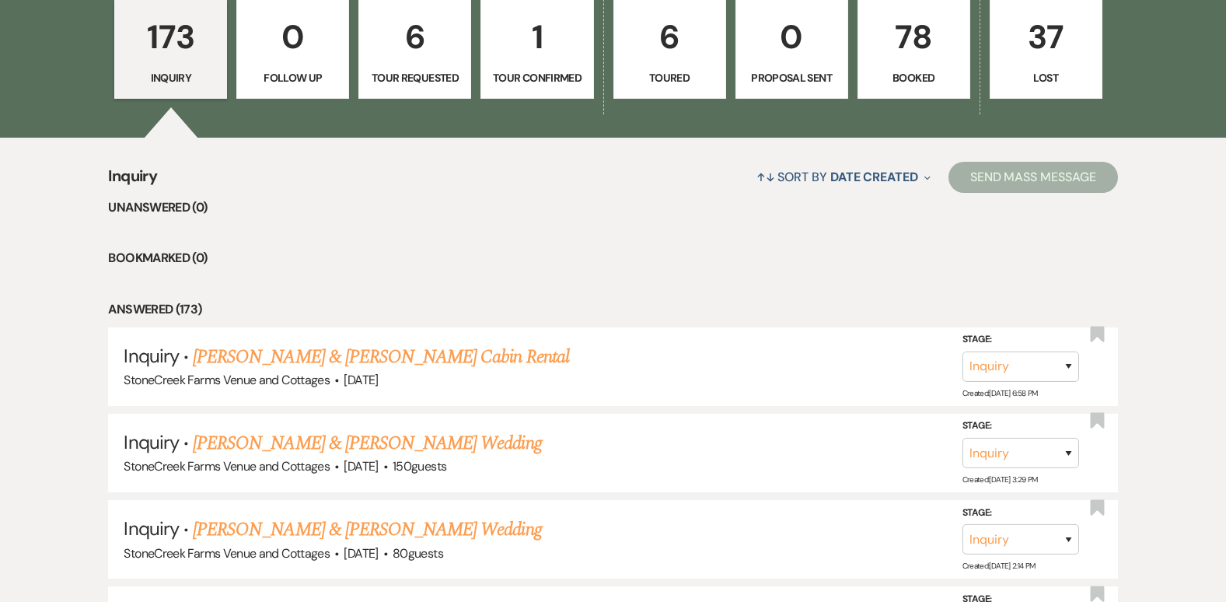
scroll to position [1231, 0]
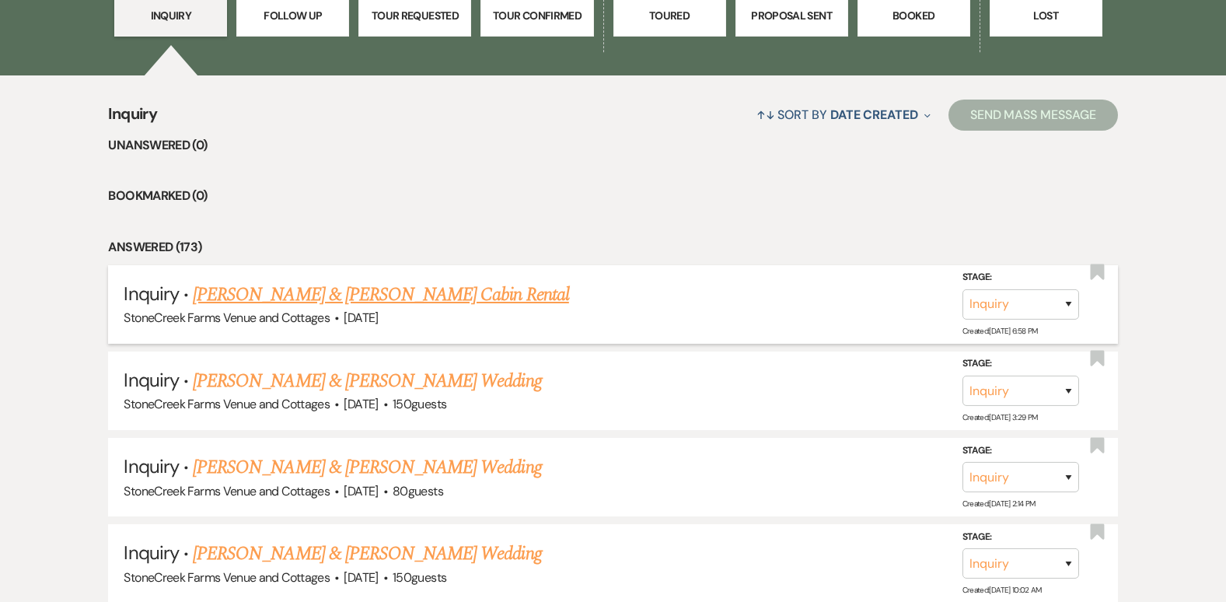
click at [466, 292] on link "[PERSON_NAME] & [PERSON_NAME] Cabin Rental" at bounding box center [381, 295] width 376 height 28
select select "20"
select select "13"
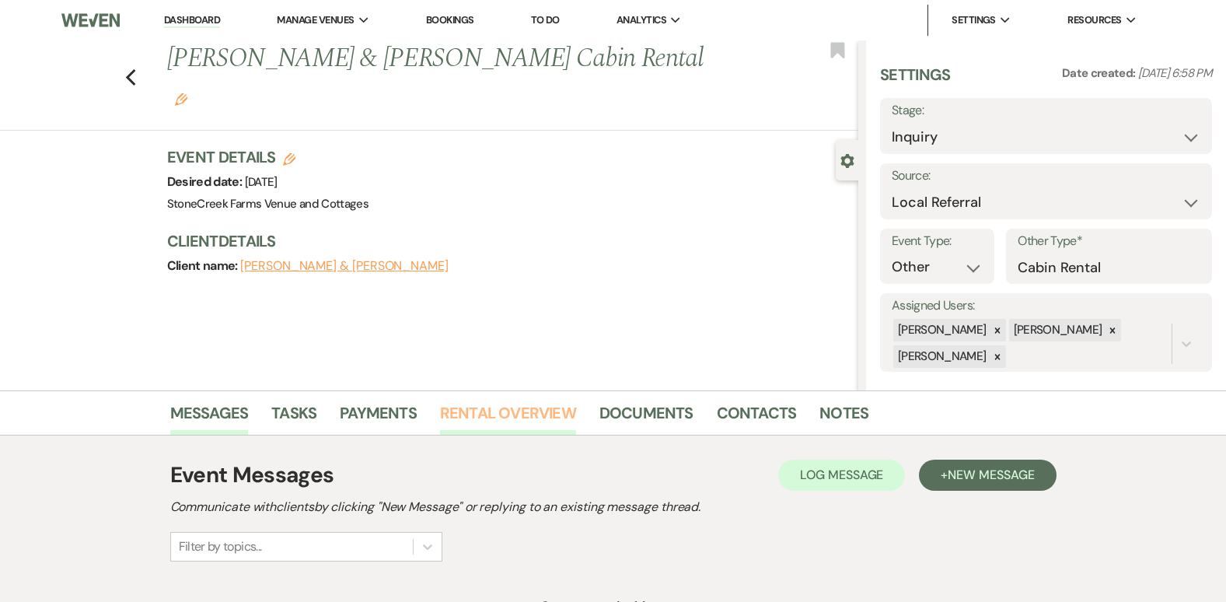
click at [482, 405] on link "Rental Overview" at bounding box center [508, 417] width 136 height 34
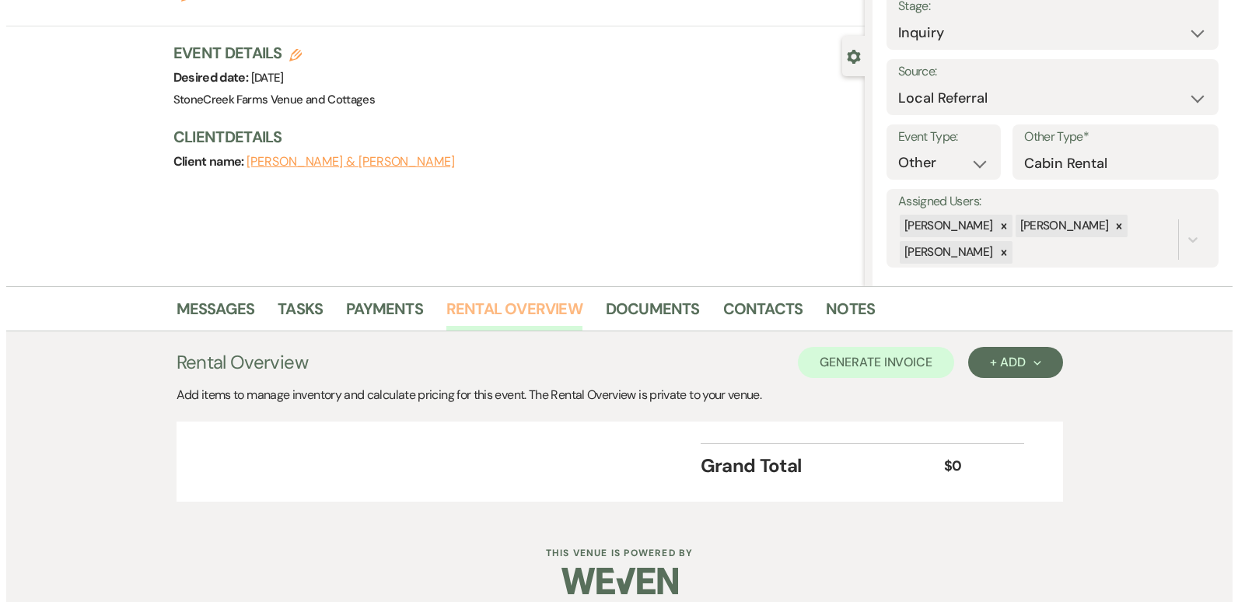
scroll to position [120, 0]
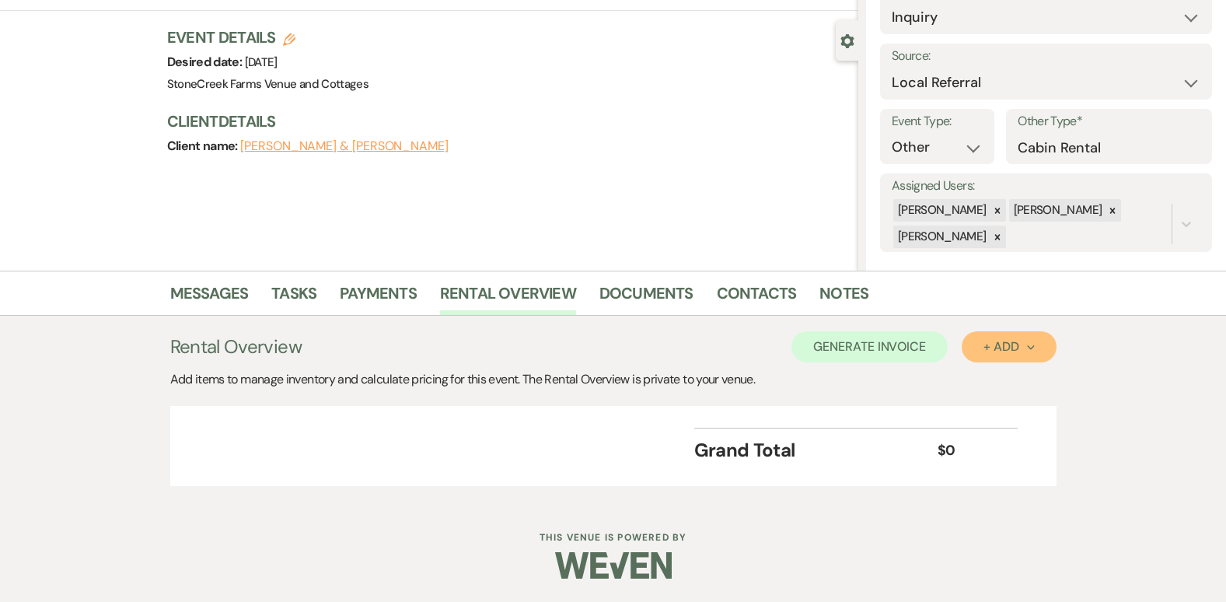
click at [1011, 340] on div "+ Add Next" at bounding box center [1008, 346] width 51 height 12
click at [990, 379] on button "Item" at bounding box center [1001, 382] width 79 height 24
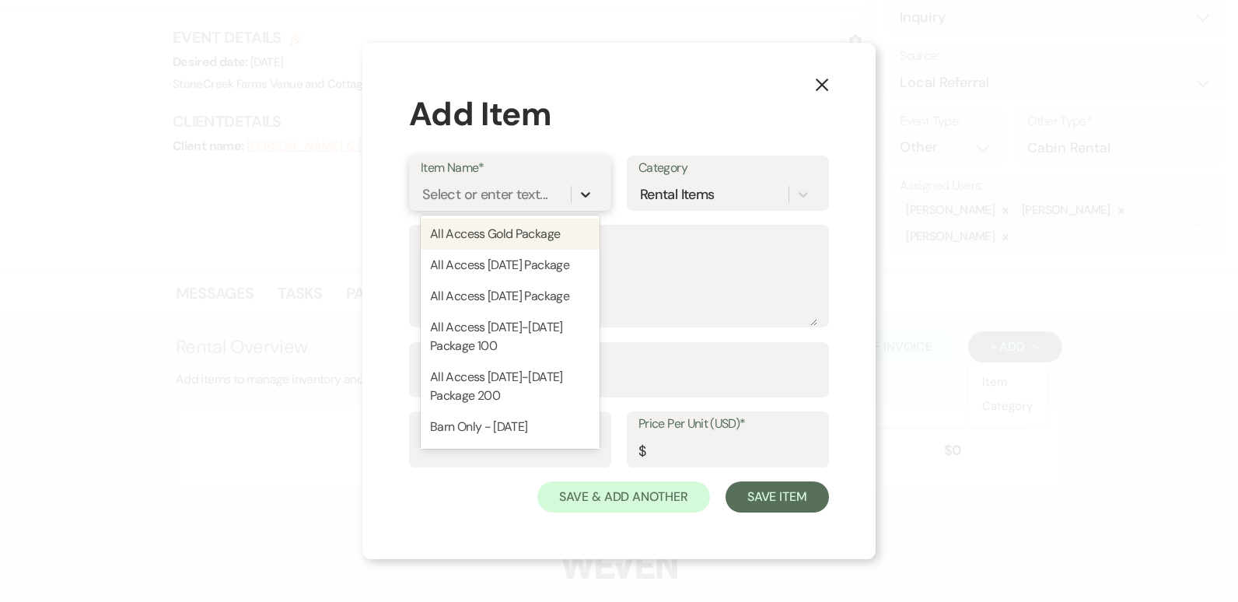
click at [588, 190] on icon at bounding box center [586, 195] width 16 height 16
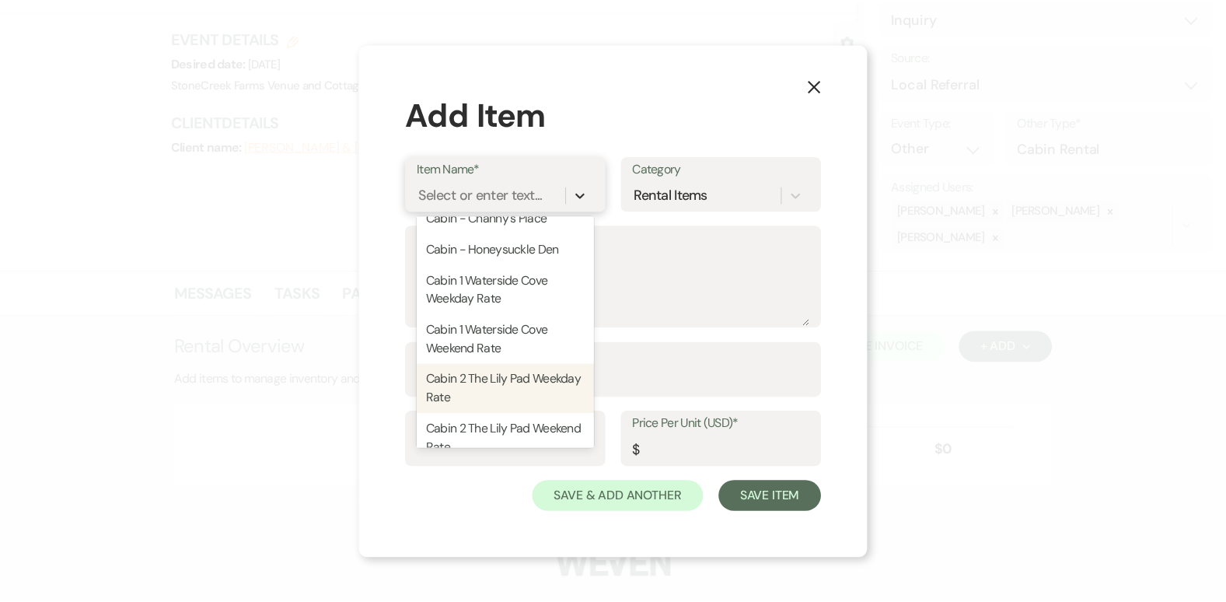
scroll to position [352, 0]
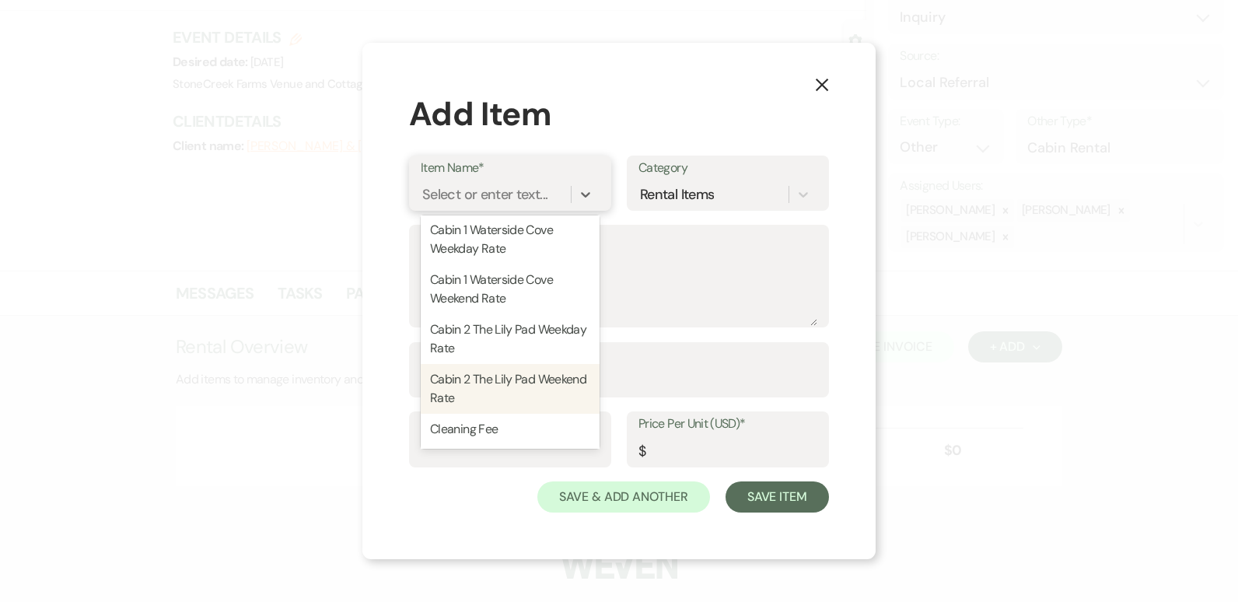
click at [539, 407] on div "Cabin 2 The Lily Pad Weekend Rate" at bounding box center [510, 389] width 179 height 50
type textarea "The Lily Pad- [DATE] and [DATE] $200.00 per night with minimum 2-night stay"
type input "1"
type input "400"
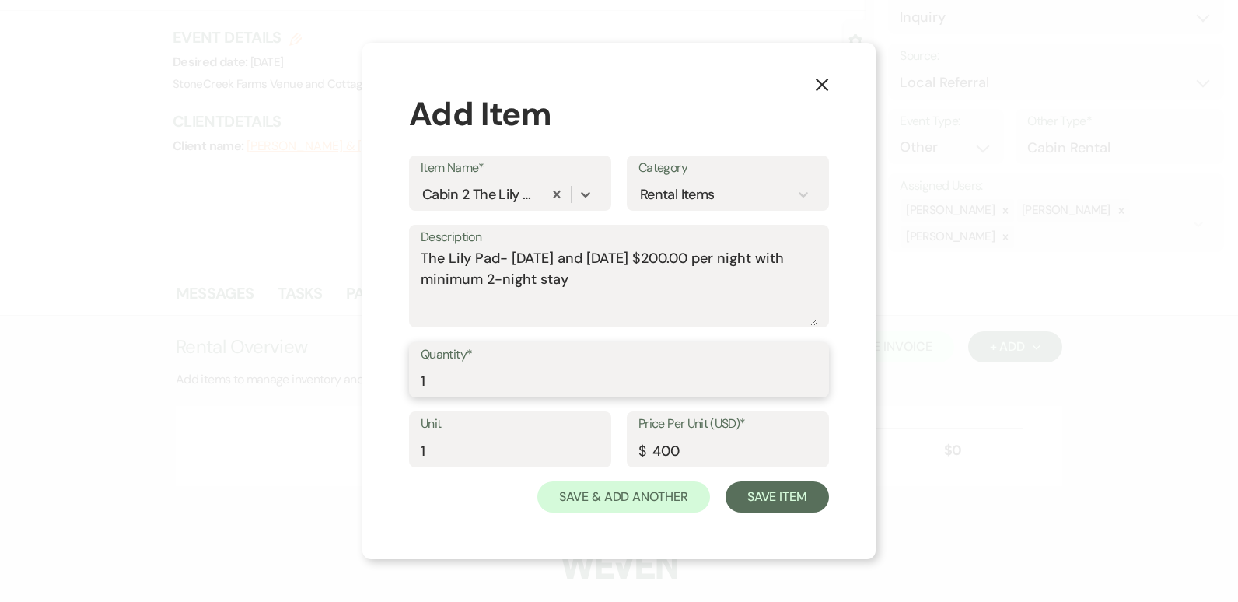
type input "1"
click at [812, 375] on input "1" at bounding box center [619, 380] width 396 height 30
click at [781, 505] on button "Save Item" at bounding box center [776, 496] width 103 height 31
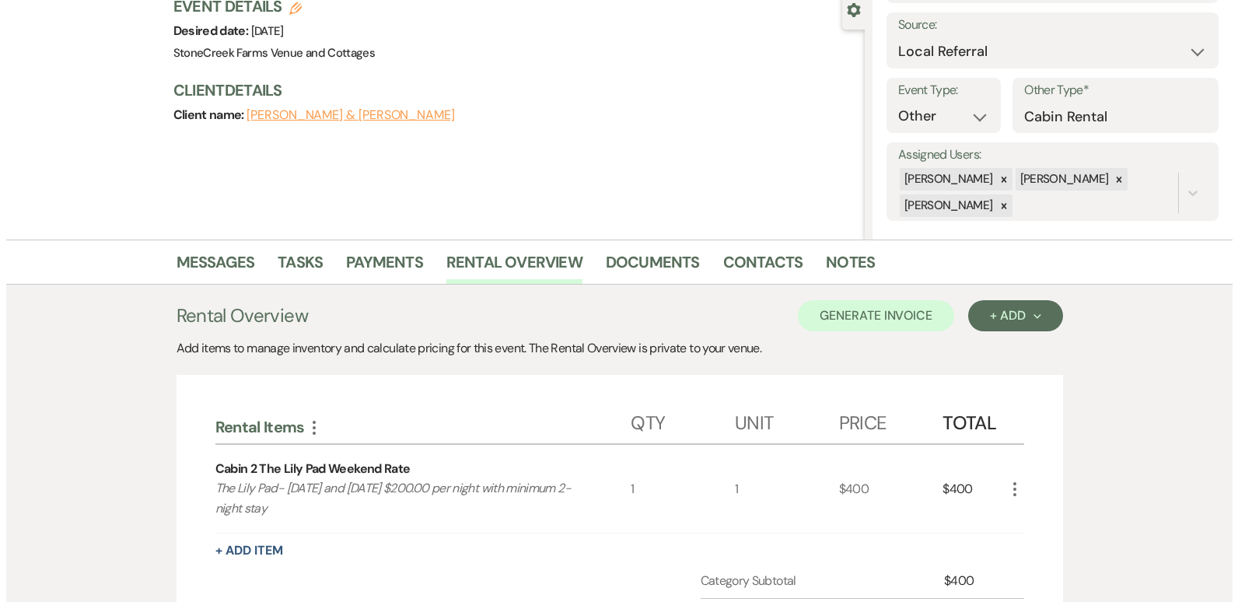
scroll to position [213, 0]
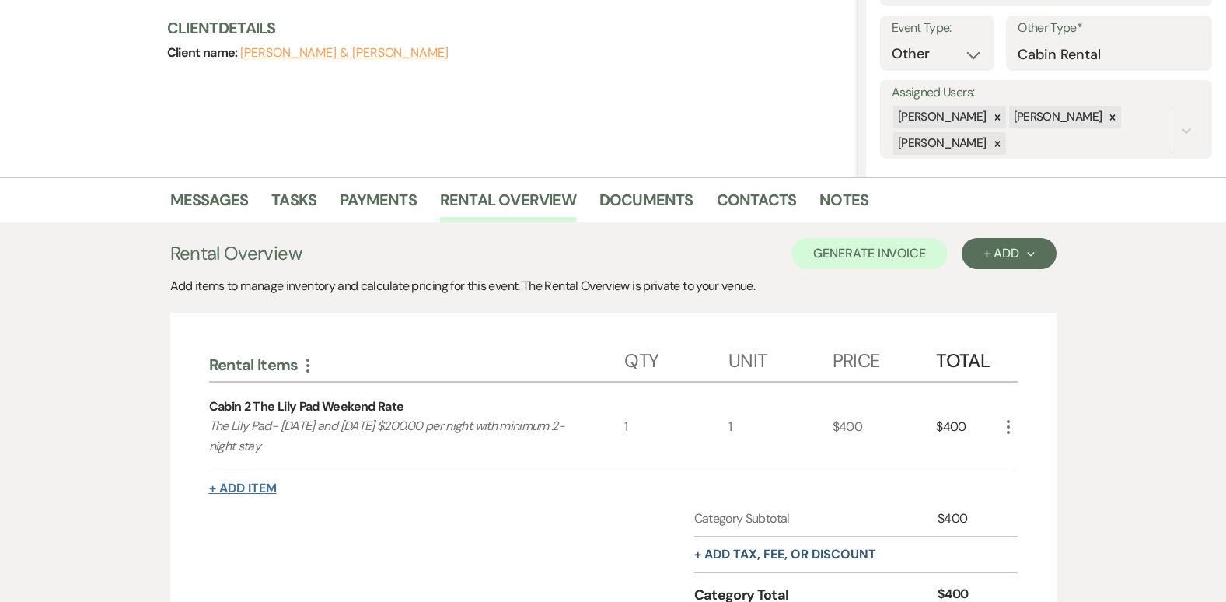
click at [249, 487] on button "+ Add Item" at bounding box center [243, 488] width 68 height 12
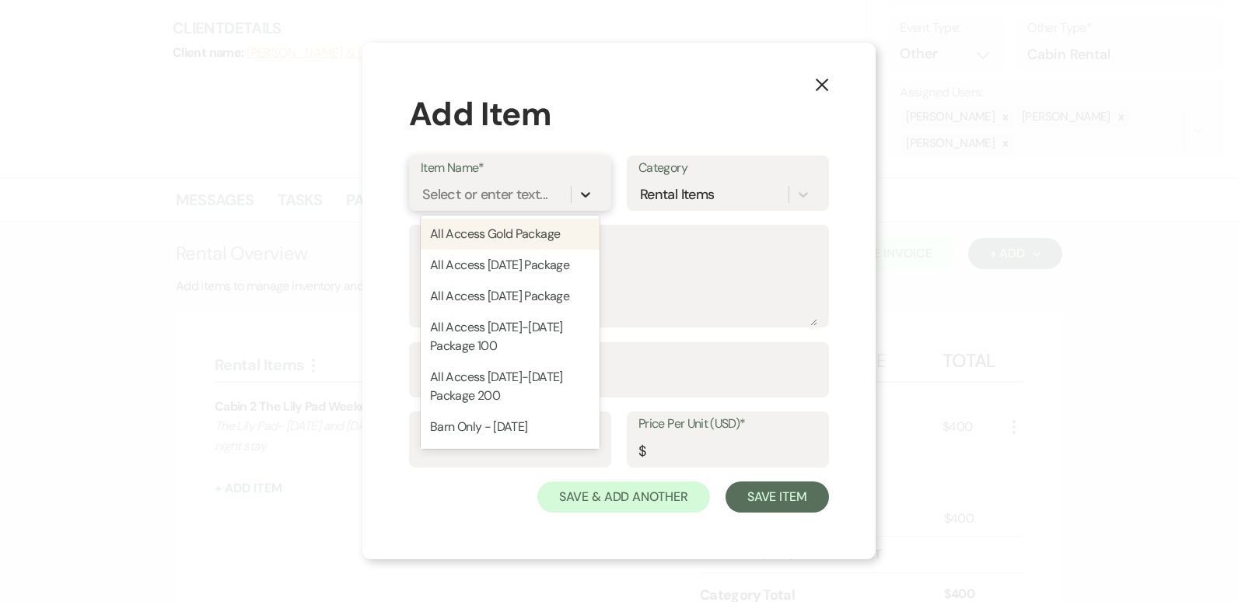
click at [585, 192] on icon at bounding box center [586, 195] width 16 height 16
type input "c"
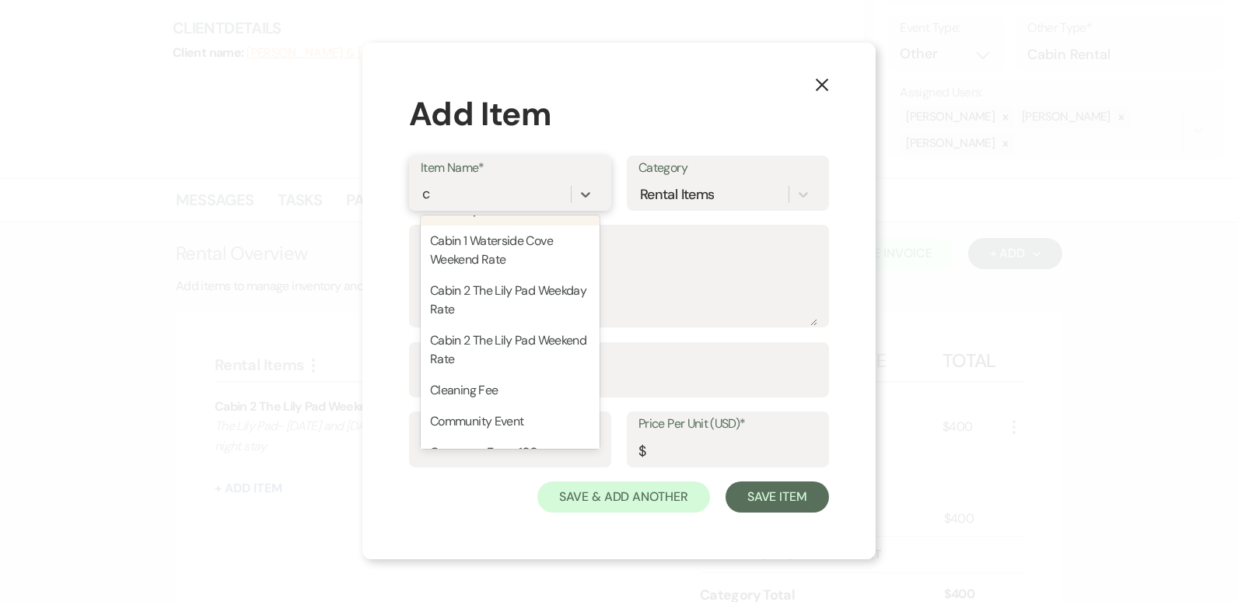
scroll to position [342, 0]
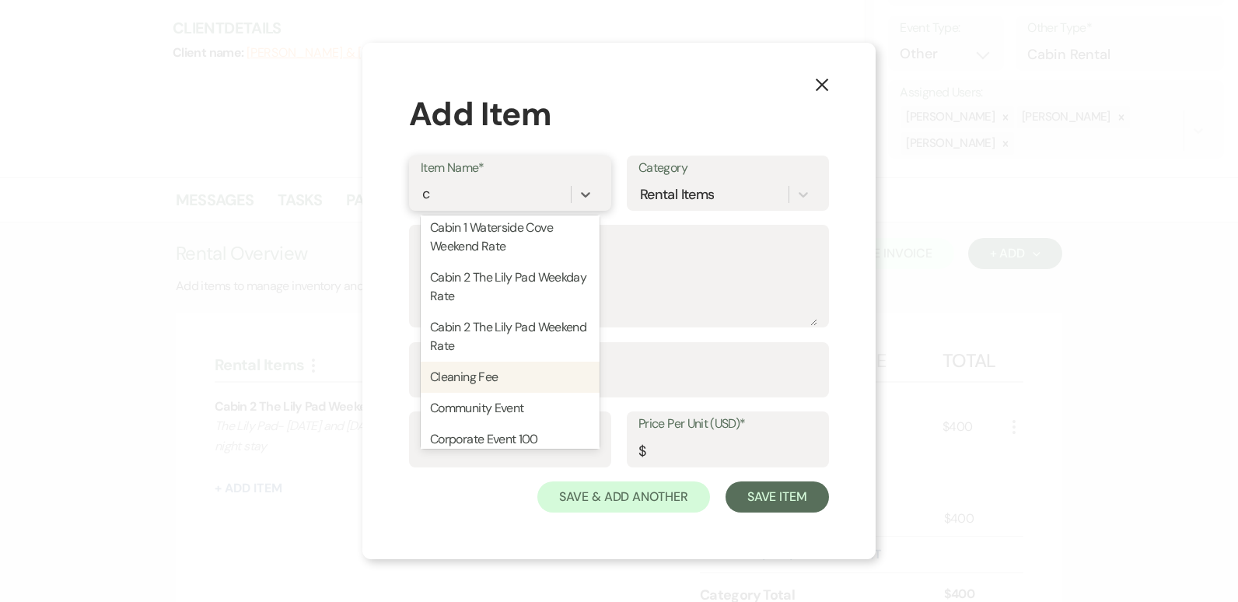
click at [469, 393] on div "Cleaning Fee" at bounding box center [510, 376] width 179 height 31
type textarea "Cleaning Fee for Cabins"
type input "1"
type input "100"
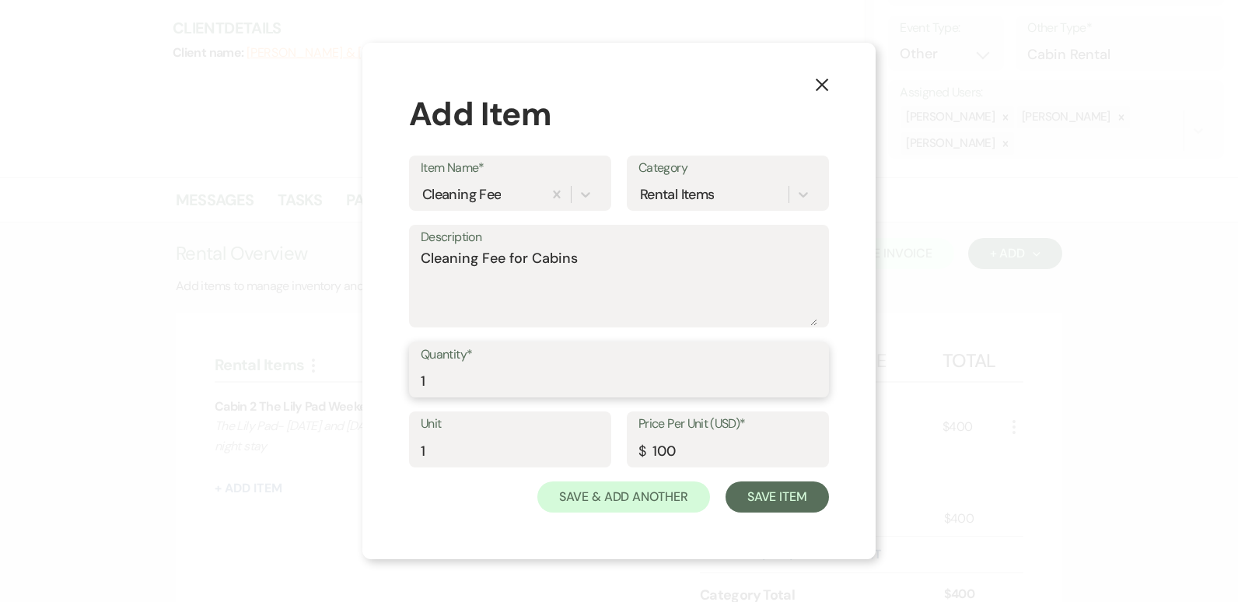
type input "1"
click at [809, 377] on input "1" at bounding box center [619, 380] width 396 height 30
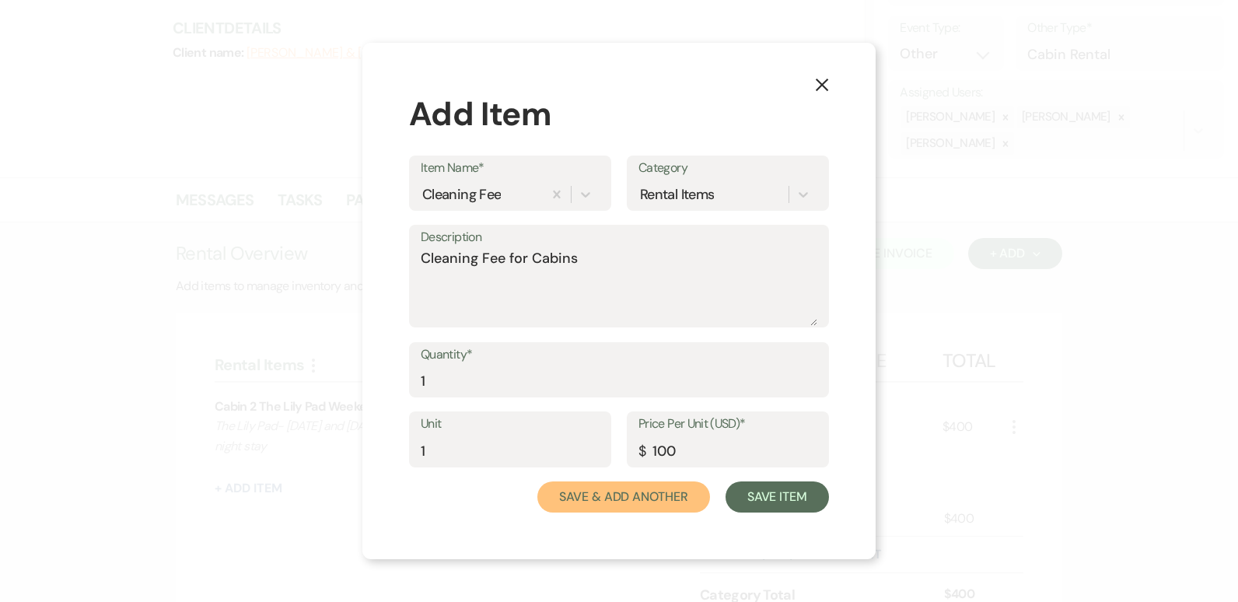
click at [643, 491] on button "Save & Add Another" at bounding box center [623, 496] width 173 height 31
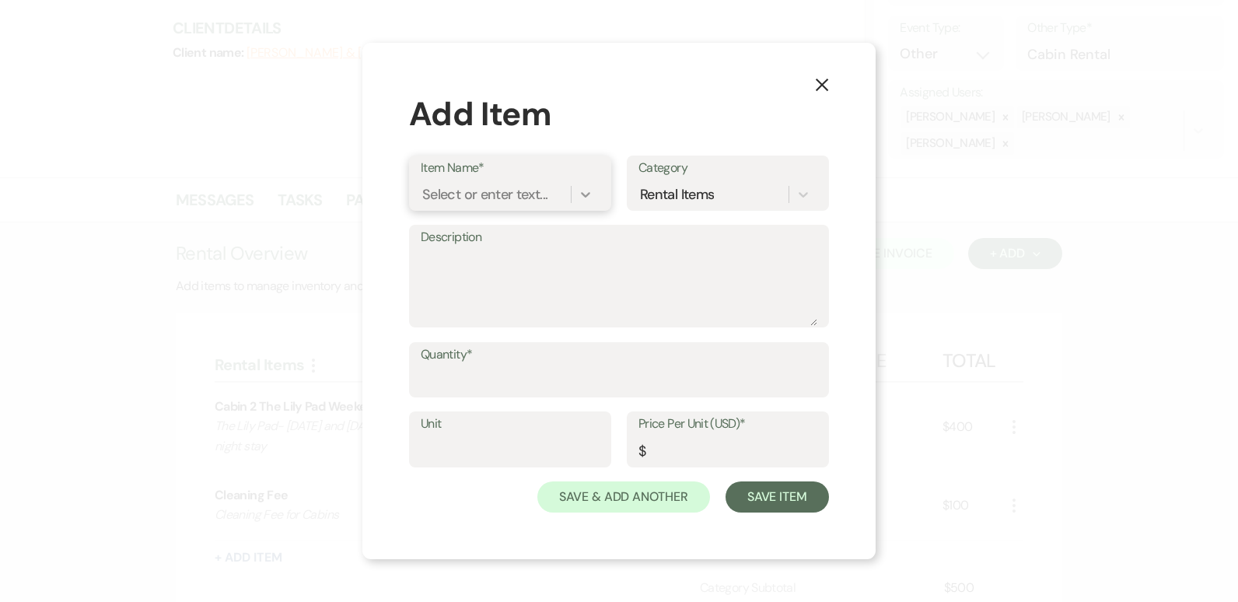
click at [589, 193] on icon at bounding box center [585, 194] width 9 height 5
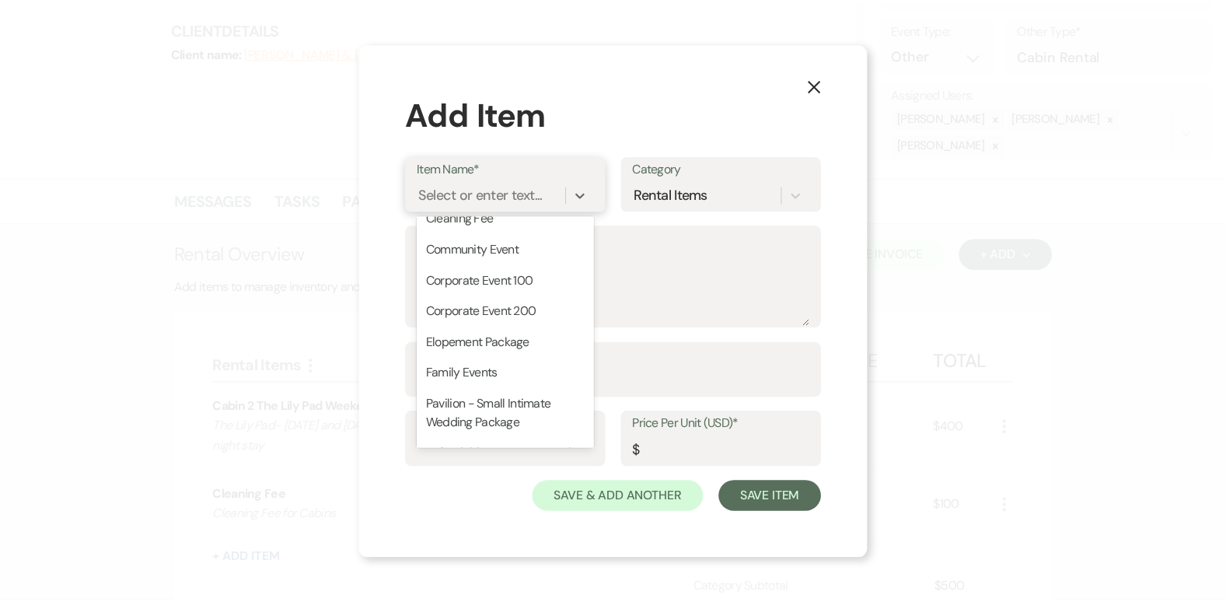
scroll to position [611, 0]
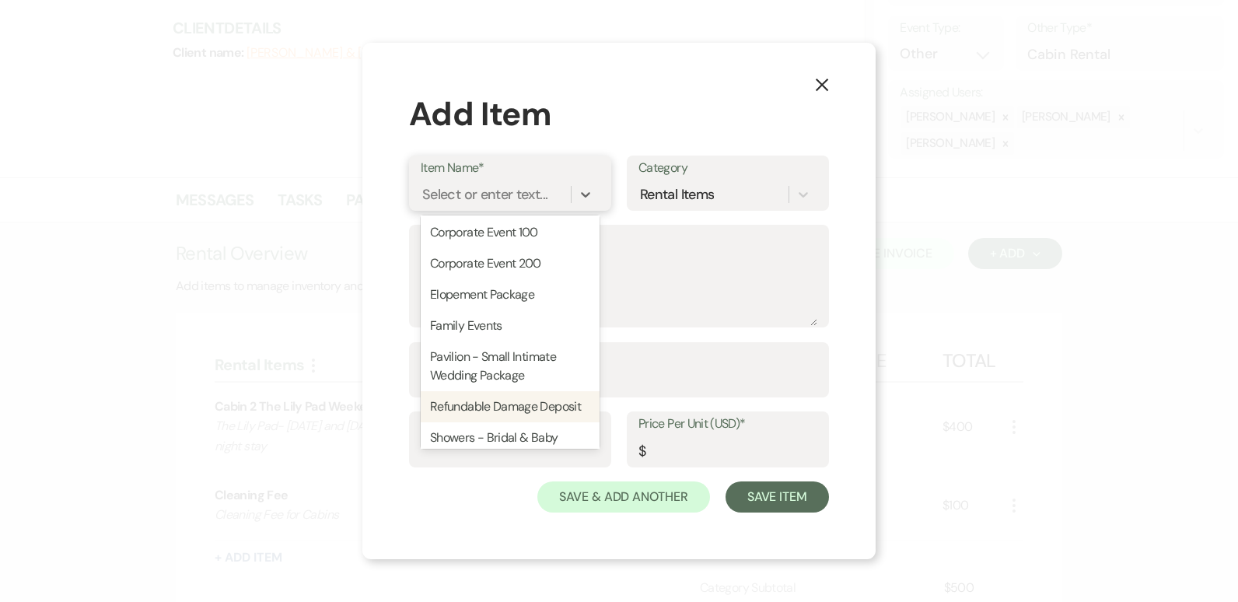
click at [515, 422] on div "Refundable Damage Deposit" at bounding box center [510, 406] width 179 height 31
type textarea "Refundable Damage Deposit"
type input "1"
type input "500"
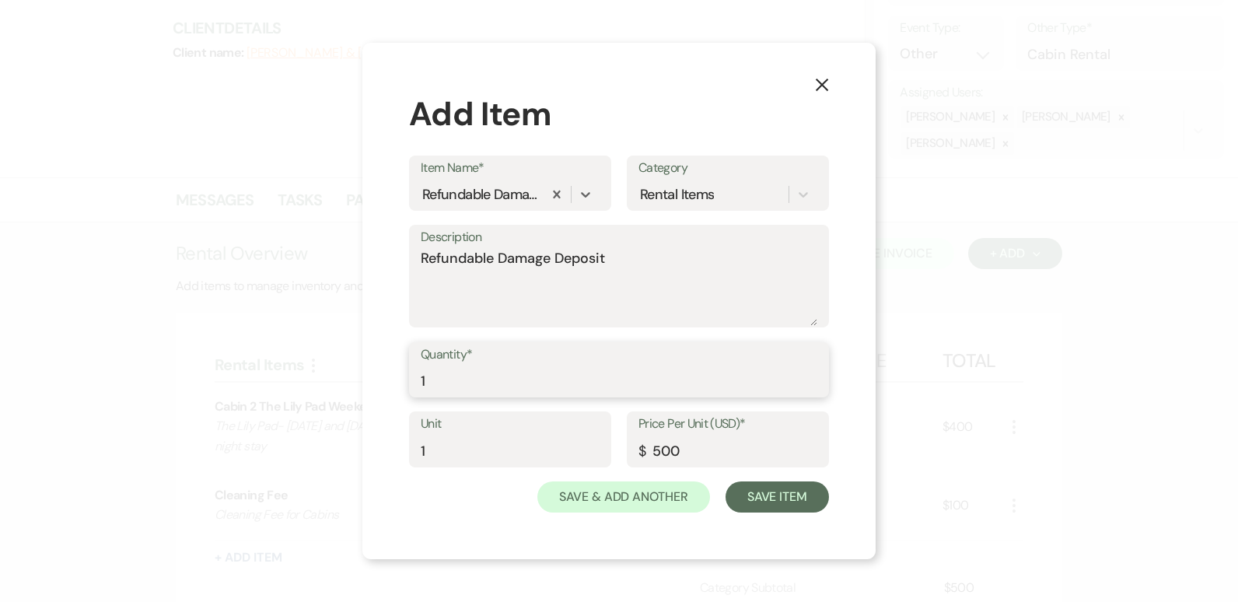
type input "1"
click at [811, 375] on input "1" at bounding box center [619, 380] width 396 height 30
click at [689, 455] on input "500" at bounding box center [727, 450] width 179 height 30
type input "5"
type input "200.00"
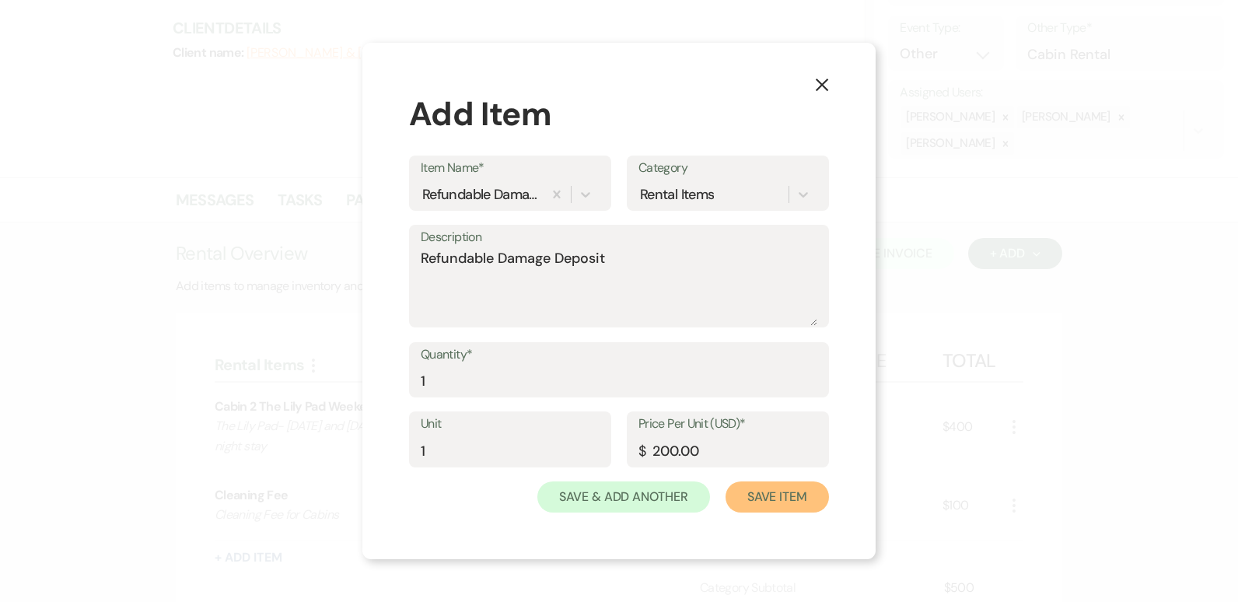
click at [766, 494] on button "Save Item" at bounding box center [776, 496] width 103 height 31
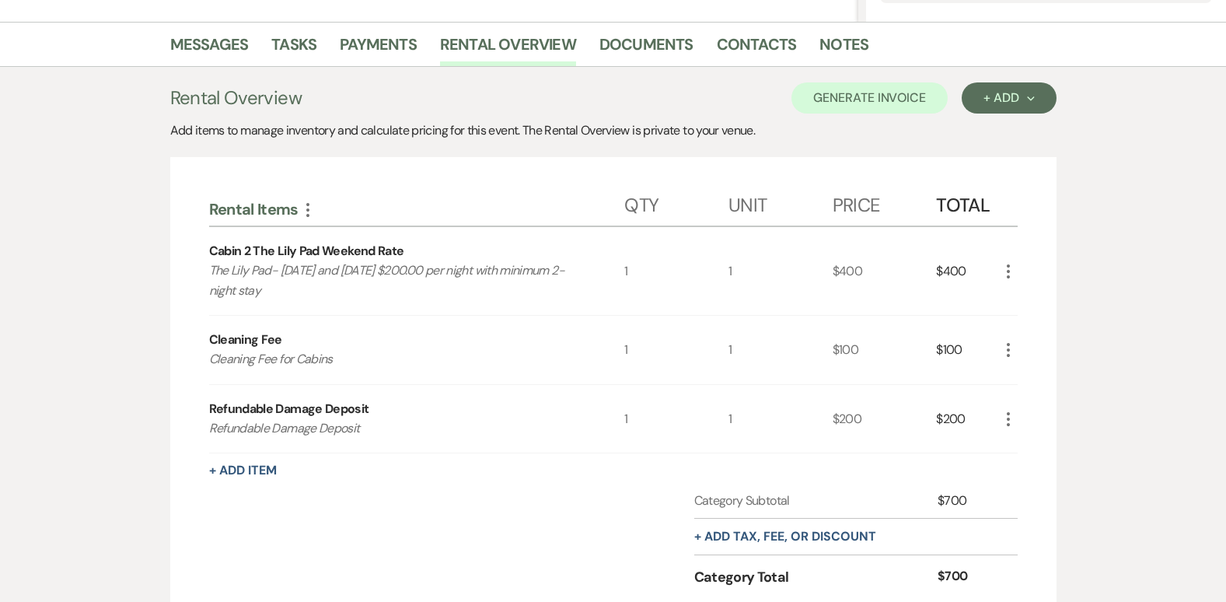
scroll to position [400, 0]
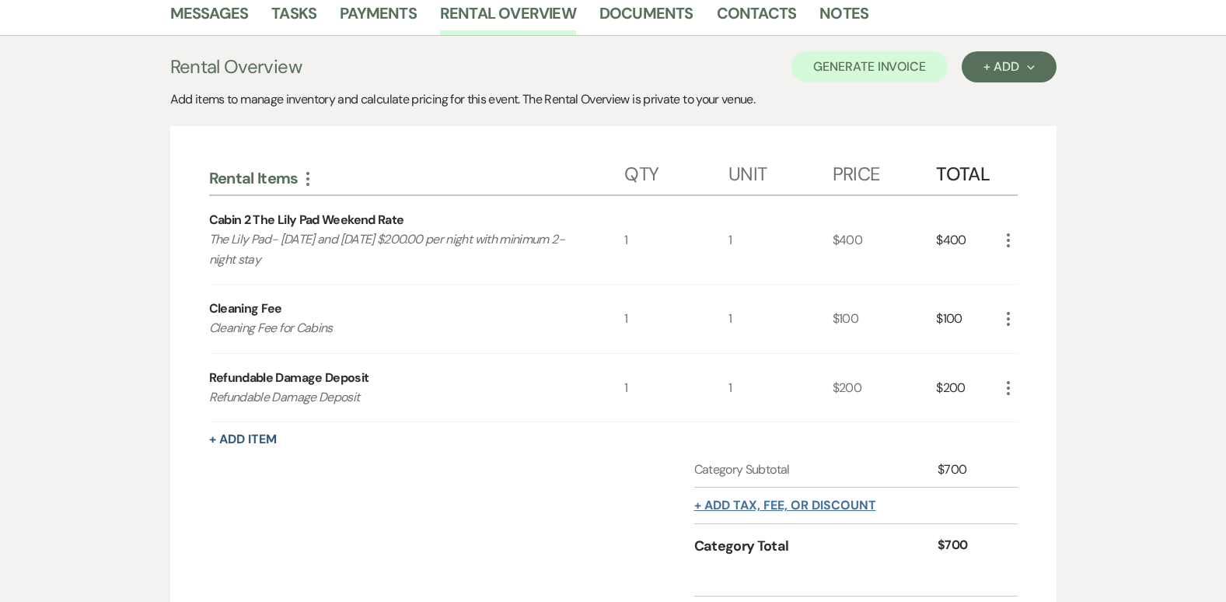
click at [727, 499] on button "+ Add tax, fee, or discount" at bounding box center [785, 505] width 182 height 12
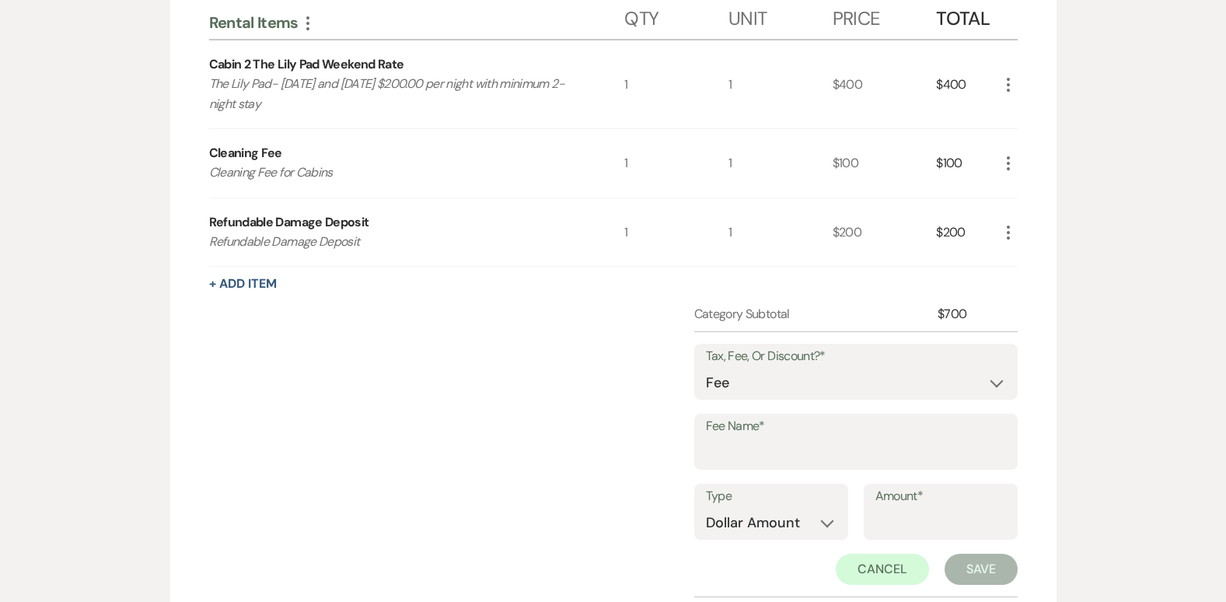
scroll to position [586, 0]
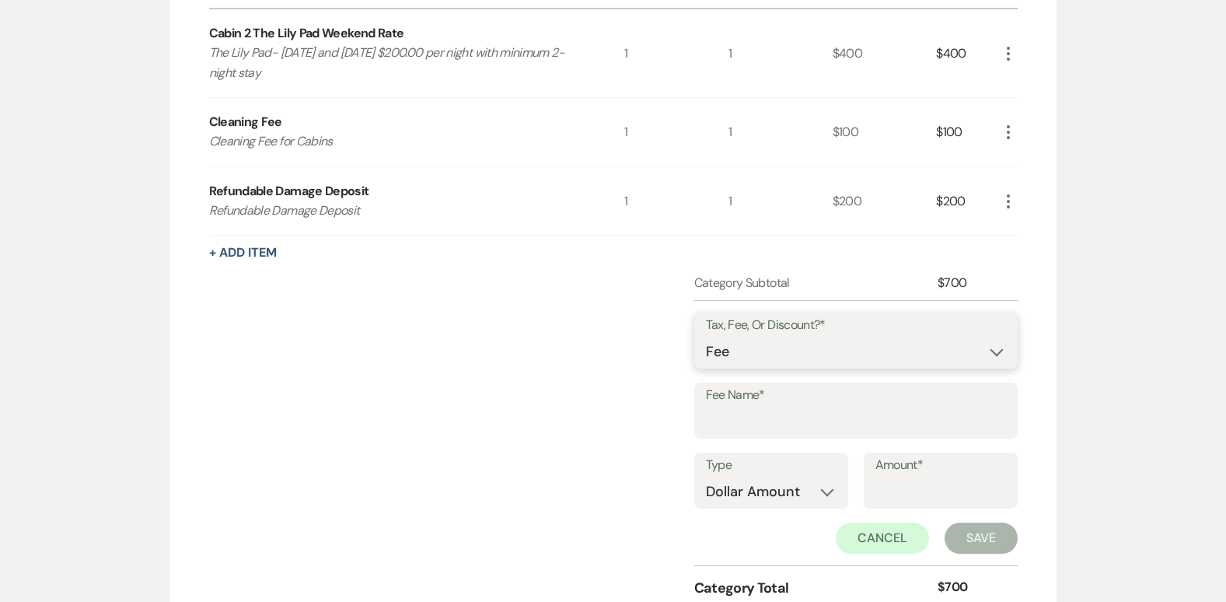
click at [987, 348] on select "Fee Discount Tax" at bounding box center [856, 352] width 300 height 30
select select "3"
click at [706, 337] on select "Fee Discount Tax" at bounding box center [856, 352] width 300 height 30
click at [925, 474] on label "Amount*" at bounding box center [940, 465] width 131 height 23
click at [925, 477] on input "Amount*" at bounding box center [940, 492] width 131 height 30
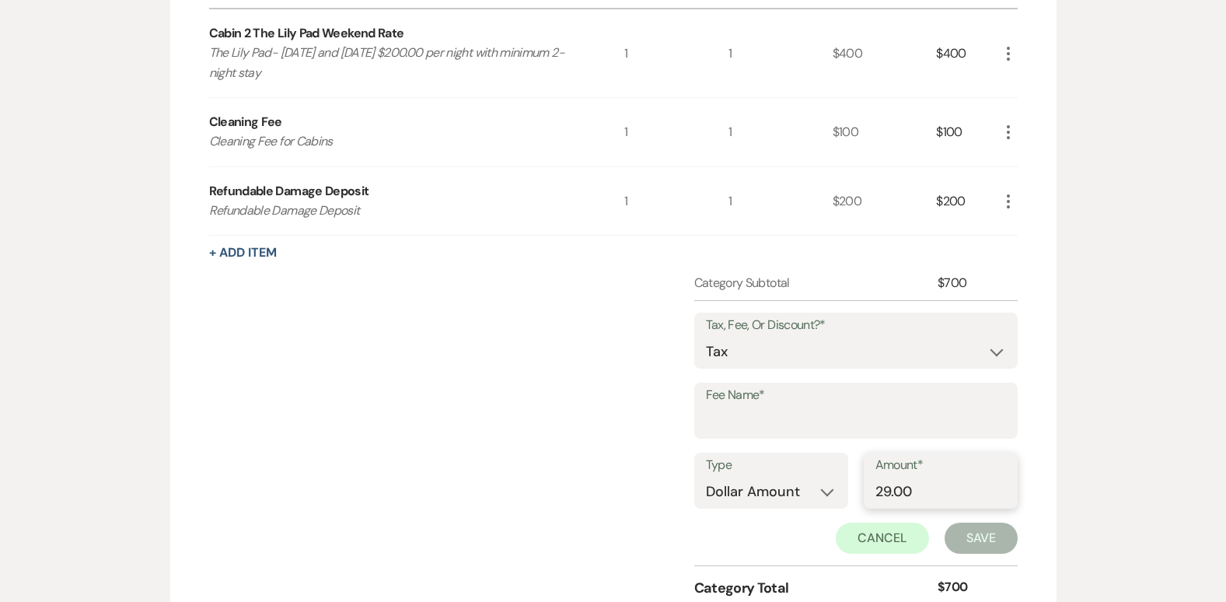
type input "29.00"
click at [749, 432] on input "Fee Name*" at bounding box center [856, 422] width 300 height 30
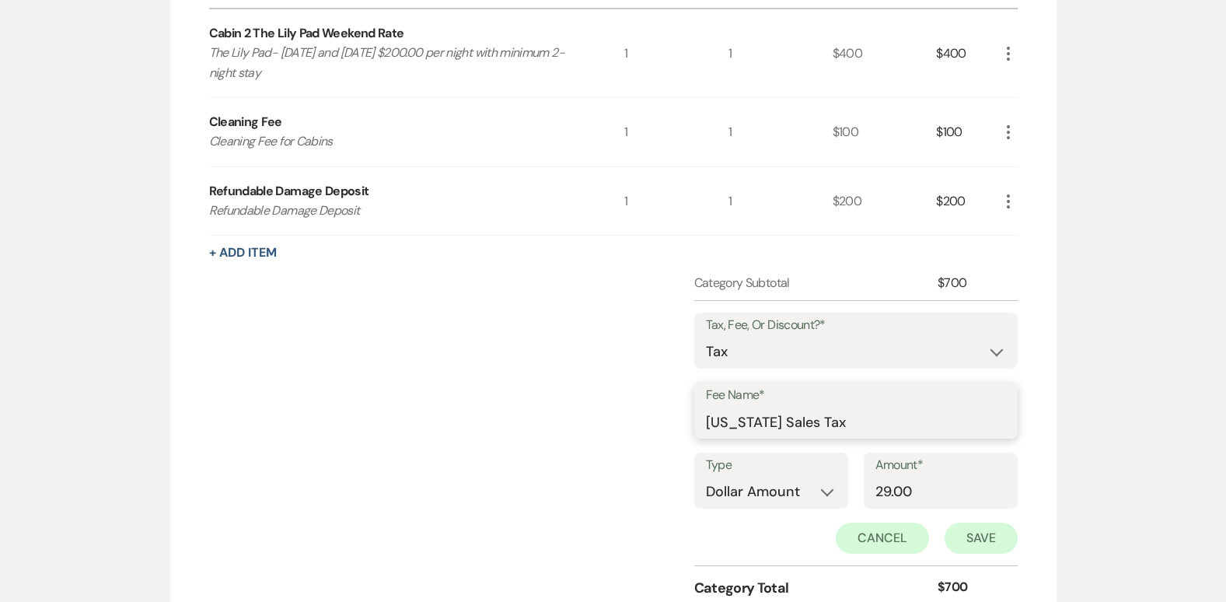
type input "[US_STATE] Sales Tax"
click at [969, 540] on button "Save" at bounding box center [980, 537] width 73 height 31
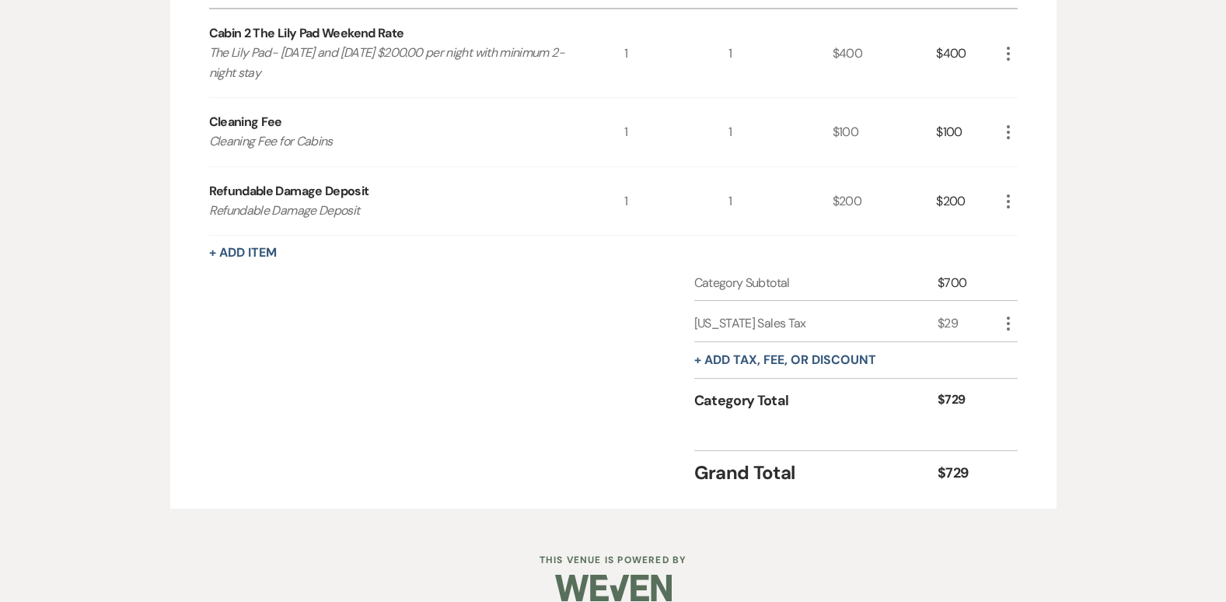
scroll to position [60, 0]
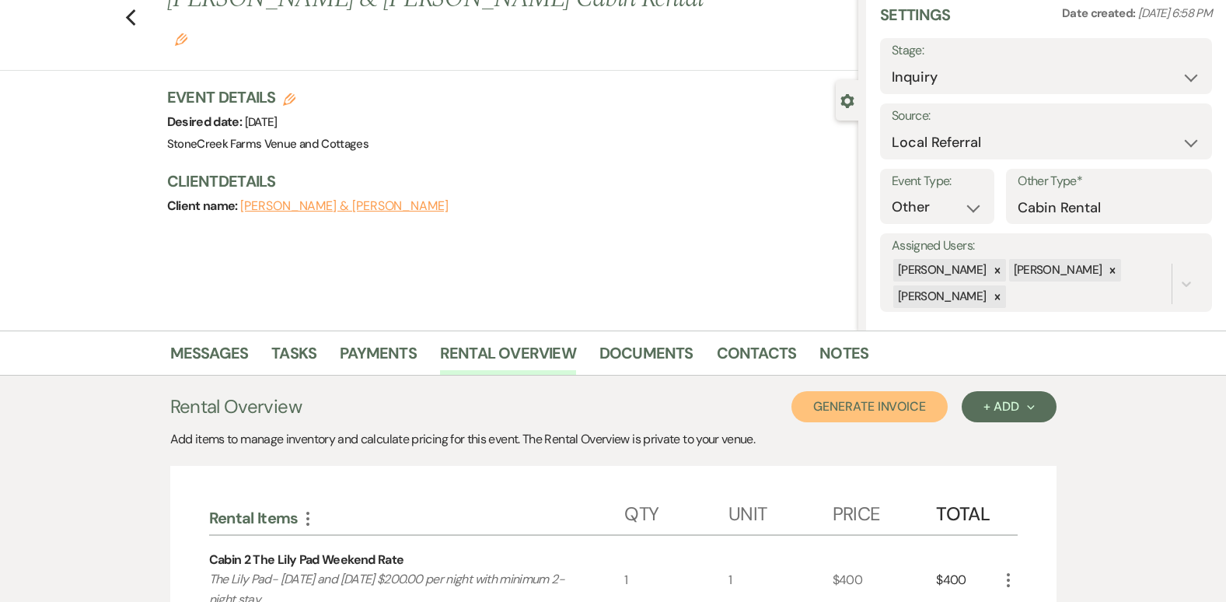
click at [861, 402] on button "Generate Invoice" at bounding box center [869, 406] width 156 height 31
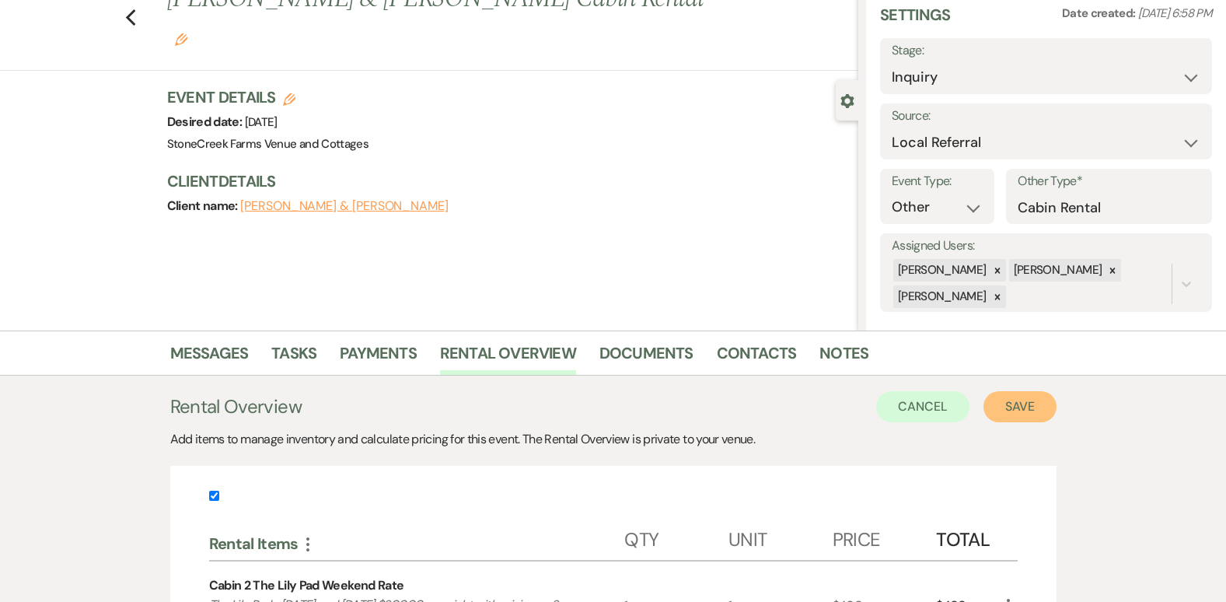
click at [1023, 411] on button "Save" at bounding box center [1019, 406] width 73 height 31
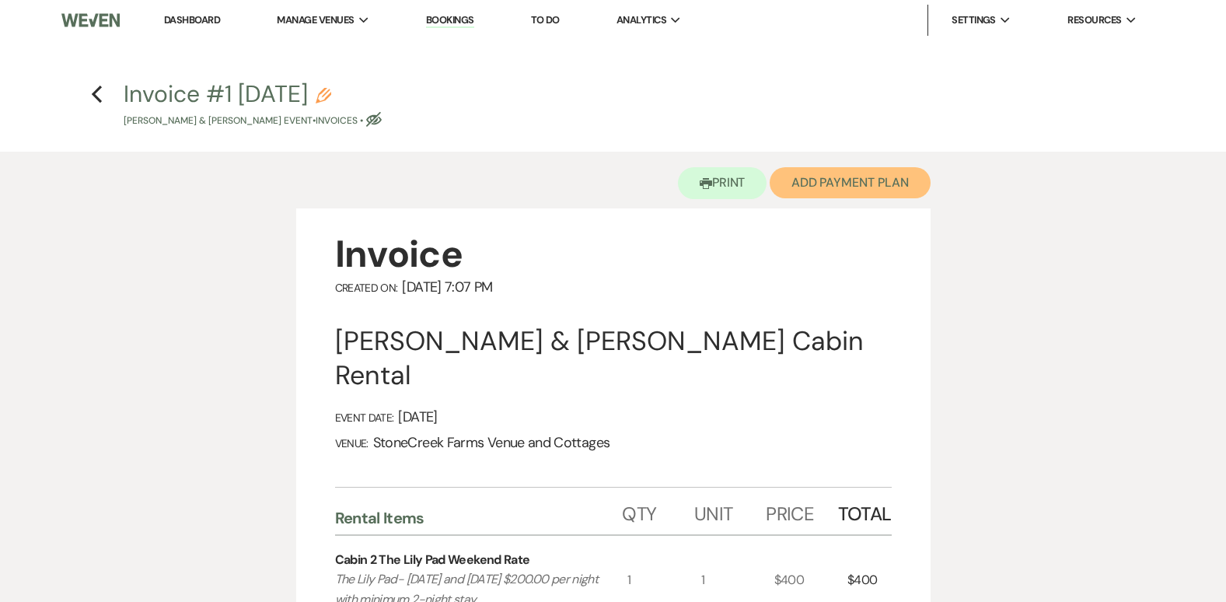
click at [832, 179] on button "Add Payment Plan" at bounding box center [850, 182] width 161 height 31
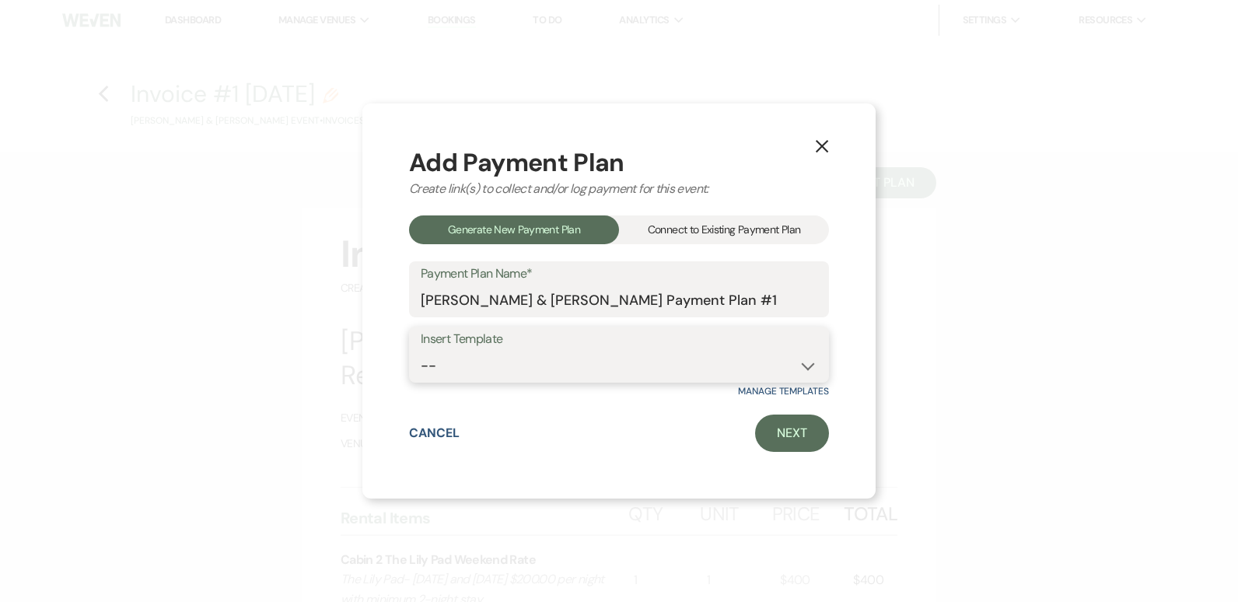
click at [808, 362] on select "-- Wedding Event Payment Plan Corporate Event Bridal & Baby Showers Class Reuni…" at bounding box center [619, 366] width 396 height 30
select select "407"
click at [421, 351] on select "-- Wedding Event Payment Plan Corporate Event Bridal & Baby Showers Class Reuni…" at bounding box center [619, 366] width 396 height 30
click at [803, 431] on link "Next" at bounding box center [792, 432] width 74 height 37
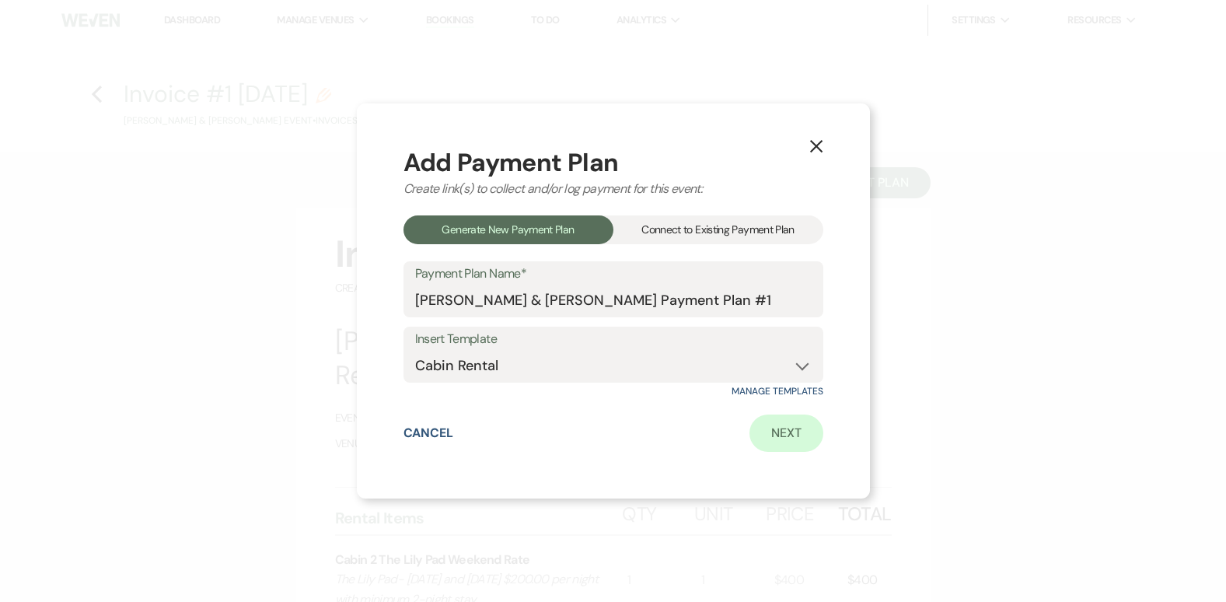
select select "28678"
select select "2"
select select "percentage"
select select "true"
select select "client"
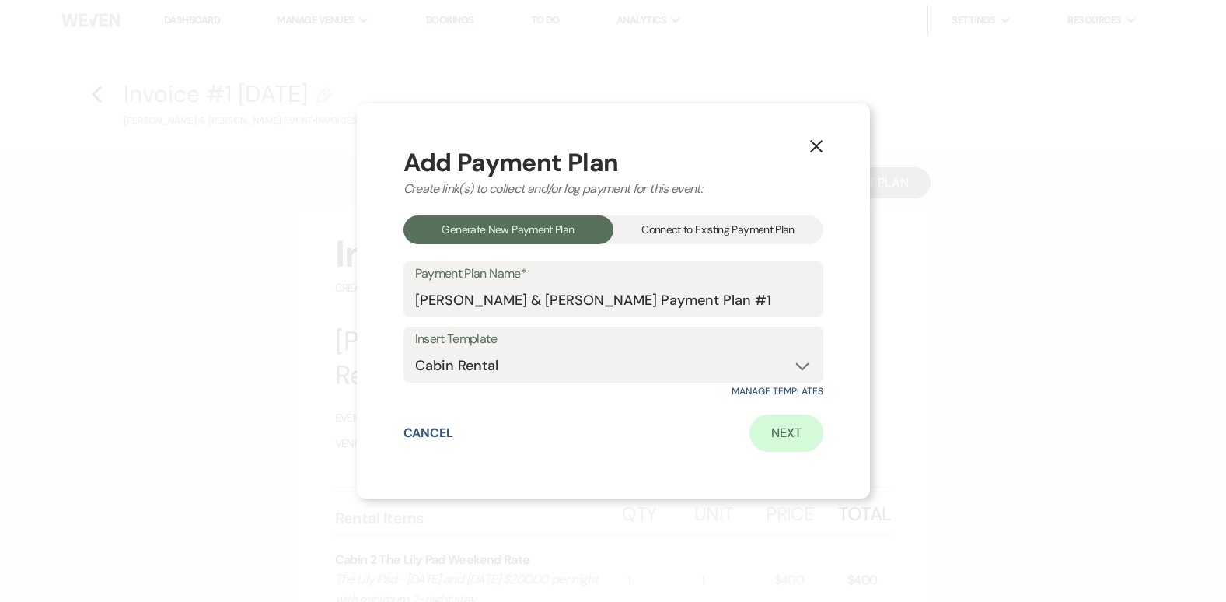
select select "weeks"
select select "2"
select select "percentage"
select select "true"
select select "client"
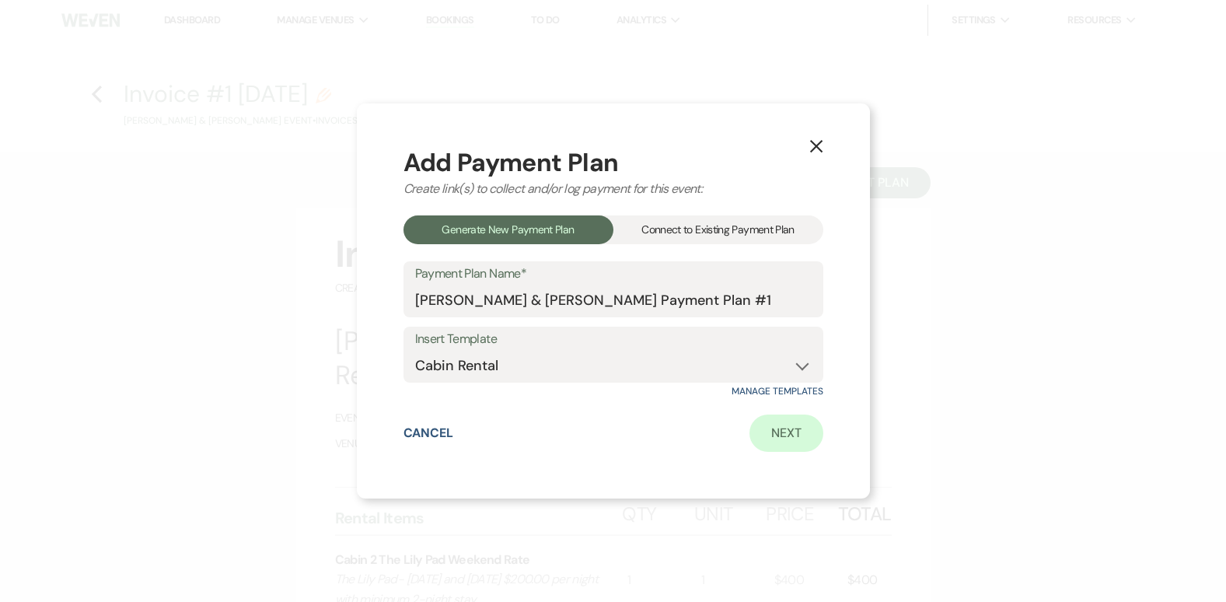
select select "weeks"
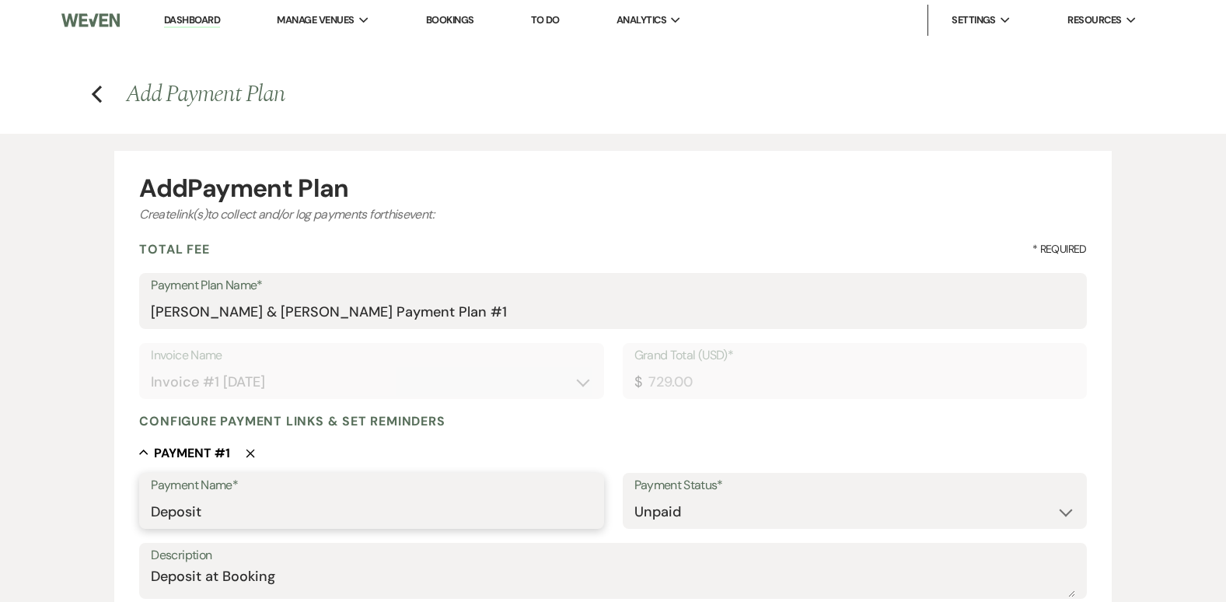
click at [214, 515] on input "Deposit" at bounding box center [371, 512] width 441 height 30
type input "D"
type input "Full Payment"
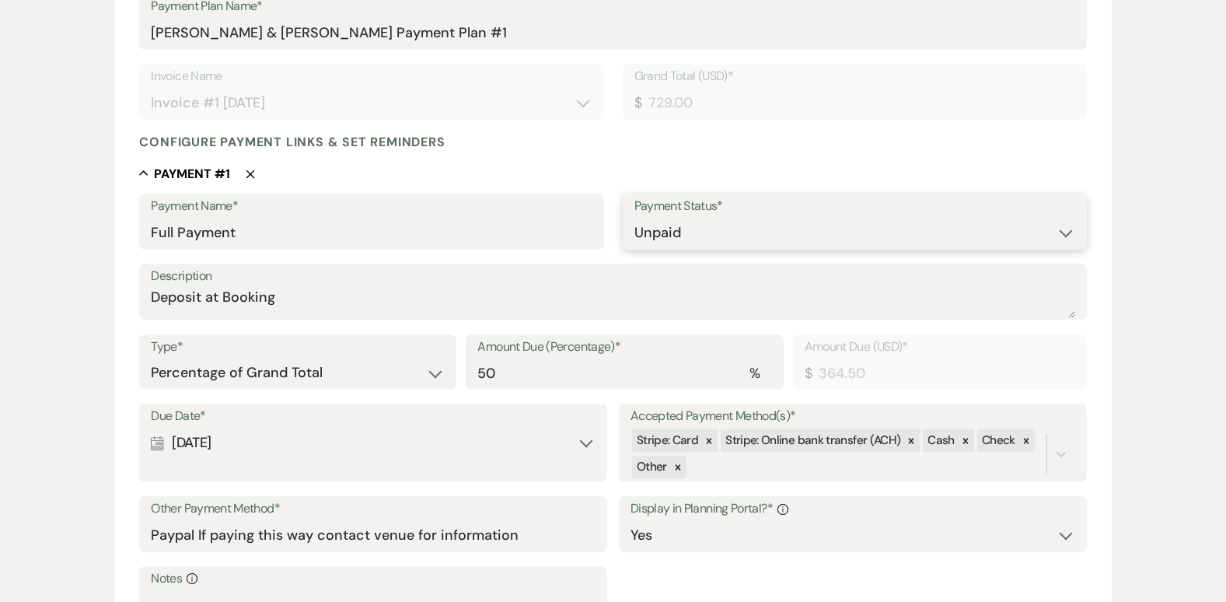
scroll to position [290, 0]
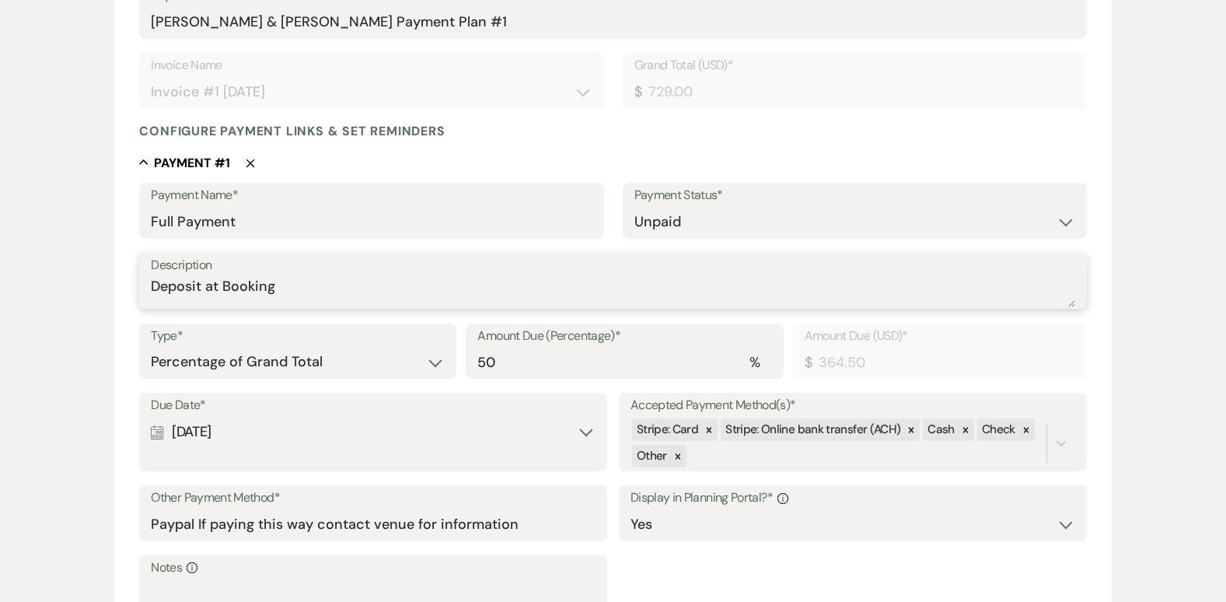
click at [282, 292] on textarea "Deposit at Booking" at bounding box center [613, 291] width 924 height 31
type textarea "D"
type textarea "Full Payment"
type input "50.01"
type input "364.57"
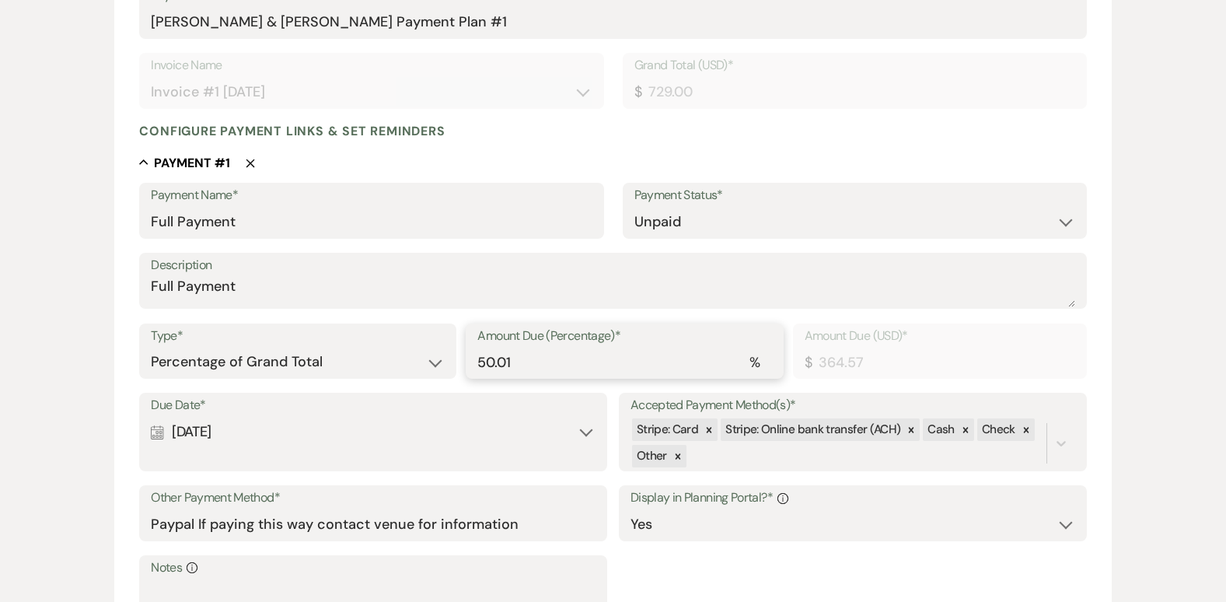
click at [766, 354] on input "50.01" at bounding box center [624, 362] width 294 height 30
type input "50.02"
type input "364.65"
click at [766, 354] on input "50.02" at bounding box center [624, 362] width 294 height 30
type input "50.03"
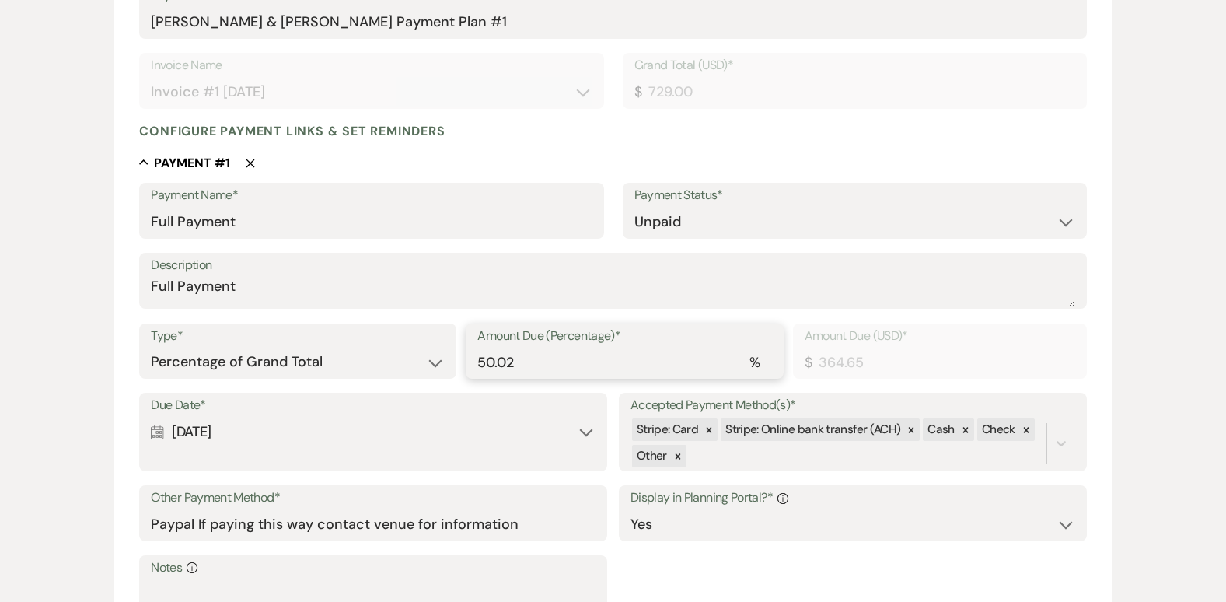
type input "364.72"
click at [766, 354] on input "50.03" at bounding box center [624, 362] width 294 height 30
type input "50.0"
type input "364.50"
type input "5"
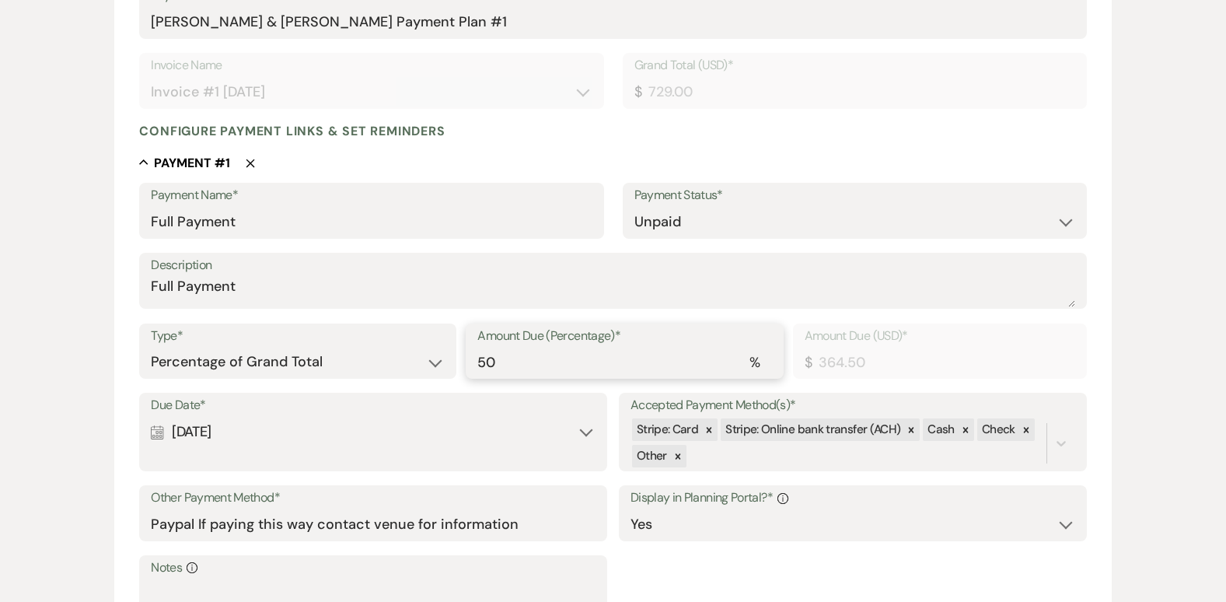
type input "36.45"
type input "0.00"
type input "1"
type input "7.29"
type input "10"
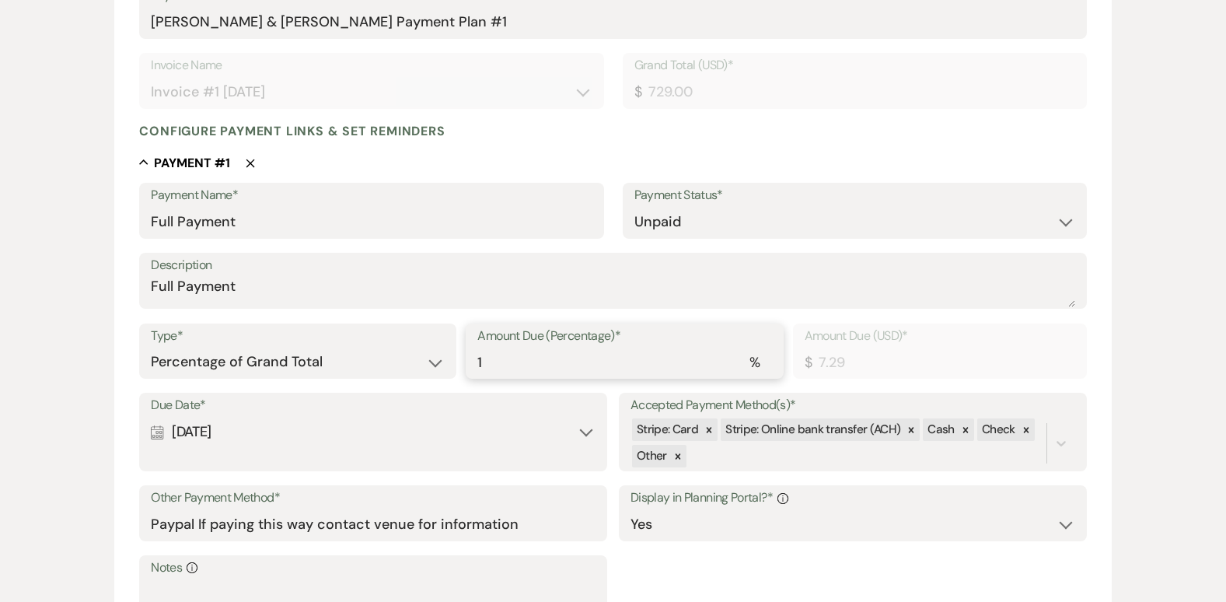
type input "72.90"
type input "100"
type input "729.00"
type input "100.00"
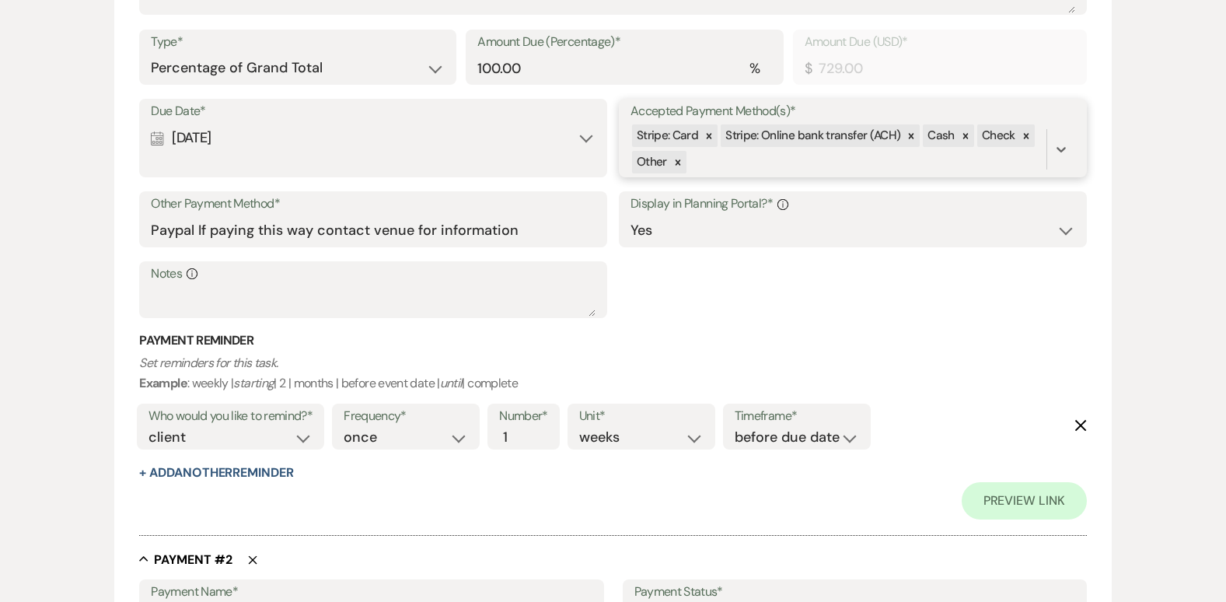
scroll to position [591, 0]
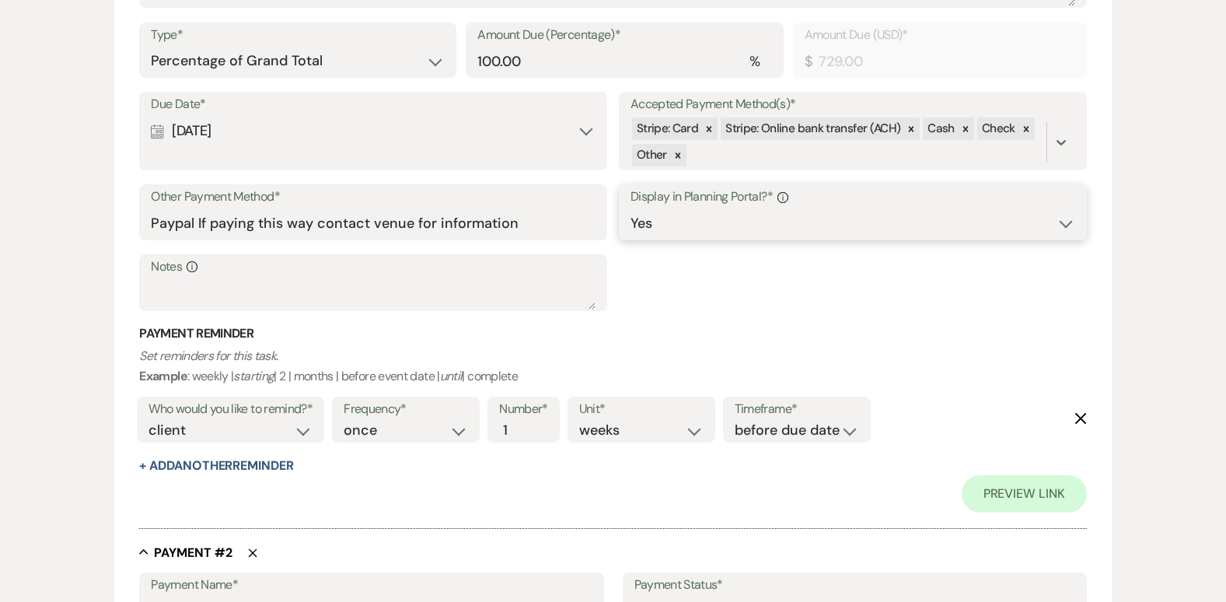
click at [1061, 223] on select "Yes No" at bounding box center [852, 223] width 445 height 30
select select "false"
click at [630, 208] on select "Yes No" at bounding box center [852, 223] width 445 height 30
click at [256, 551] on icon "Delete" at bounding box center [252, 552] width 9 height 9
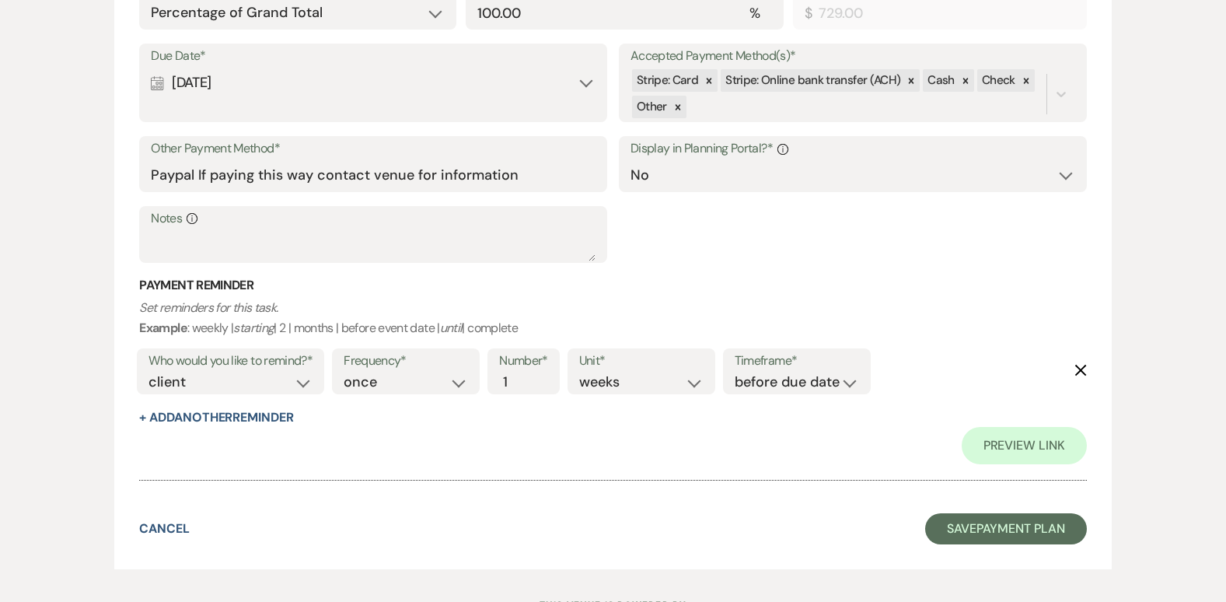
scroll to position [656, 0]
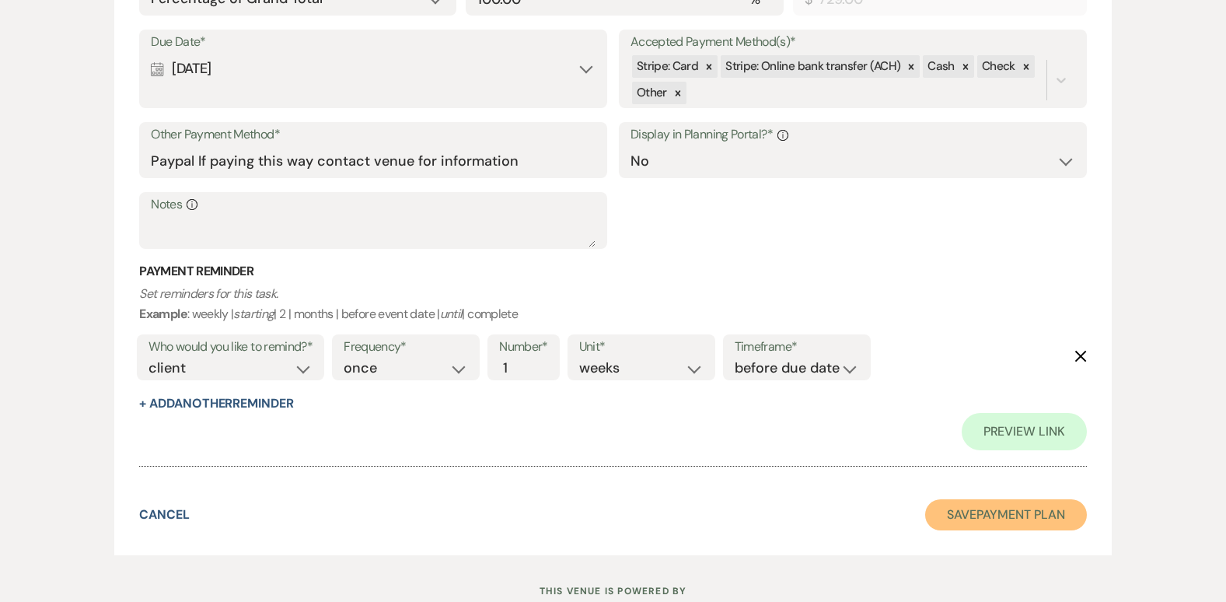
click at [1037, 517] on button "Save Payment Plan" at bounding box center [1006, 514] width 162 height 31
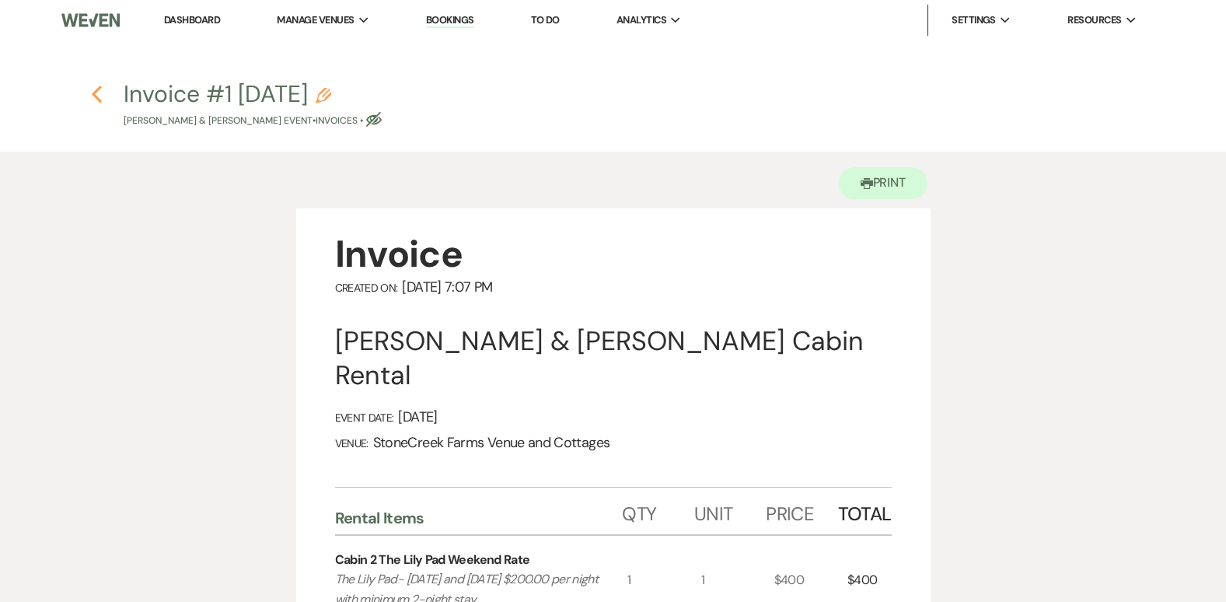
click at [94, 85] on icon "Previous" at bounding box center [97, 94] width 12 height 19
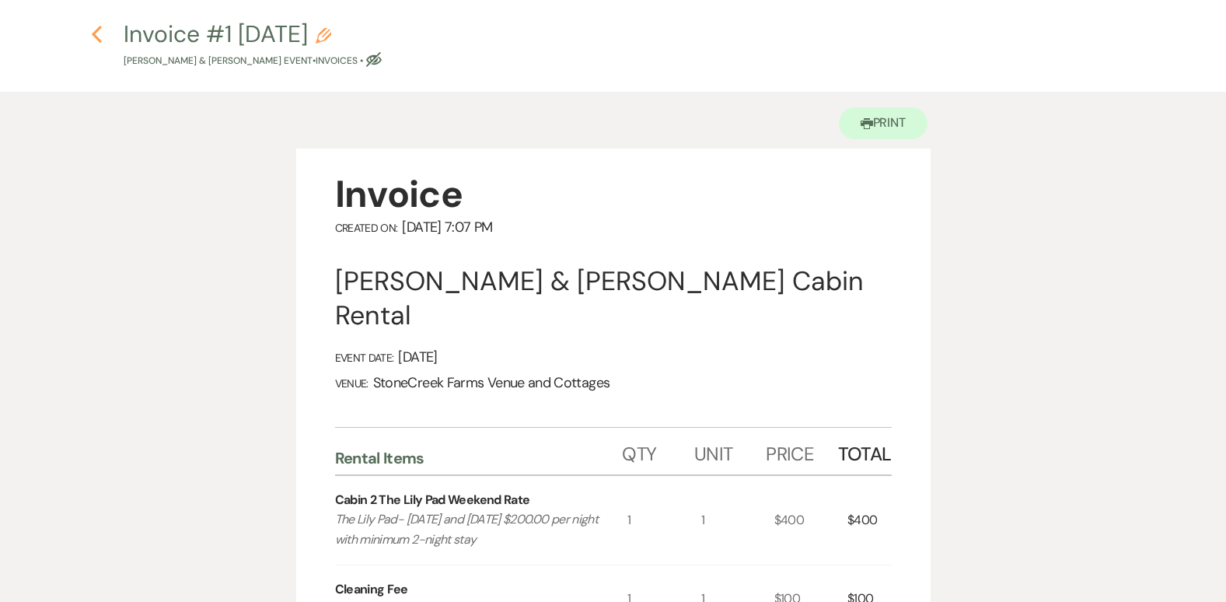
select select "20"
select select "13"
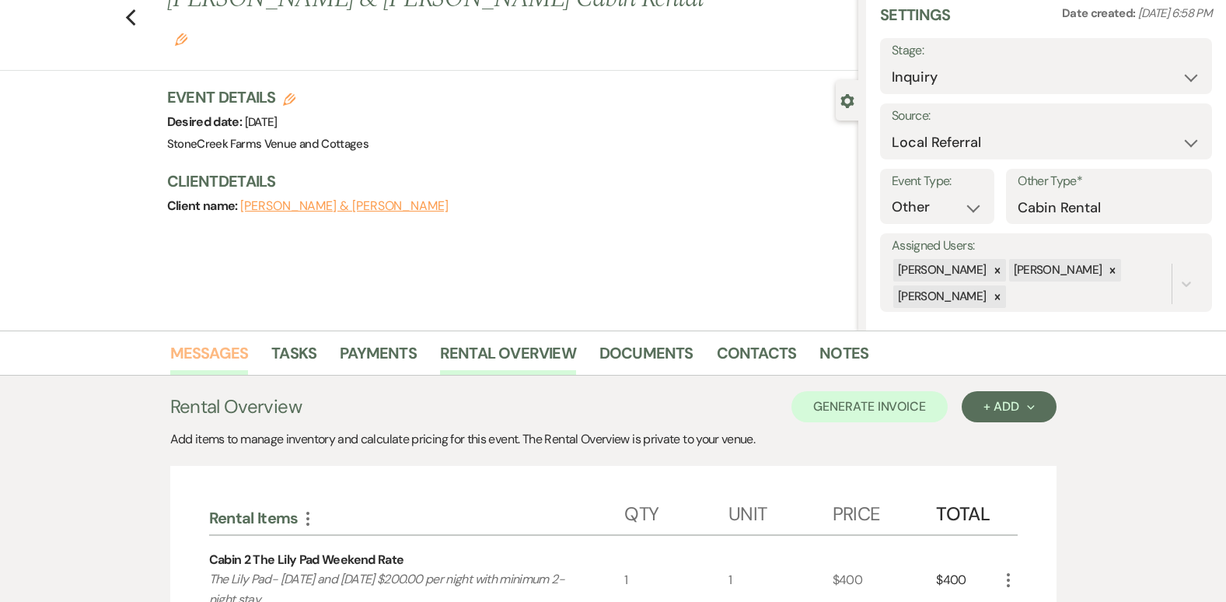
click at [220, 356] on link "Messages" at bounding box center [209, 357] width 79 height 34
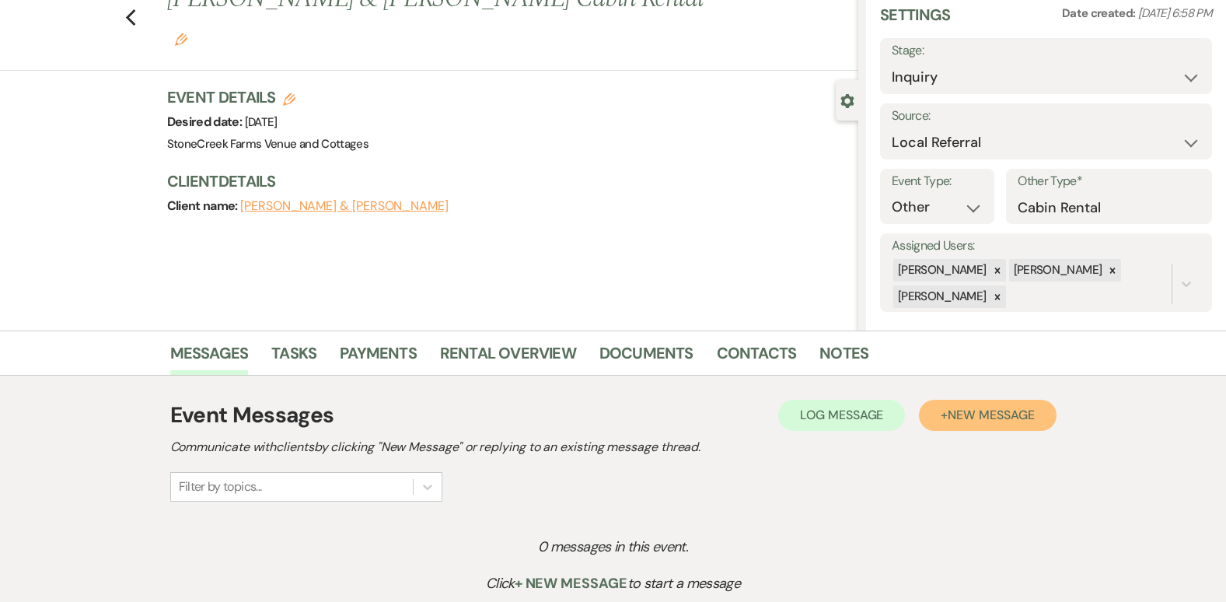
click at [1034, 411] on span "New Message" at bounding box center [991, 415] width 86 height 16
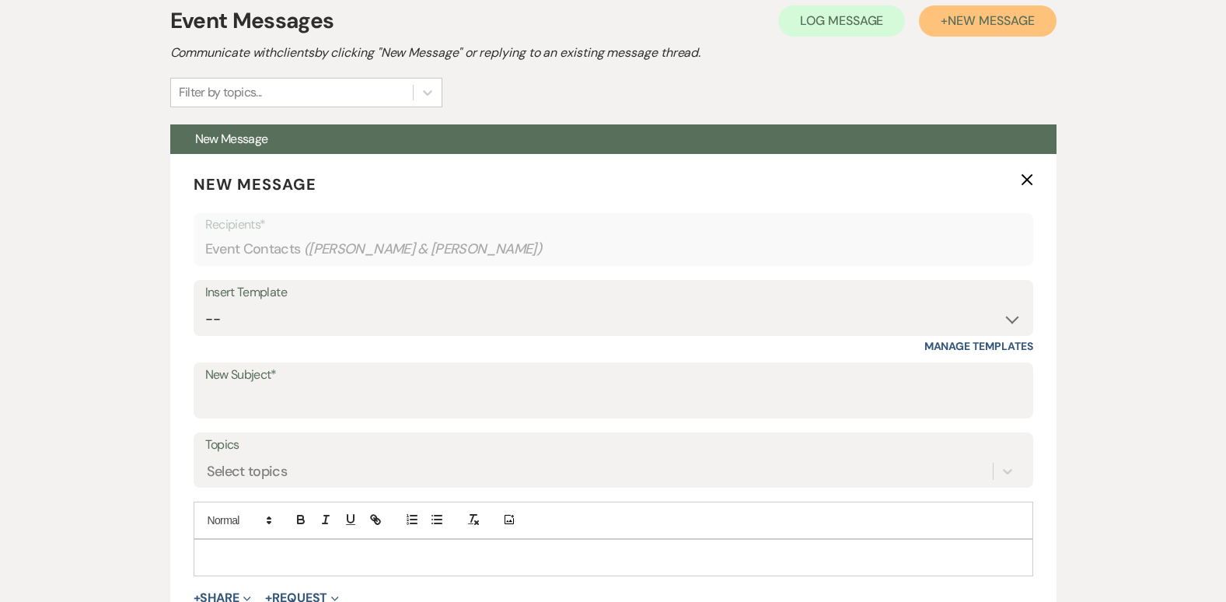
scroll to position [464, 0]
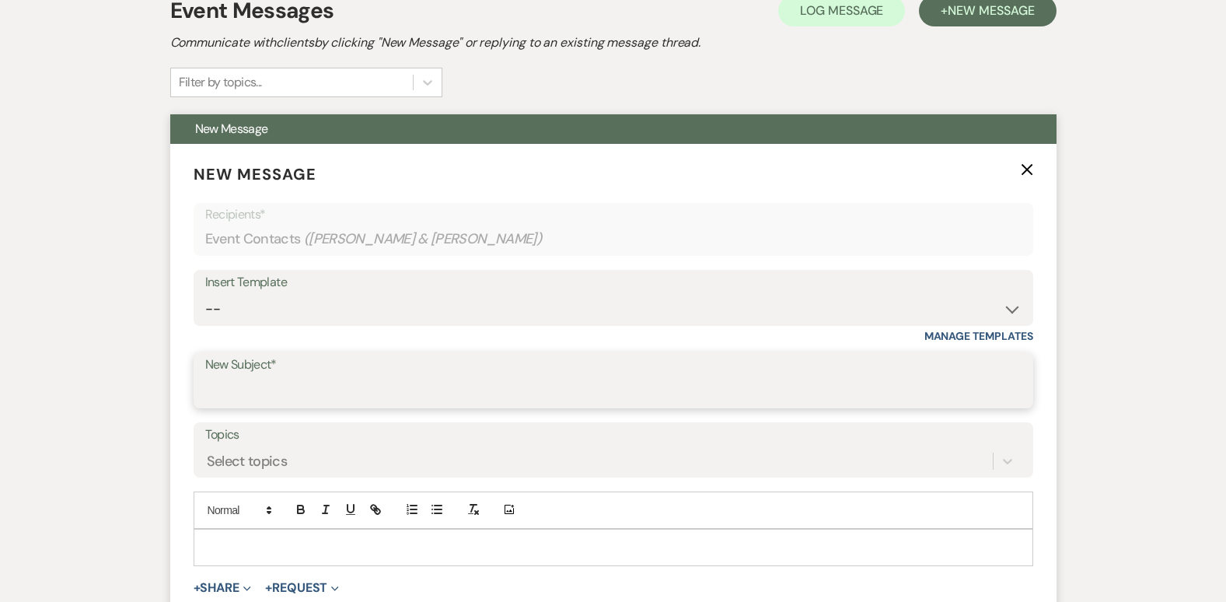
click at [233, 379] on input "New Subject*" at bounding box center [613, 391] width 816 height 30
type input "Cabin Rental Invoice"
click at [233, 544] on p at bounding box center [613, 547] width 815 height 17
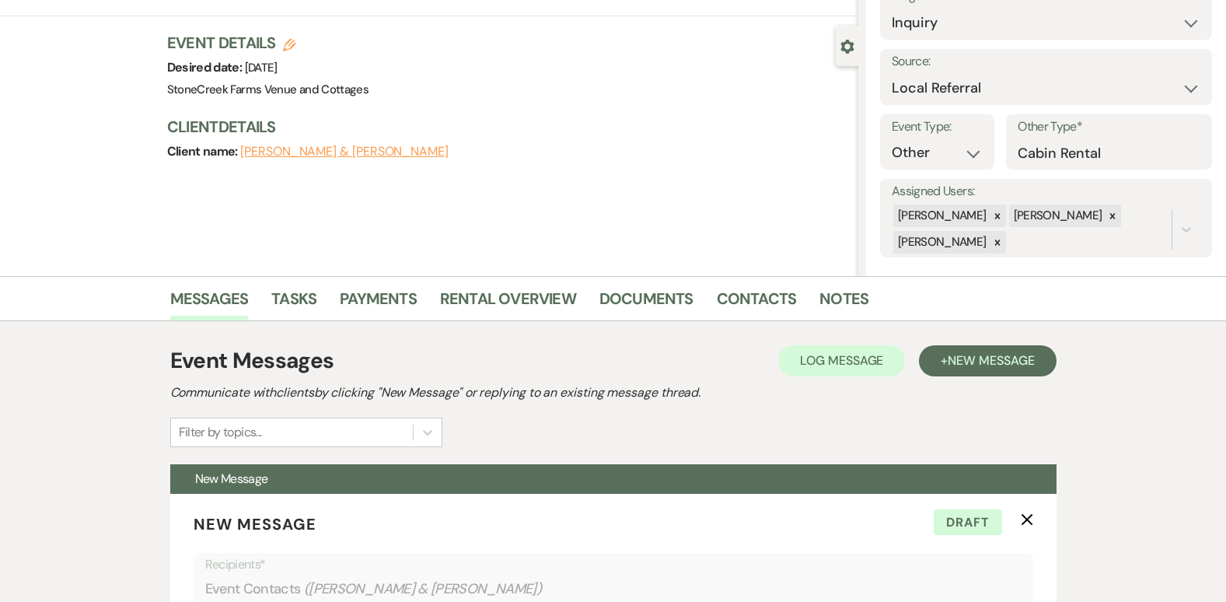
scroll to position [0, 0]
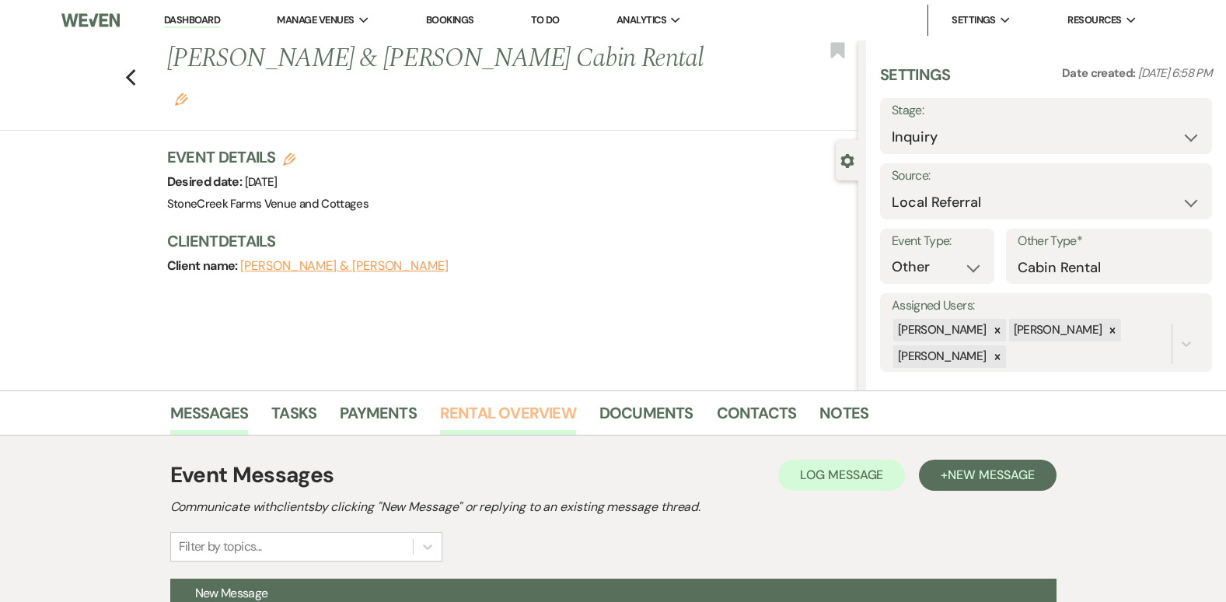
click at [542, 403] on link "Rental Overview" at bounding box center [508, 417] width 136 height 34
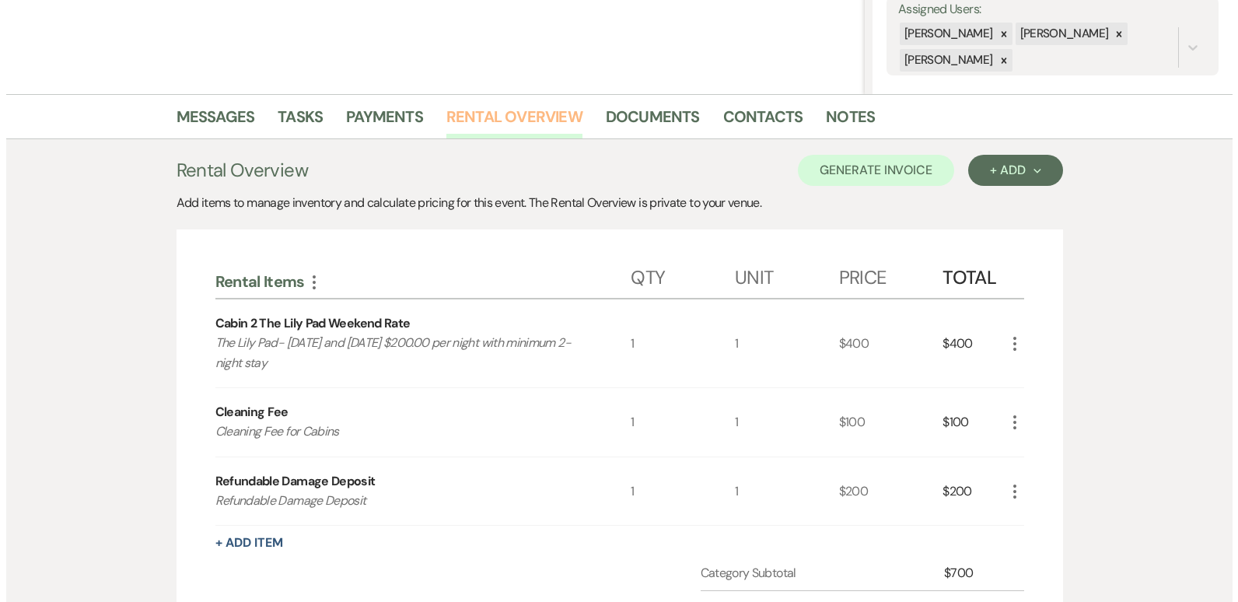
scroll to position [311, 0]
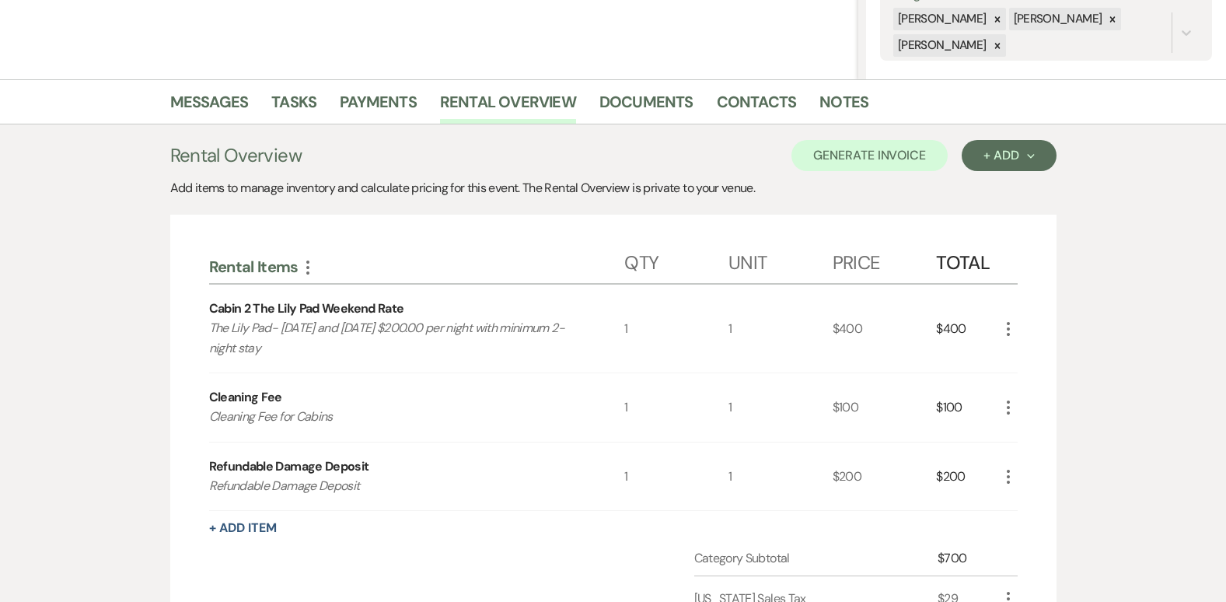
click at [1008, 324] on use "button" at bounding box center [1008, 329] width 3 height 14
click at [1046, 356] on button "Pencil Edit" at bounding box center [1039, 359] width 81 height 25
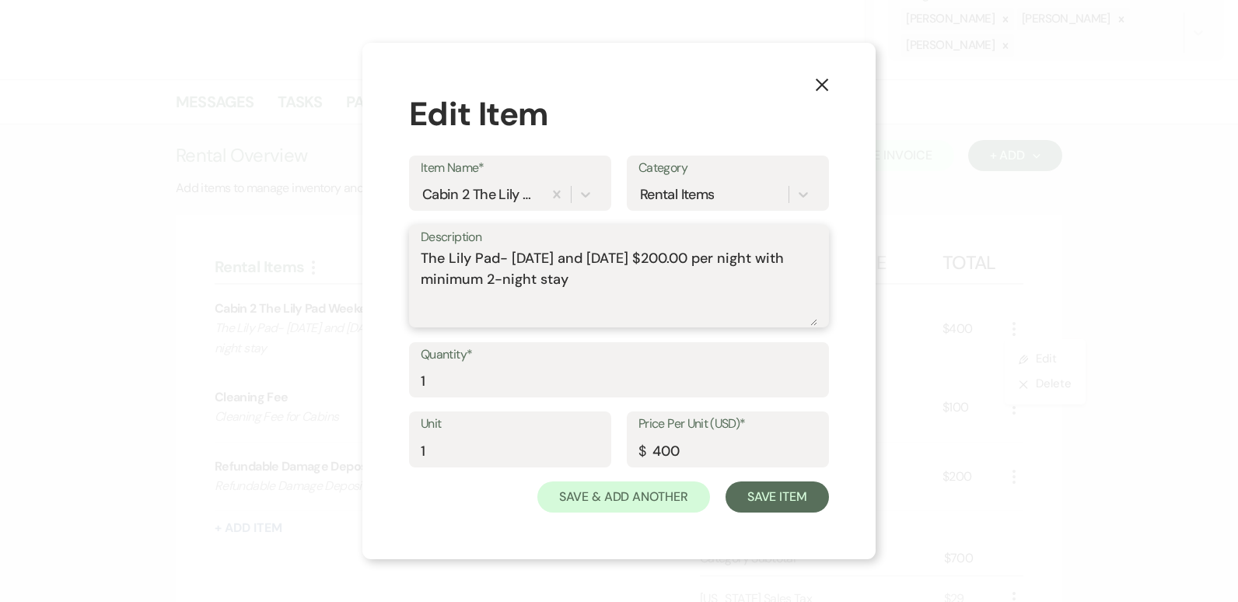
click at [632, 285] on textarea "The Lily Pad- [DATE] and [DATE] $200.00 per night with minimum 2-night stay" at bounding box center [619, 287] width 396 height 78
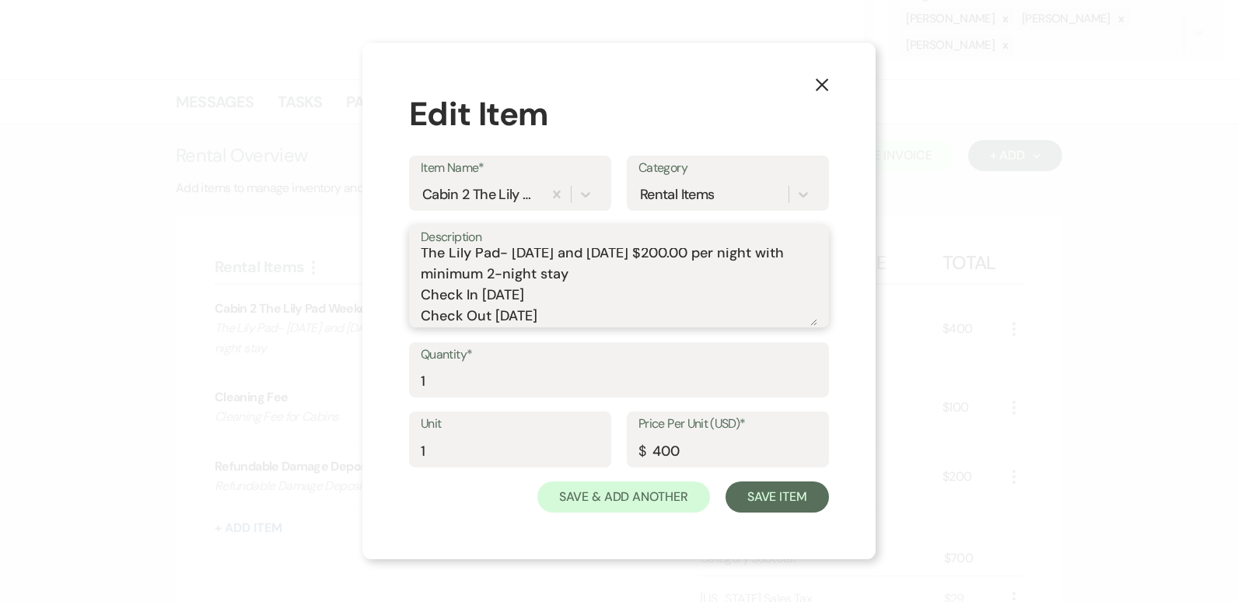
type textarea "The Lily Pad- [DATE] and [DATE] $200.00 per night with minimum 2-night stay Che…"
click at [768, 505] on button "Save Item" at bounding box center [776, 496] width 103 height 31
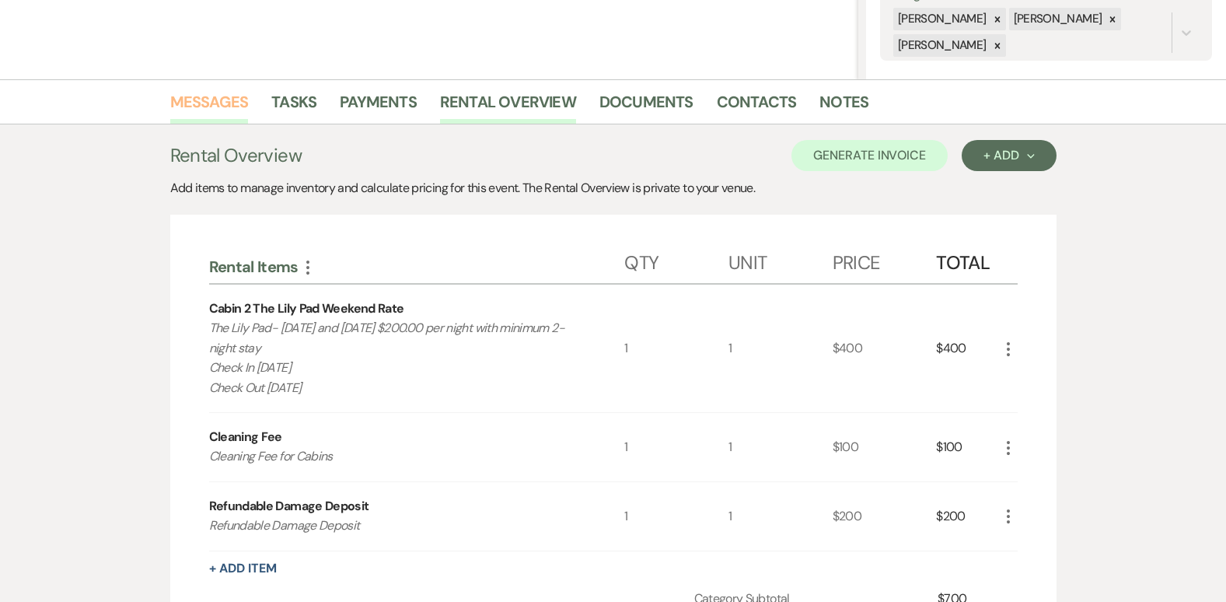
click at [231, 93] on link "Messages" at bounding box center [209, 106] width 79 height 34
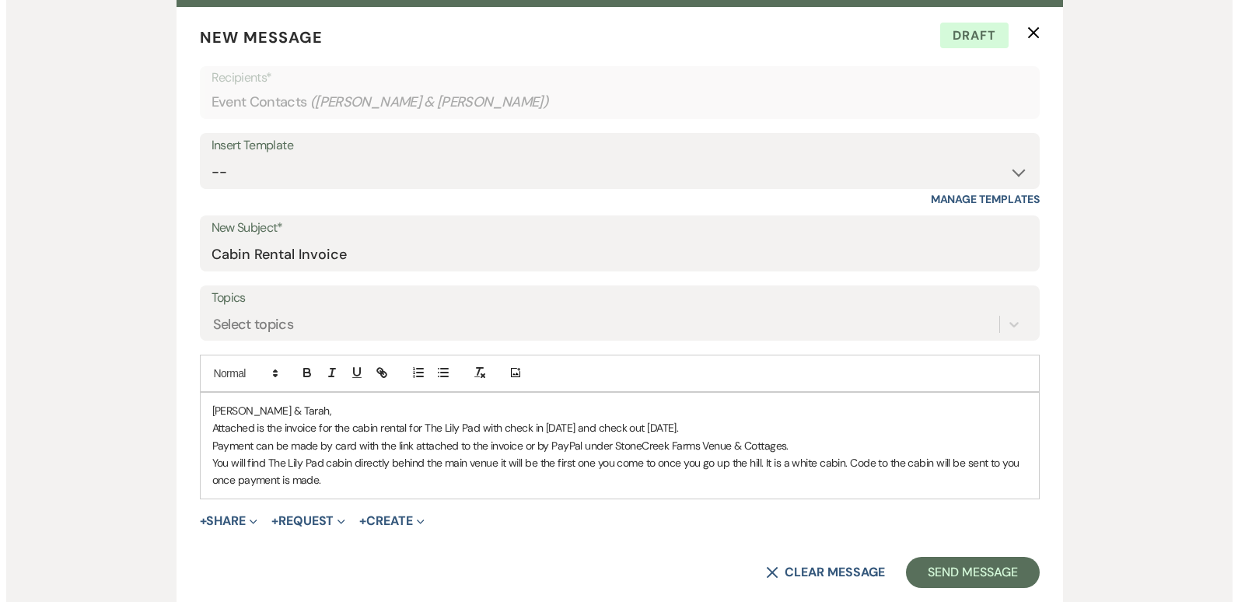
scroll to position [632, 0]
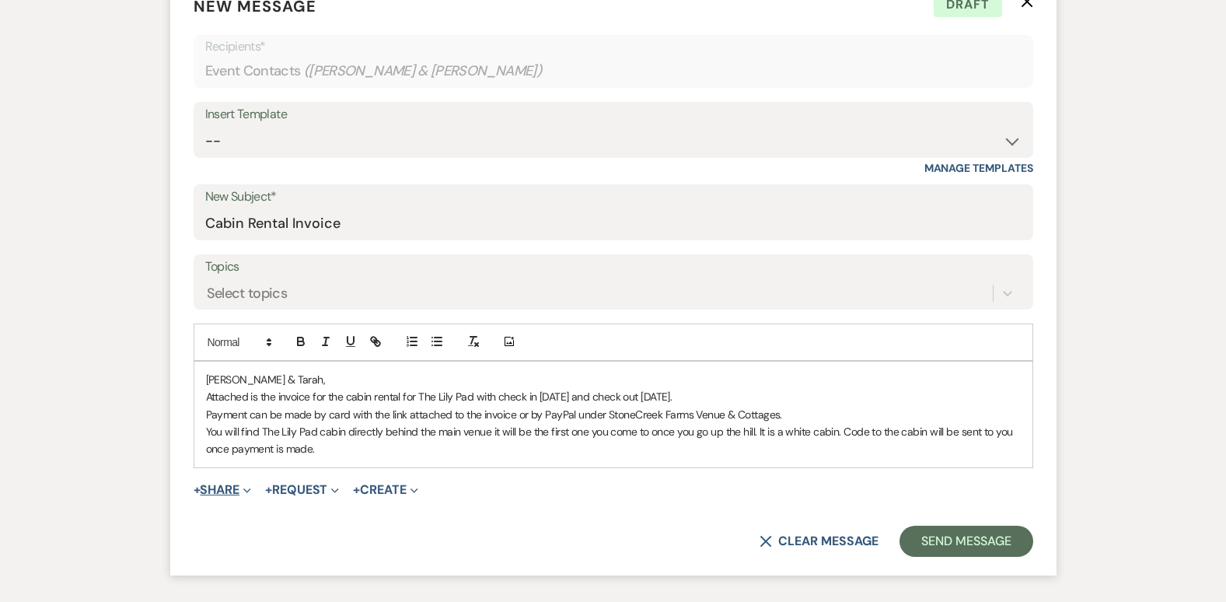
click at [231, 487] on button "+ Share Expand" at bounding box center [223, 490] width 58 height 12
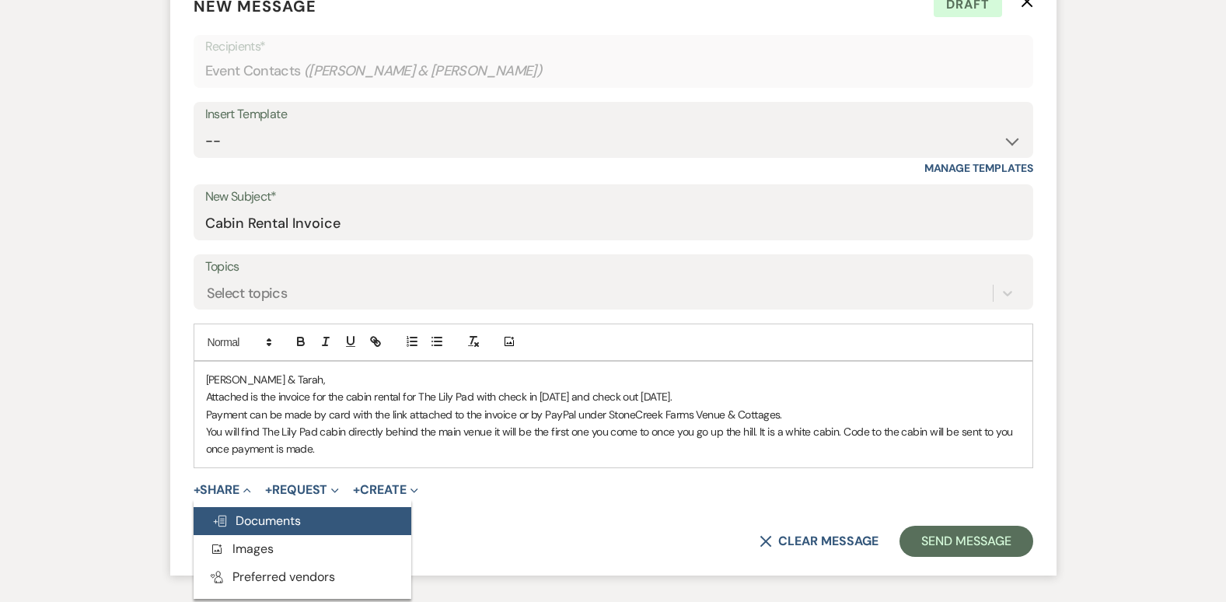
click at [259, 513] on span "Doc Upload Documents" at bounding box center [256, 520] width 89 height 16
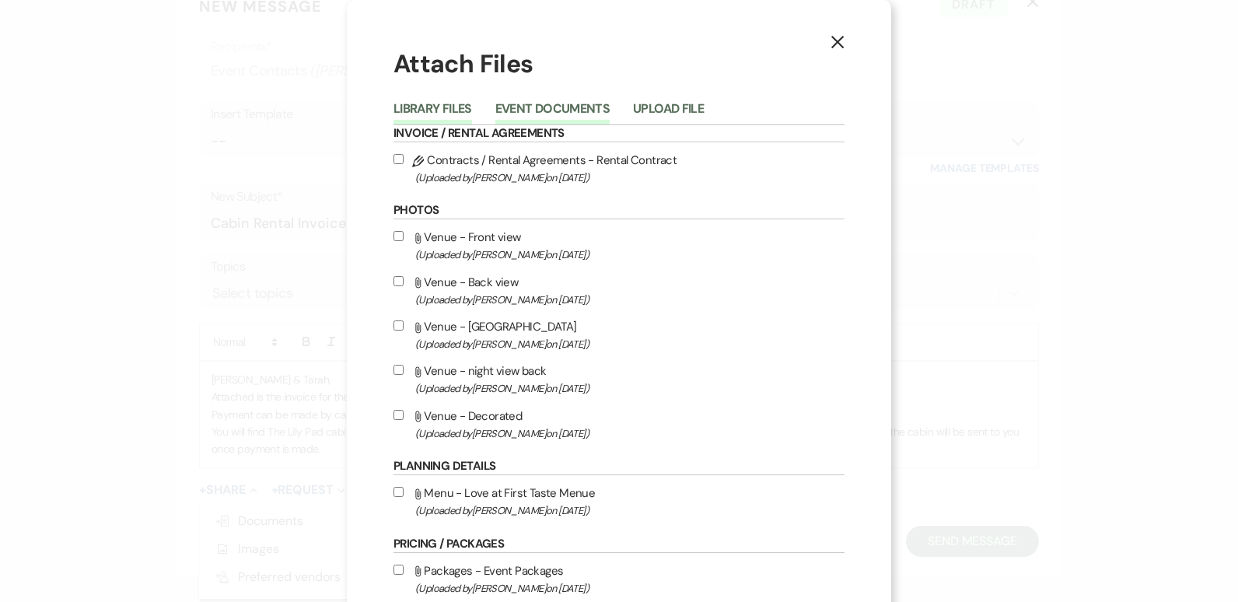
click at [554, 107] on button "Event Documents" at bounding box center [552, 114] width 114 height 22
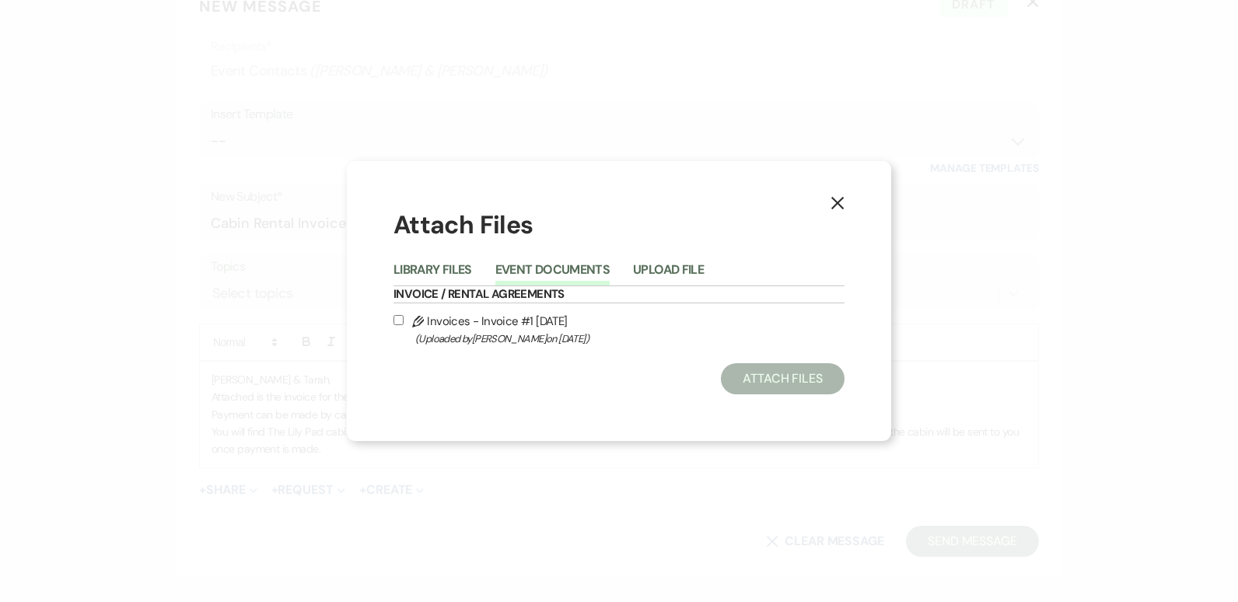
click at [399, 319] on input "Pencil Invoices - Invoice #1 [DATE] (Uploaded by [PERSON_NAME] on [DATE] )" at bounding box center [398, 320] width 10 height 10
checkbox input "true"
click at [792, 369] on button "Attach Files" at bounding box center [783, 378] width 124 height 31
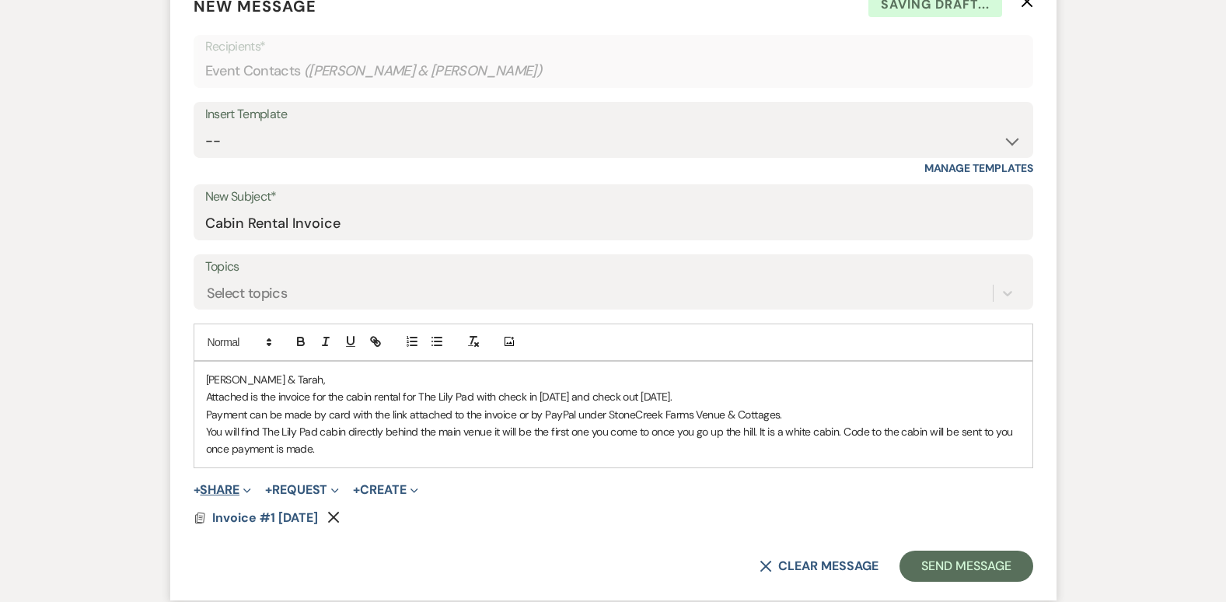
click at [221, 486] on button "+ Share Expand" at bounding box center [223, 490] width 58 height 12
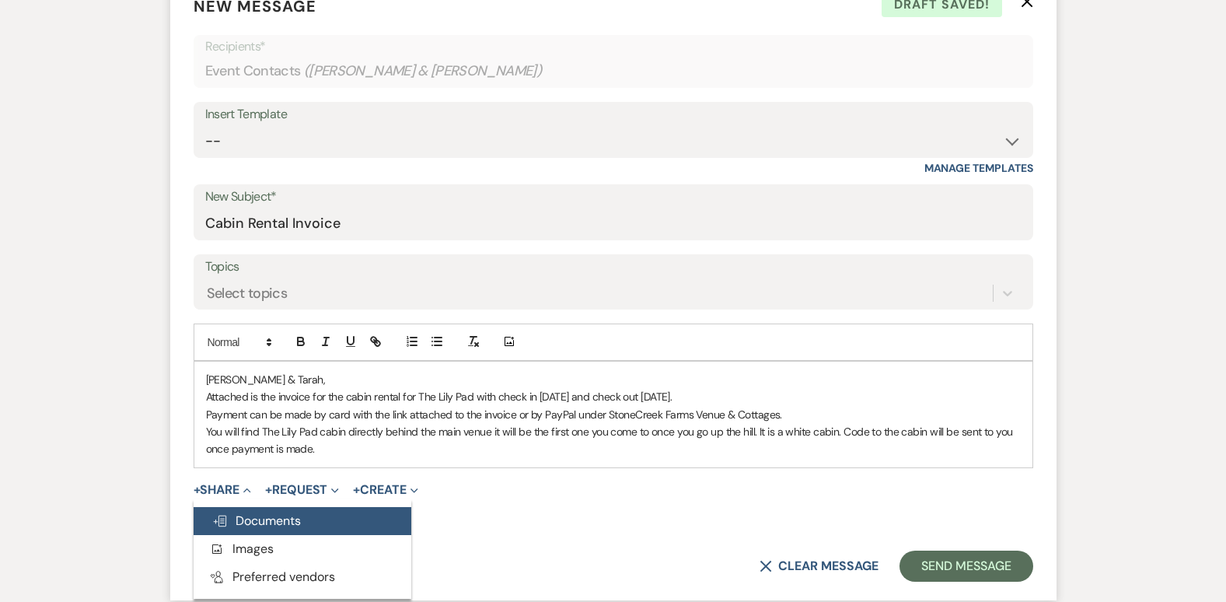
click at [256, 512] on button "Doc Upload Documents" at bounding box center [303, 521] width 218 height 28
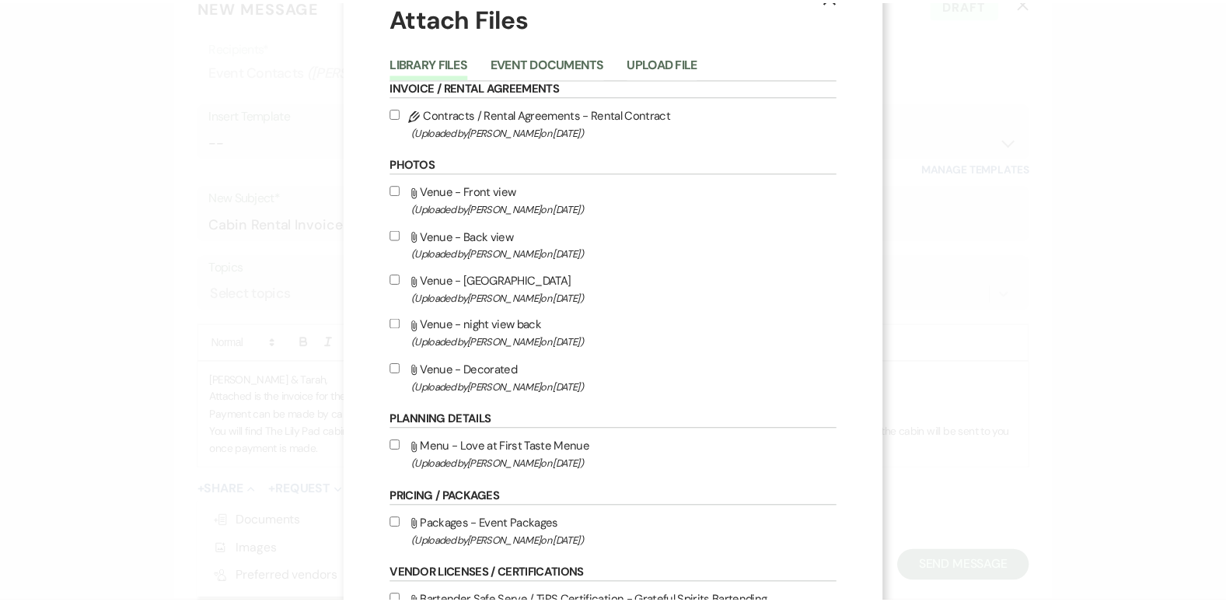
scroll to position [0, 0]
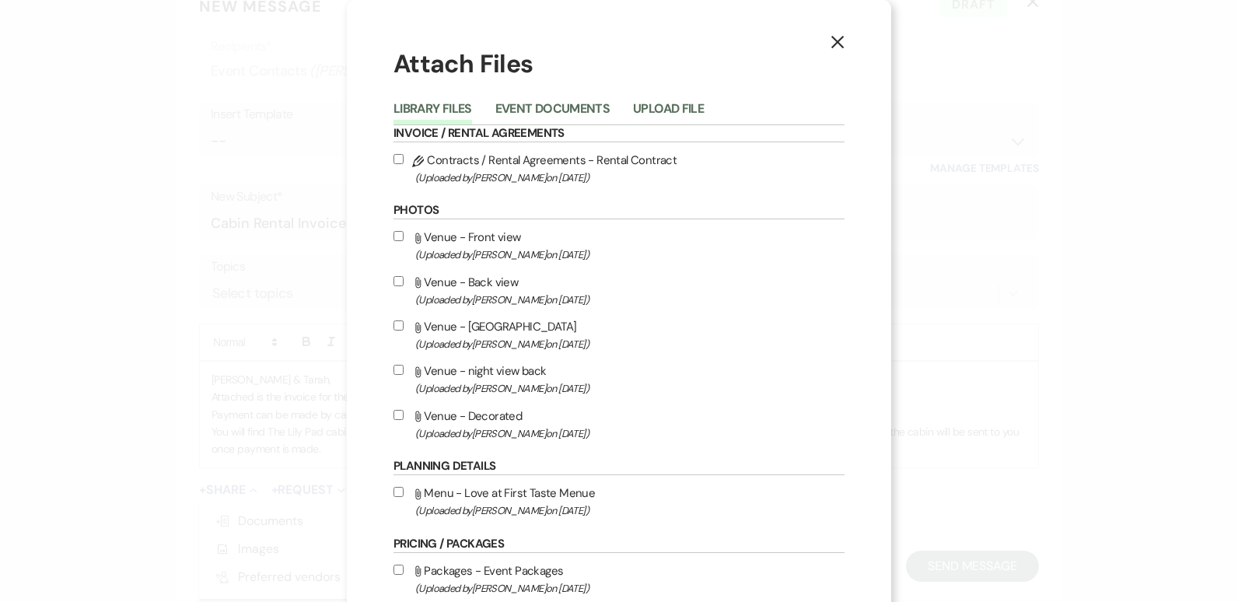
click at [831, 44] on use "button" at bounding box center [837, 42] width 12 height 12
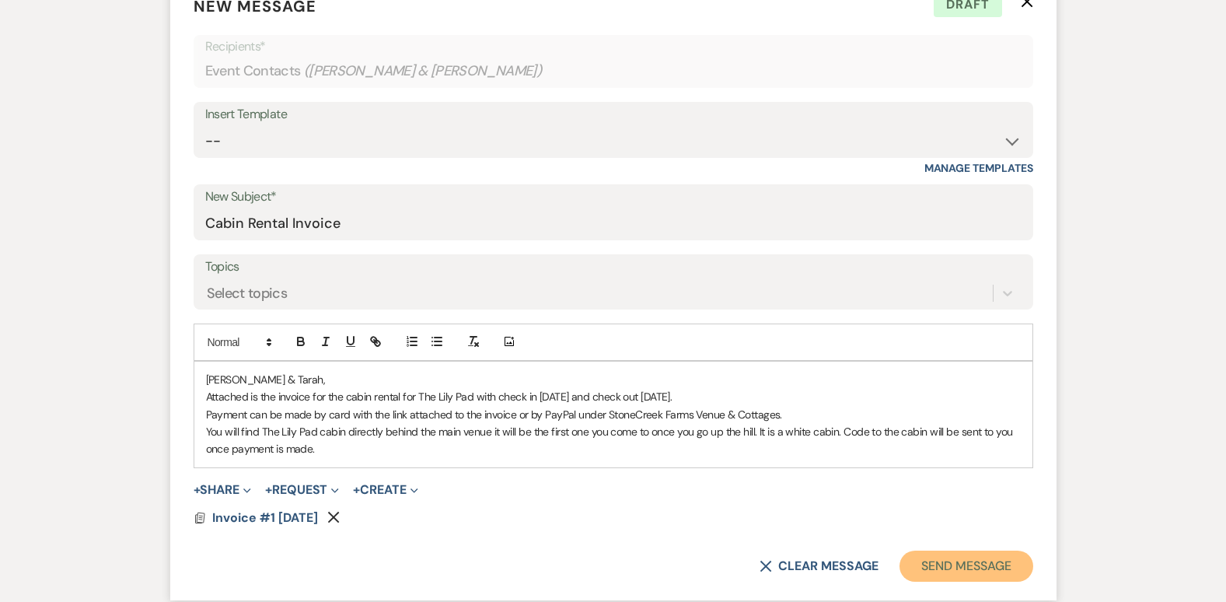
click at [978, 561] on button "Send Message" at bounding box center [965, 565] width 133 height 31
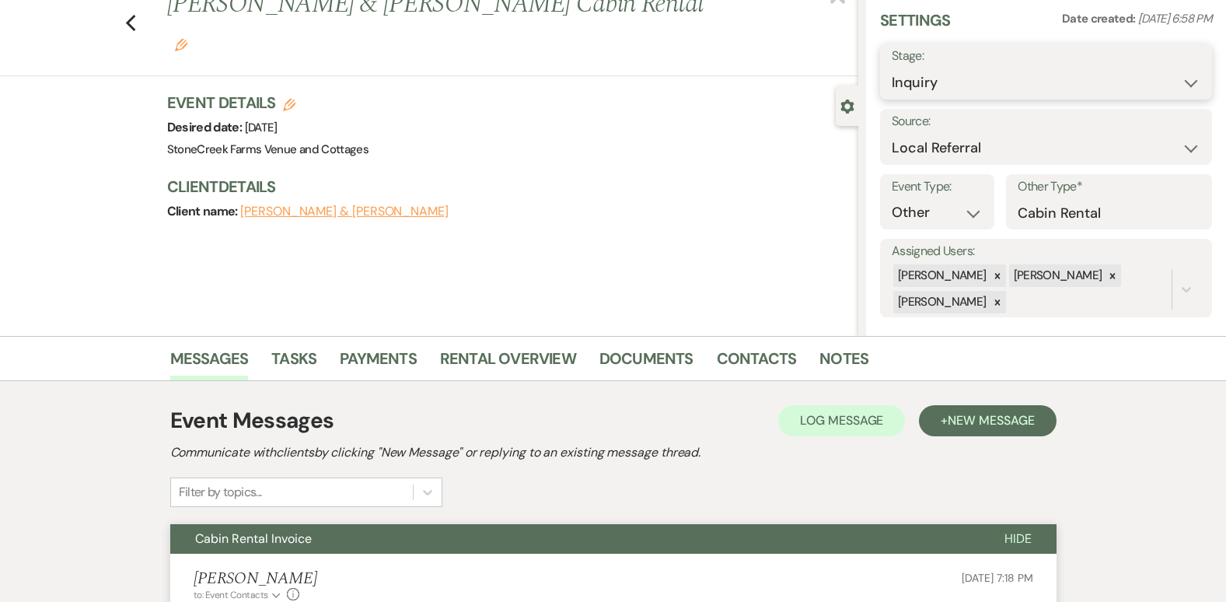
click at [1178, 78] on select "Inquiry Follow Up Tour Requested Tour Confirmed Toured Proposal Sent Booked Lost" at bounding box center [1046, 83] width 309 height 30
select select "6"
click at [892, 68] on select "Inquiry Follow Up Tour Requested Tour Confirmed Toured Proposal Sent Booked Lost" at bounding box center [1046, 83] width 309 height 30
click at [1188, 66] on button "Save" at bounding box center [1177, 71] width 69 height 31
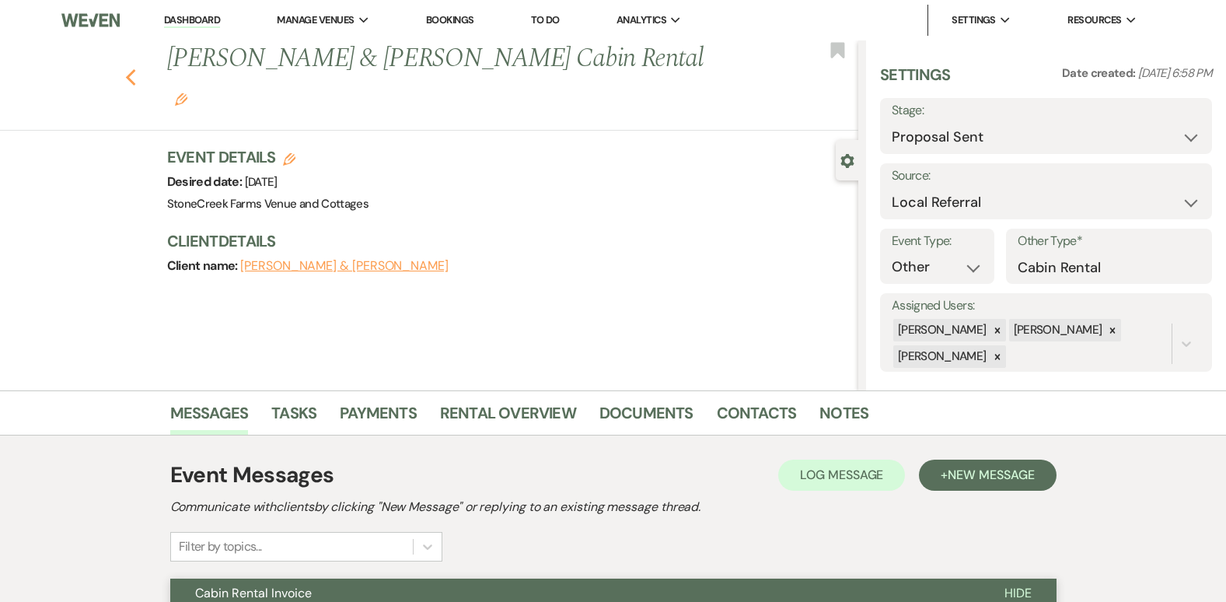
click at [135, 69] on use "button" at bounding box center [130, 77] width 10 height 17
select select "6"
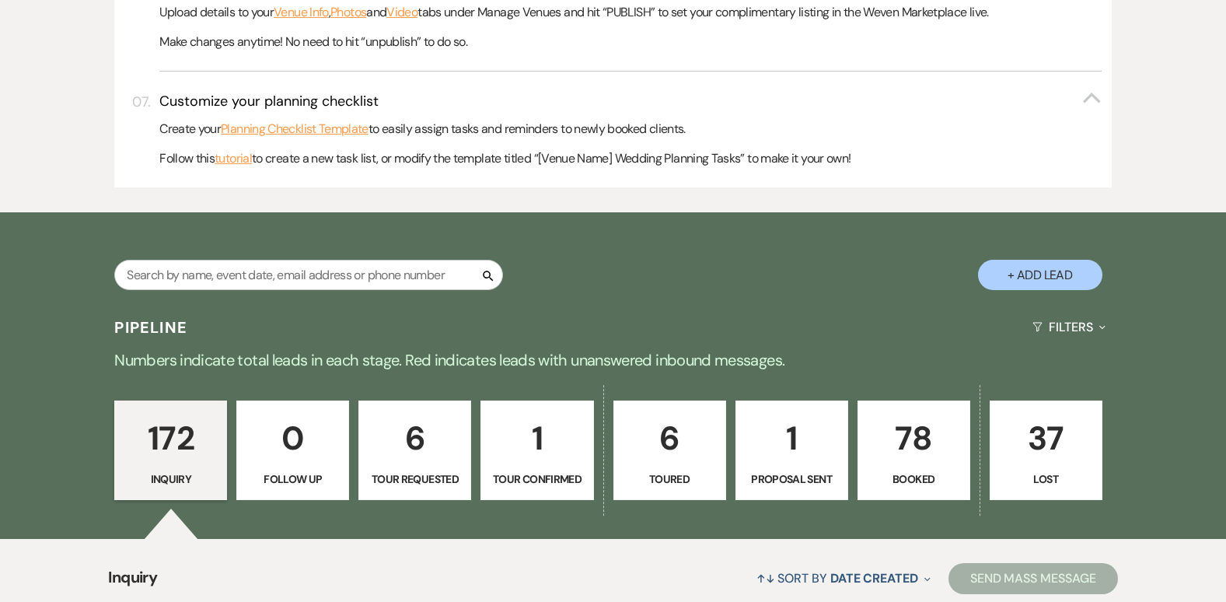
scroll to position [777, 0]
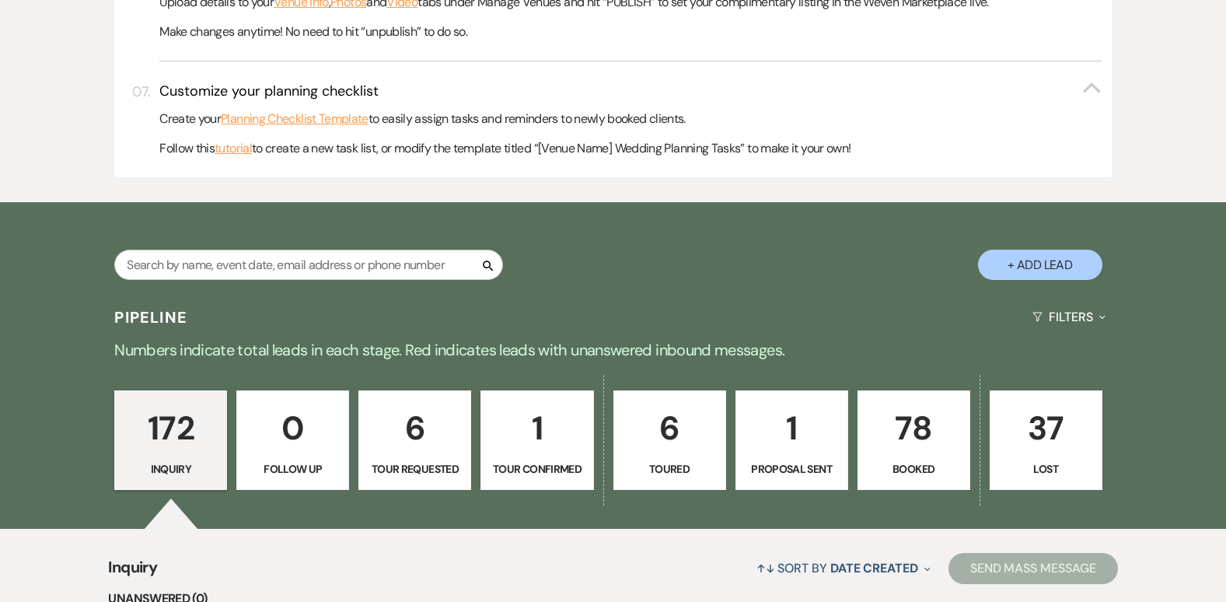
drag, startPoint x: 908, startPoint y: 415, endPoint x: 1236, endPoint y: 589, distance: 371.4
click at [908, 415] on p "78" at bounding box center [914, 428] width 93 height 52
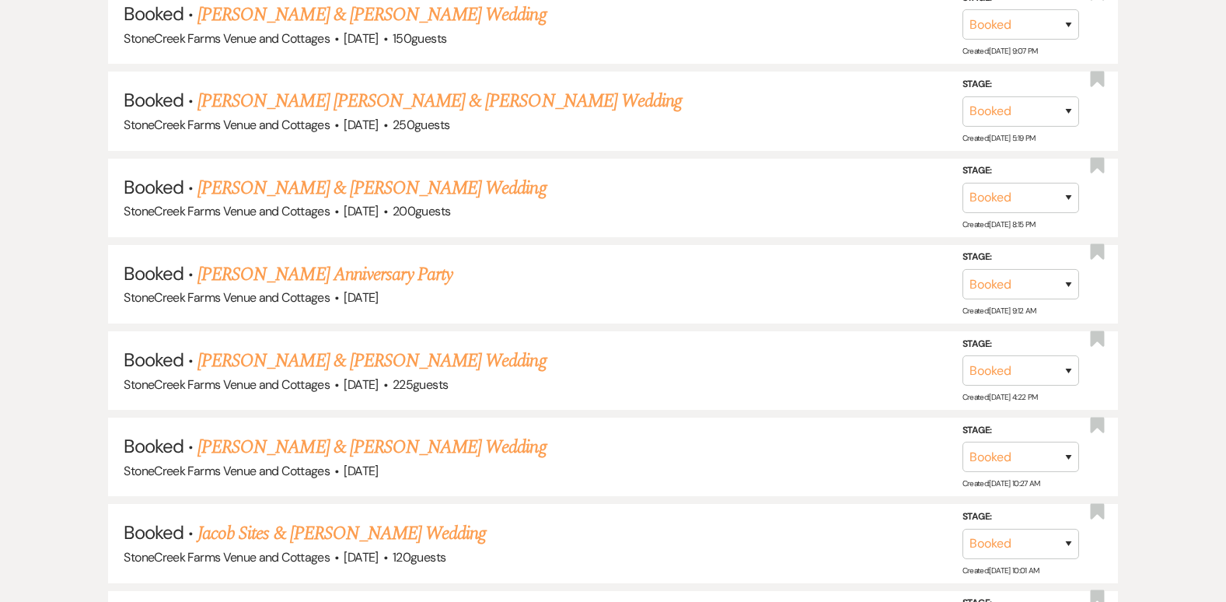
scroll to position [7792, 0]
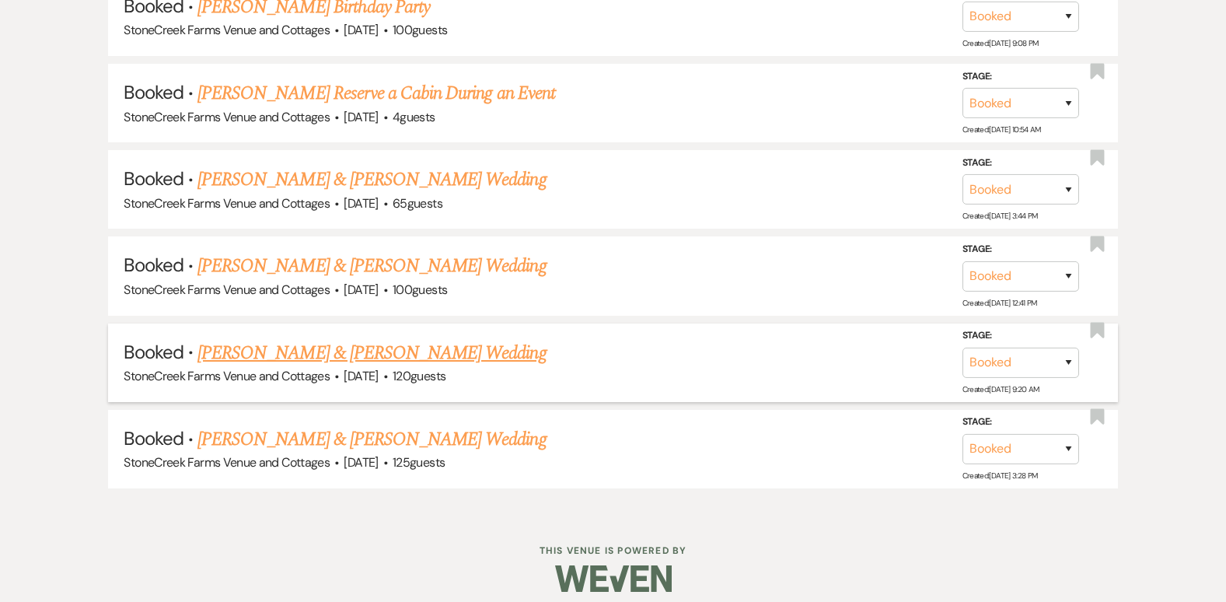
click at [389, 349] on link "[PERSON_NAME] & [PERSON_NAME] Wedding" at bounding box center [371, 353] width 348 height 28
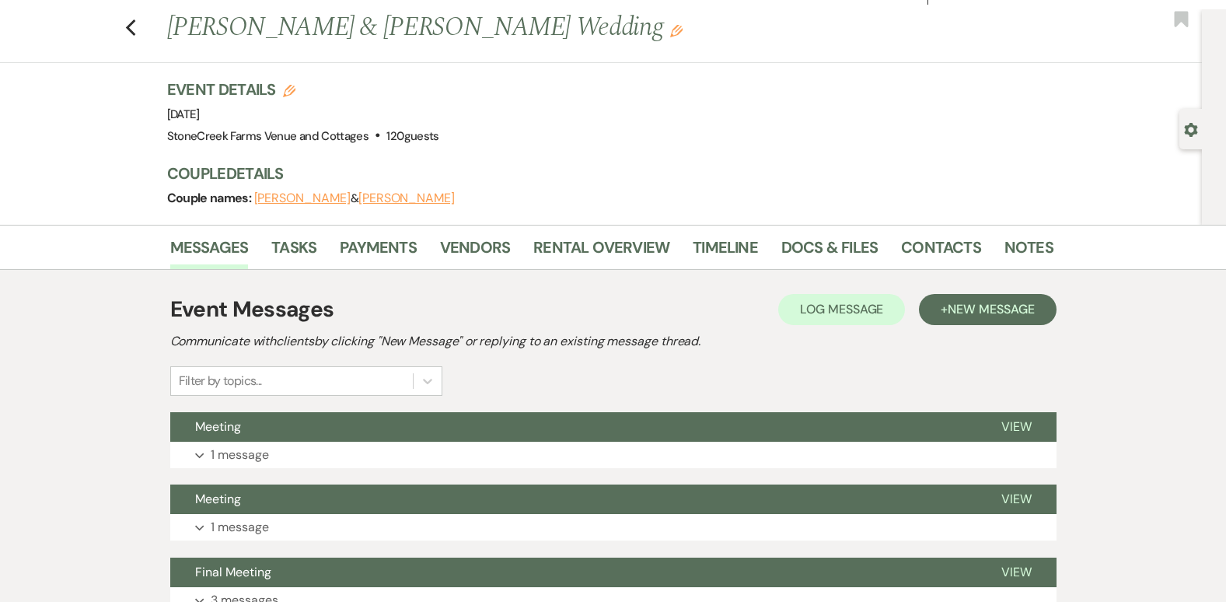
scroll to position [62, 0]
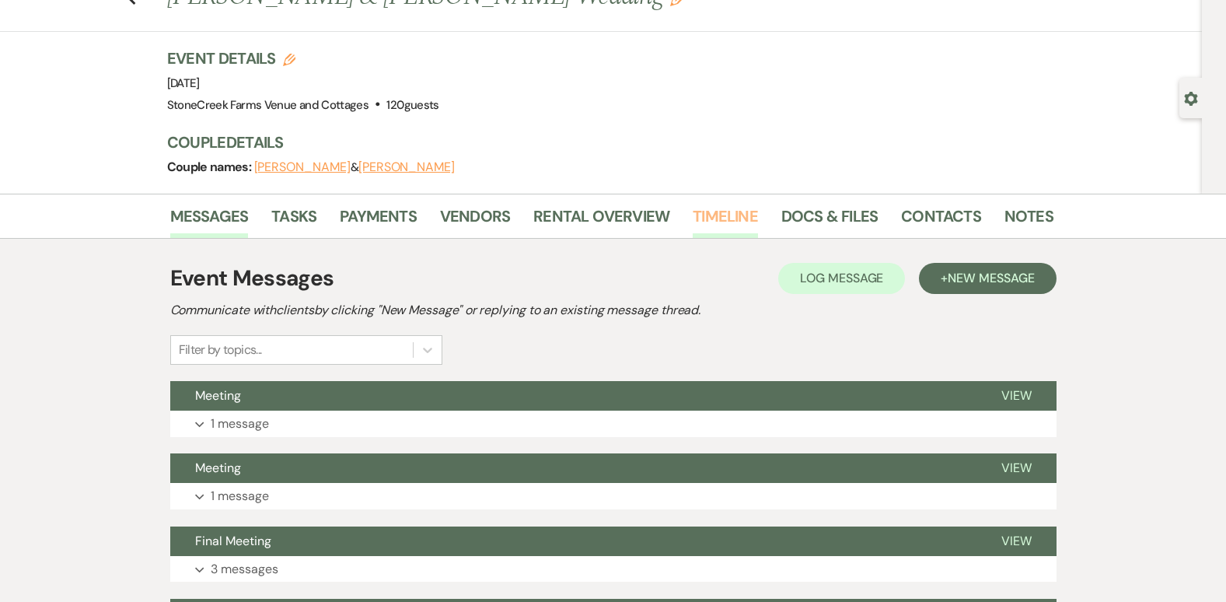
click at [735, 215] on link "Timeline" at bounding box center [725, 221] width 65 height 34
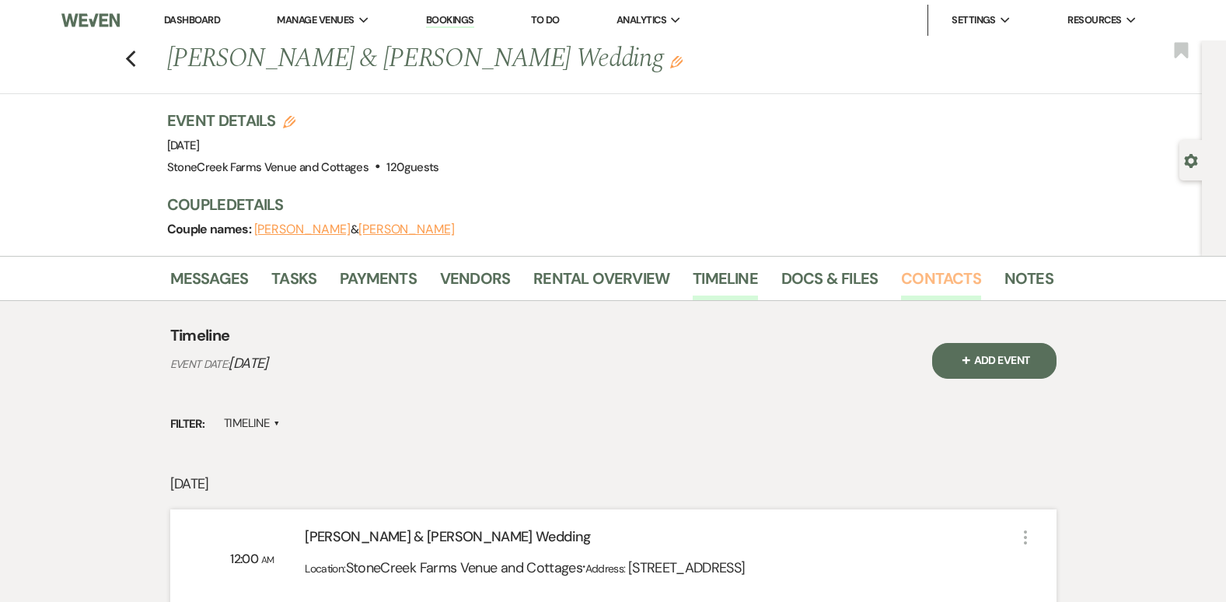
click at [925, 276] on link "Contacts" at bounding box center [941, 283] width 80 height 34
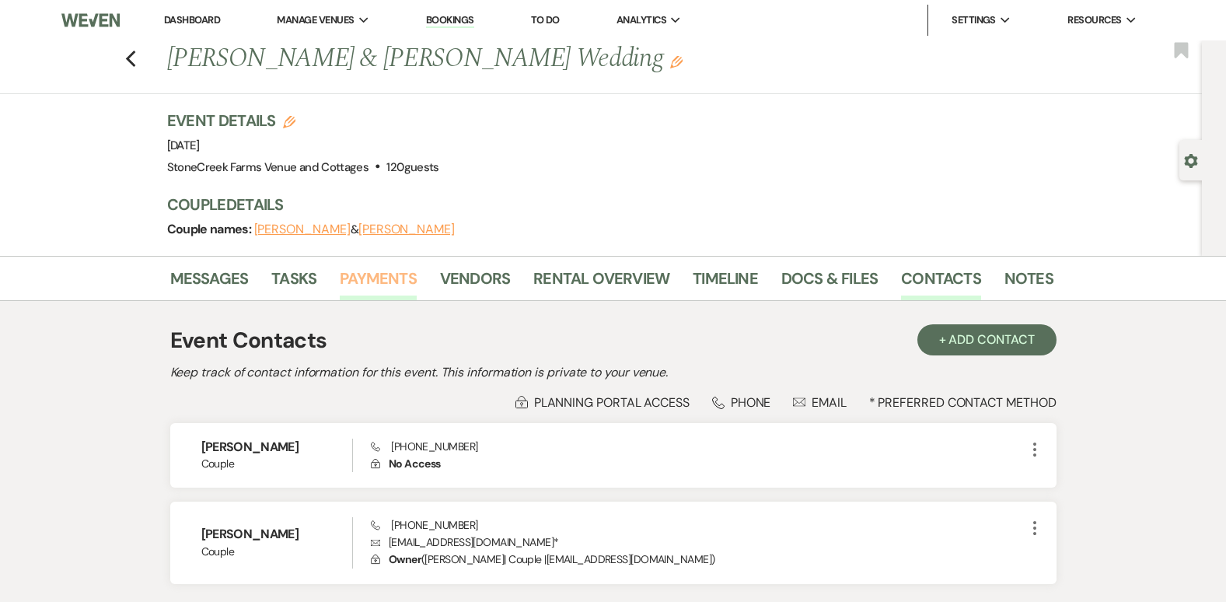
click at [375, 271] on link "Payments" at bounding box center [378, 283] width 77 height 34
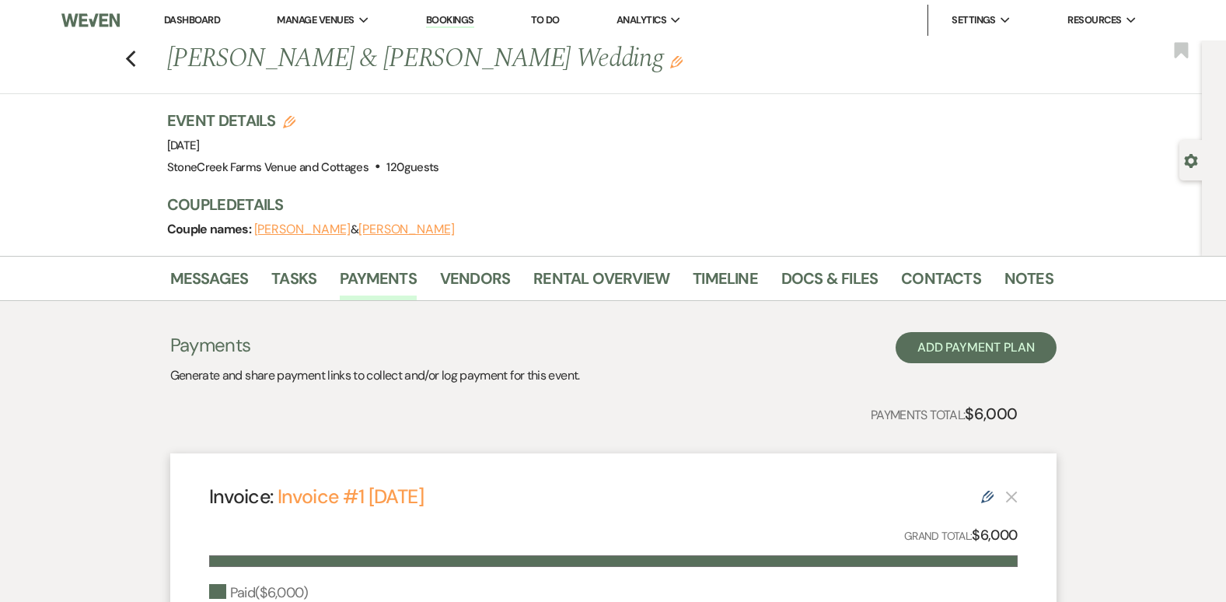
drag, startPoint x: 1227, startPoint y: 598, endPoint x: 896, endPoint y: 173, distance: 539.0
click at [896, 173] on div "Event Details Edit Event Date: [DATE] Venue: [GEOGRAPHIC_DATA] Venue and Cottag…" at bounding box center [602, 144] width 871 height 68
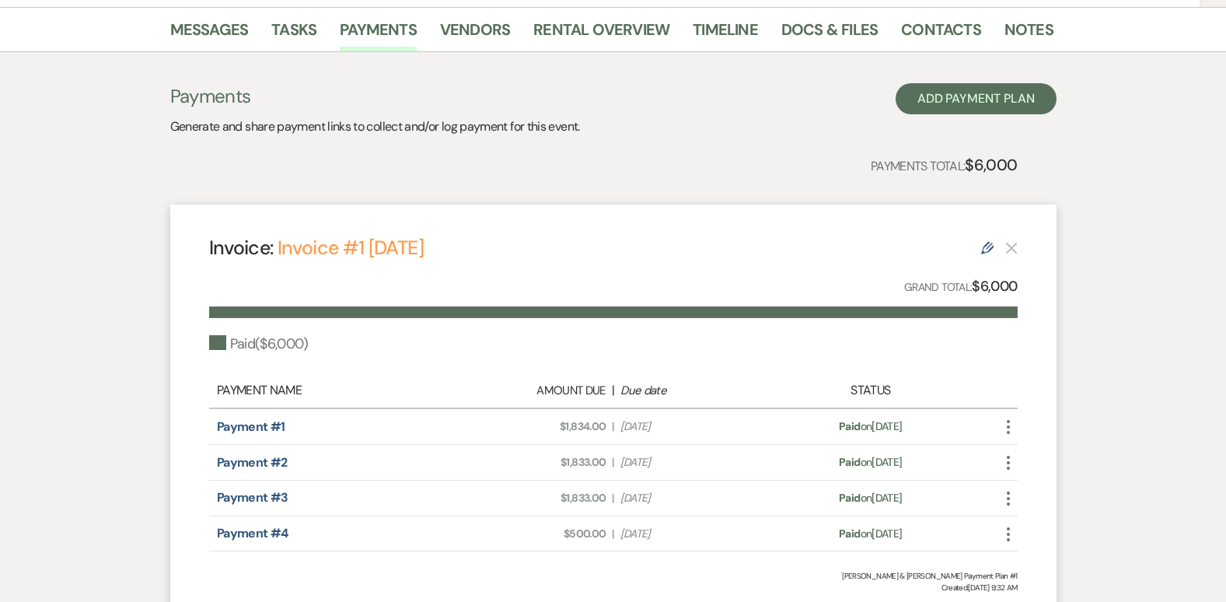
scroll to position [280, 0]
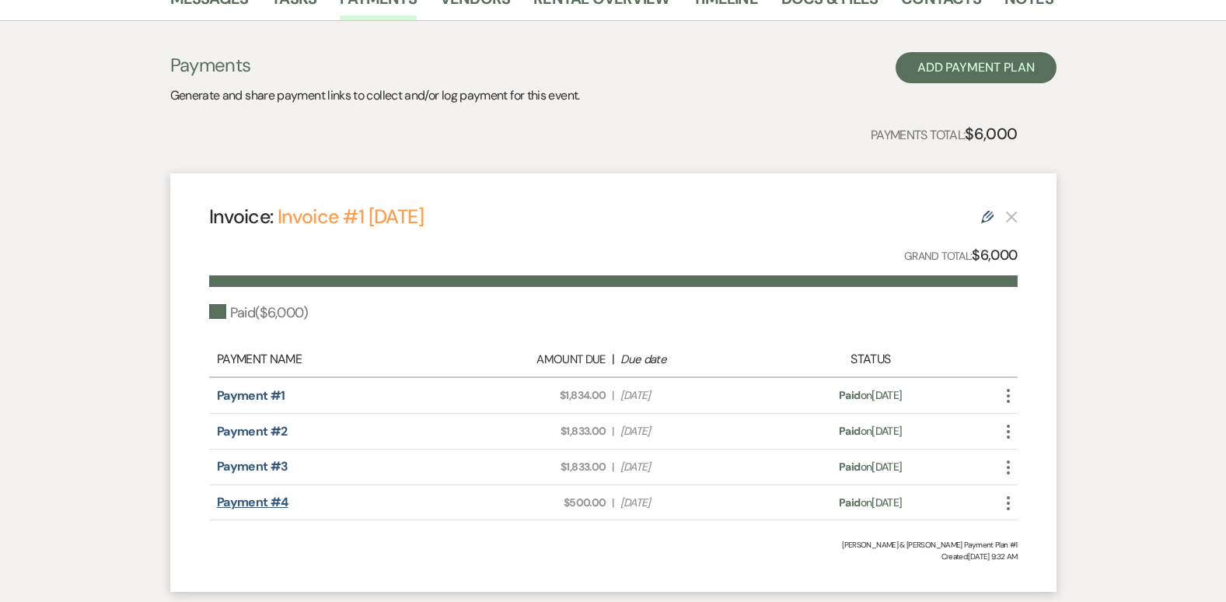
click at [255, 505] on link "Payment #4" at bounding box center [253, 502] width 72 height 16
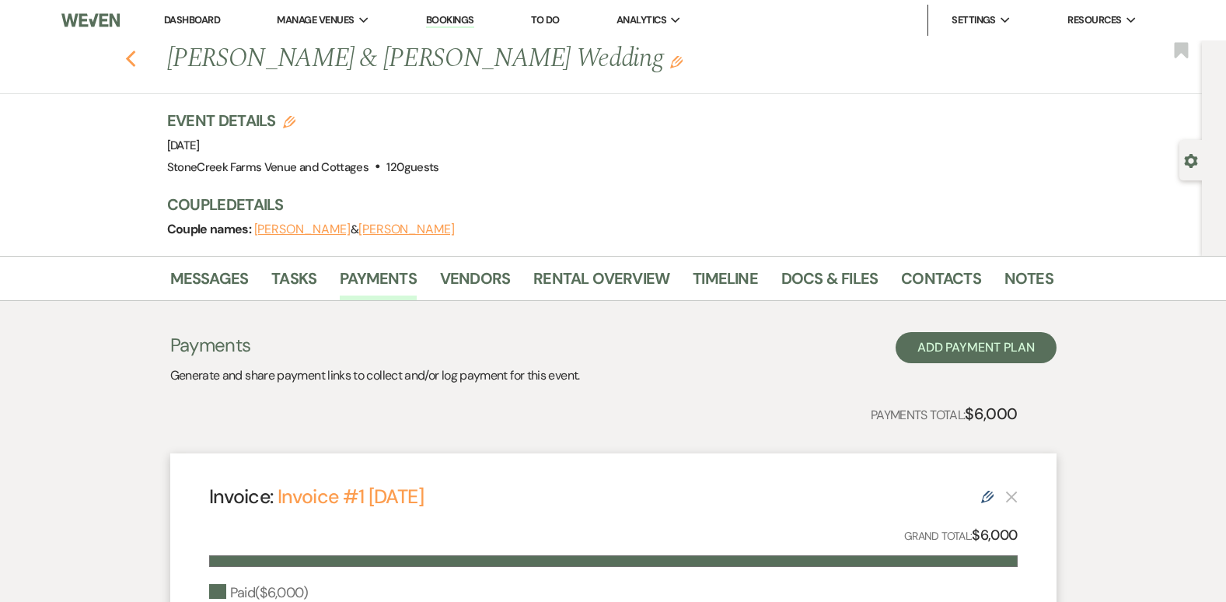
click at [131, 56] on icon "Previous" at bounding box center [131, 59] width 12 height 19
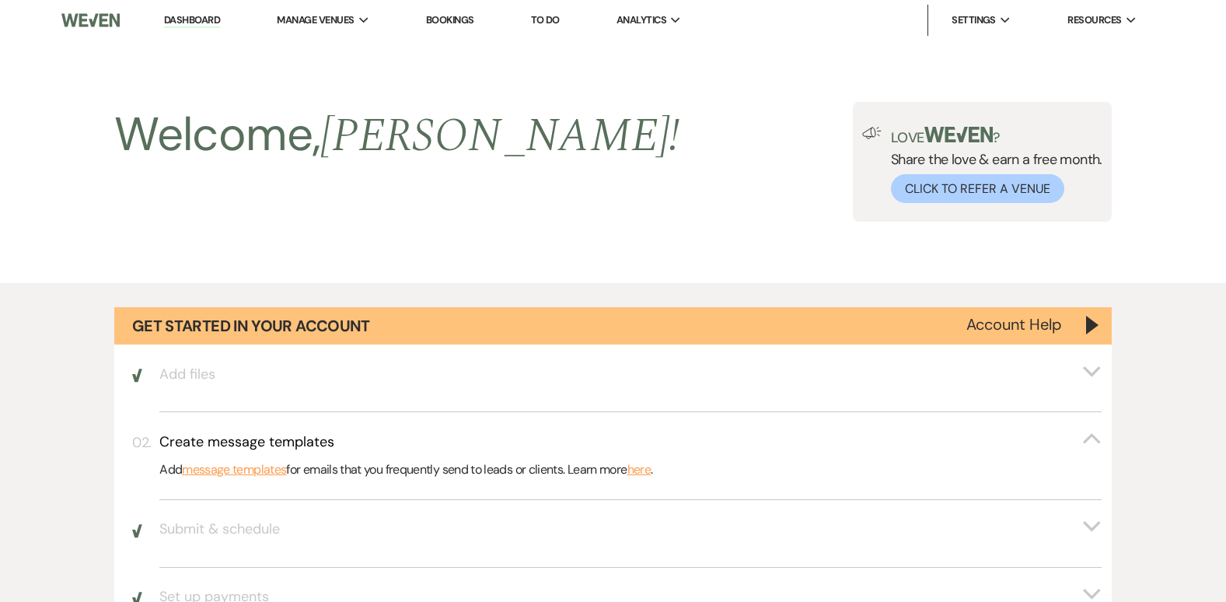
scroll to position [7792, 0]
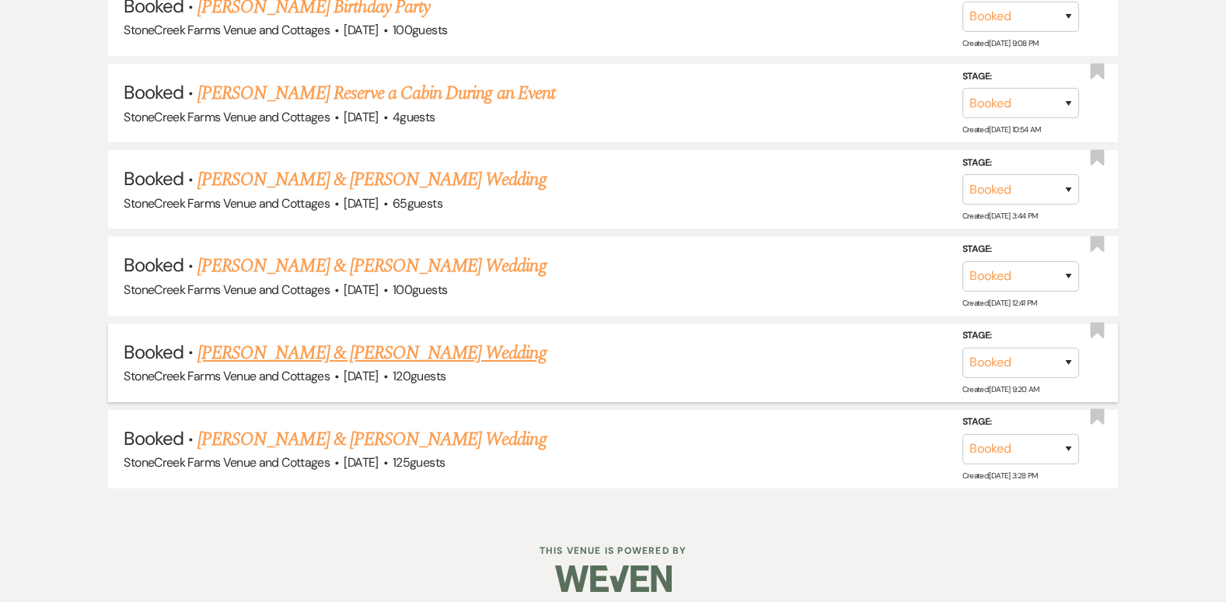
click at [463, 341] on link "[PERSON_NAME] & [PERSON_NAME] Wedding" at bounding box center [371, 353] width 348 height 28
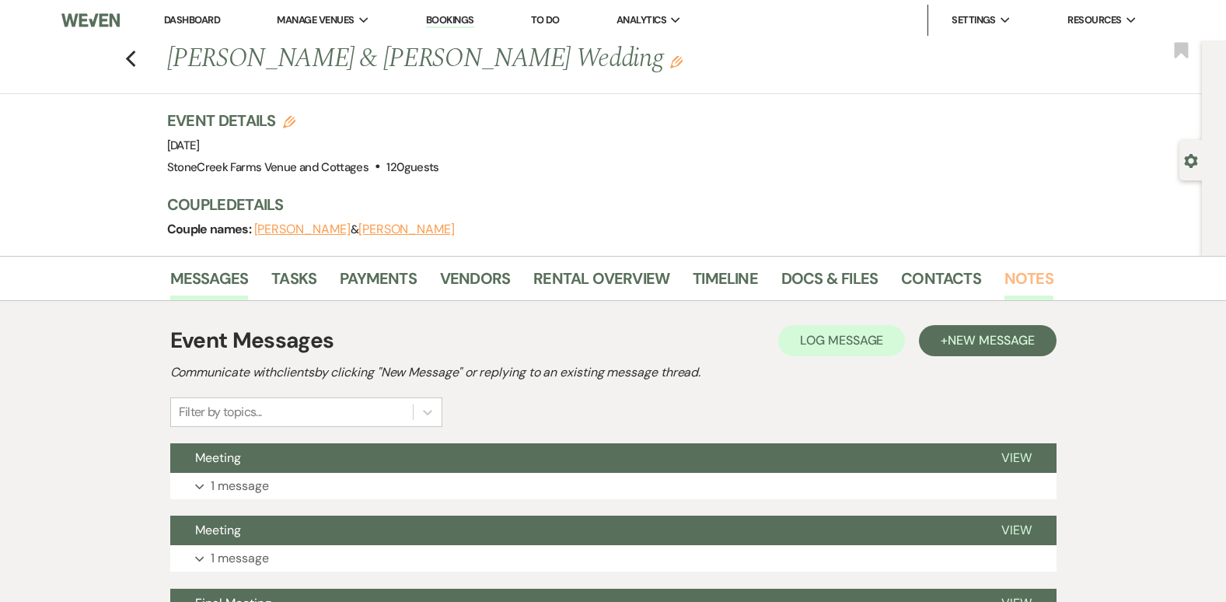
click at [1023, 271] on link "Notes" at bounding box center [1028, 283] width 49 height 34
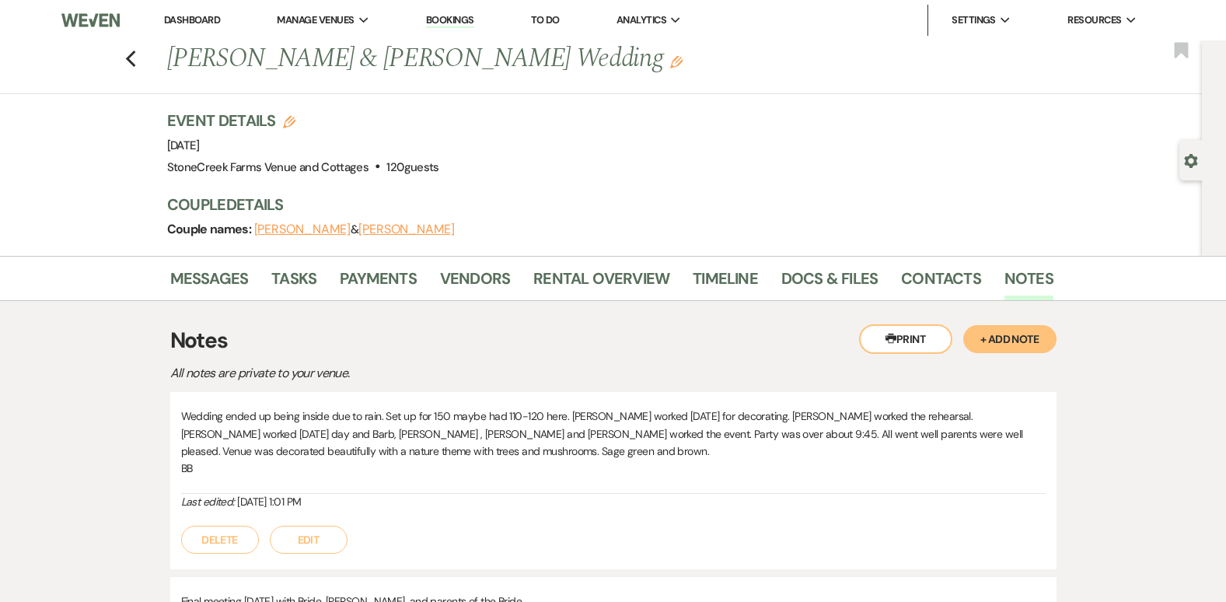
click at [1002, 345] on button "+ Add Note" at bounding box center [1009, 339] width 93 height 28
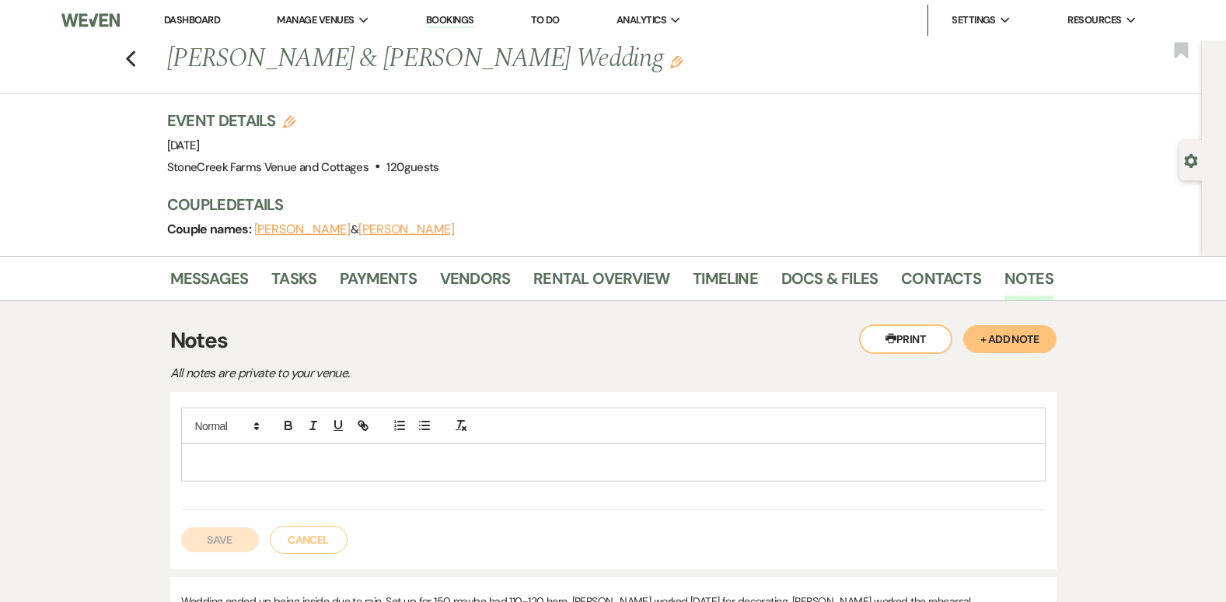
click at [221, 473] on div at bounding box center [613, 462] width 863 height 36
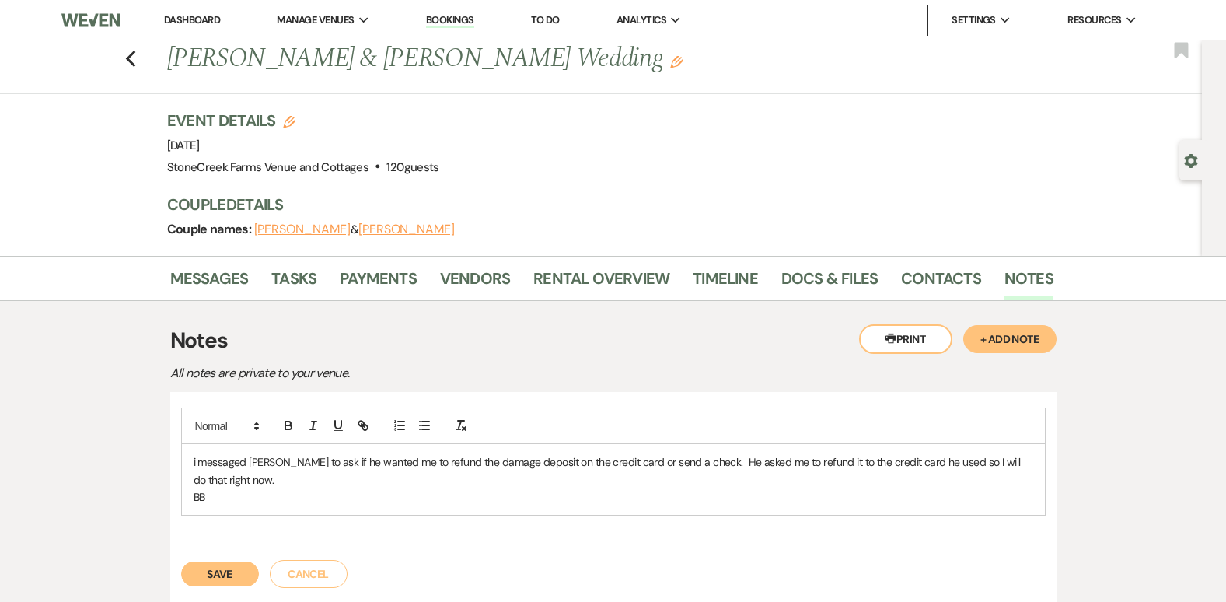
click at [218, 560] on div "Save Cancel" at bounding box center [613, 566] width 864 height 44
click at [217, 571] on button "Save" at bounding box center [220, 573] width 78 height 25
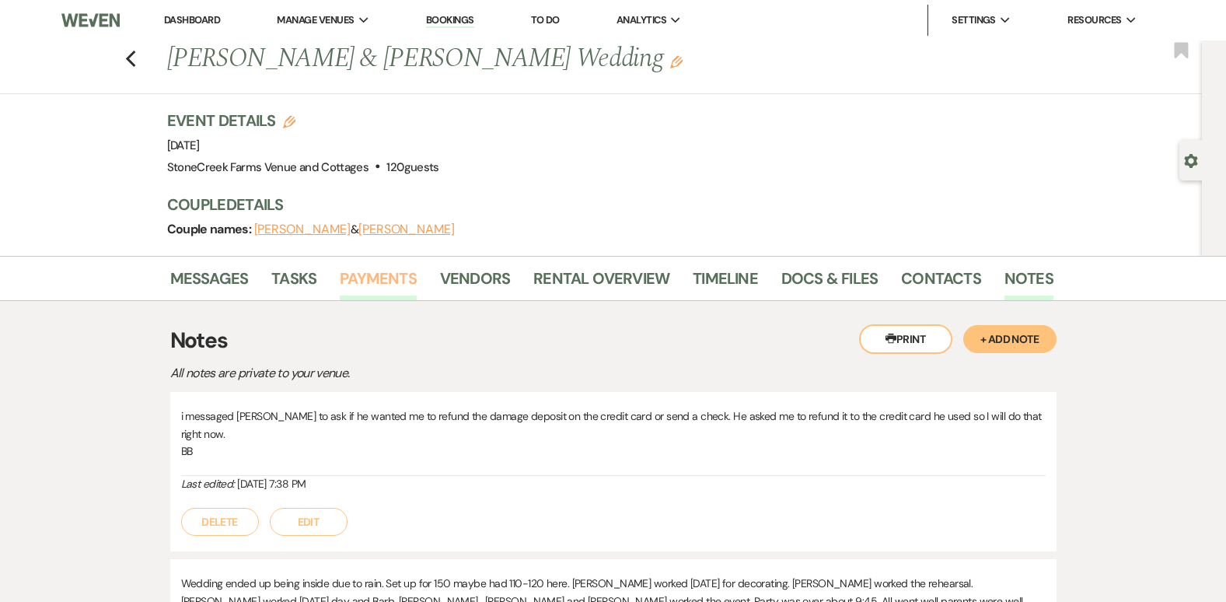
click at [365, 274] on link "Payments" at bounding box center [378, 283] width 77 height 34
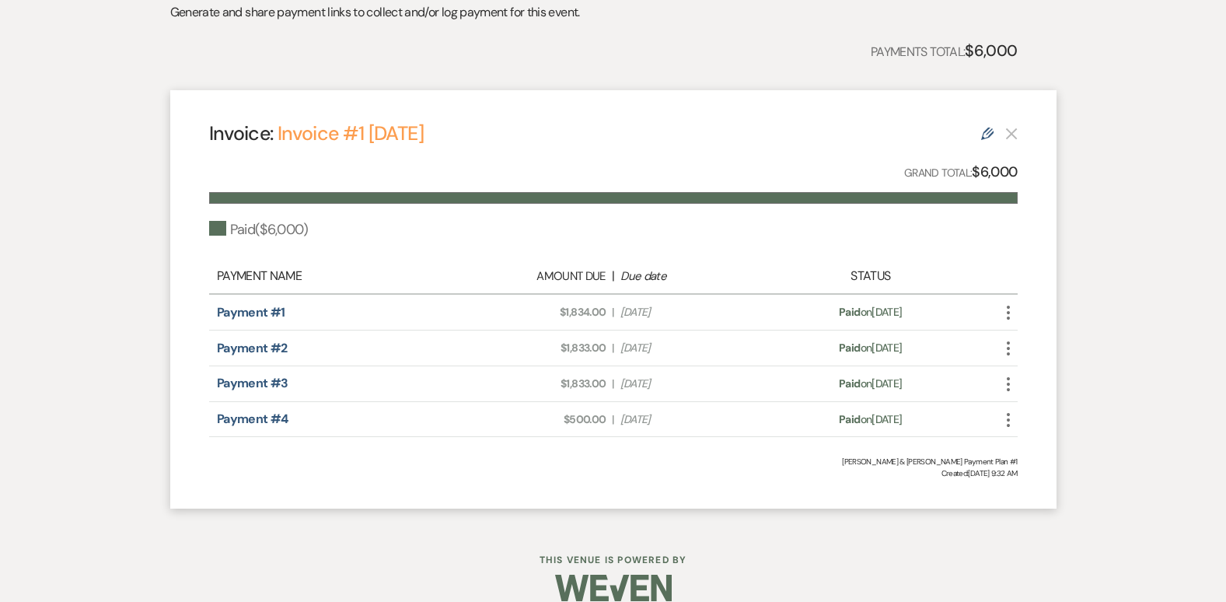
scroll to position [386, 0]
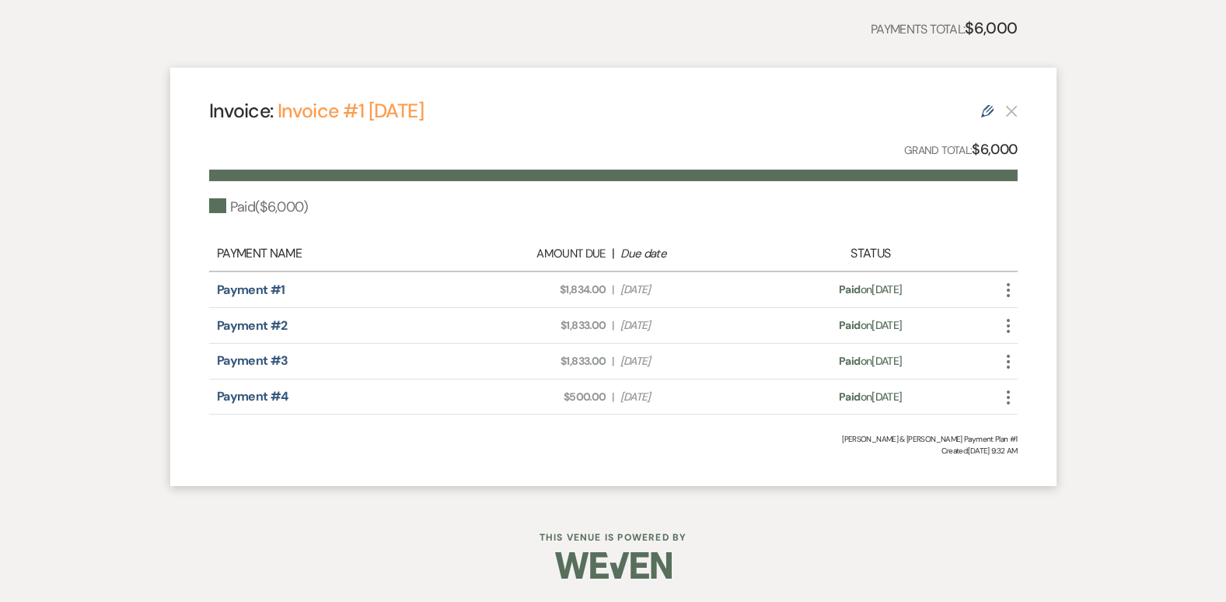
click at [1009, 397] on use "button" at bounding box center [1008, 397] width 3 height 14
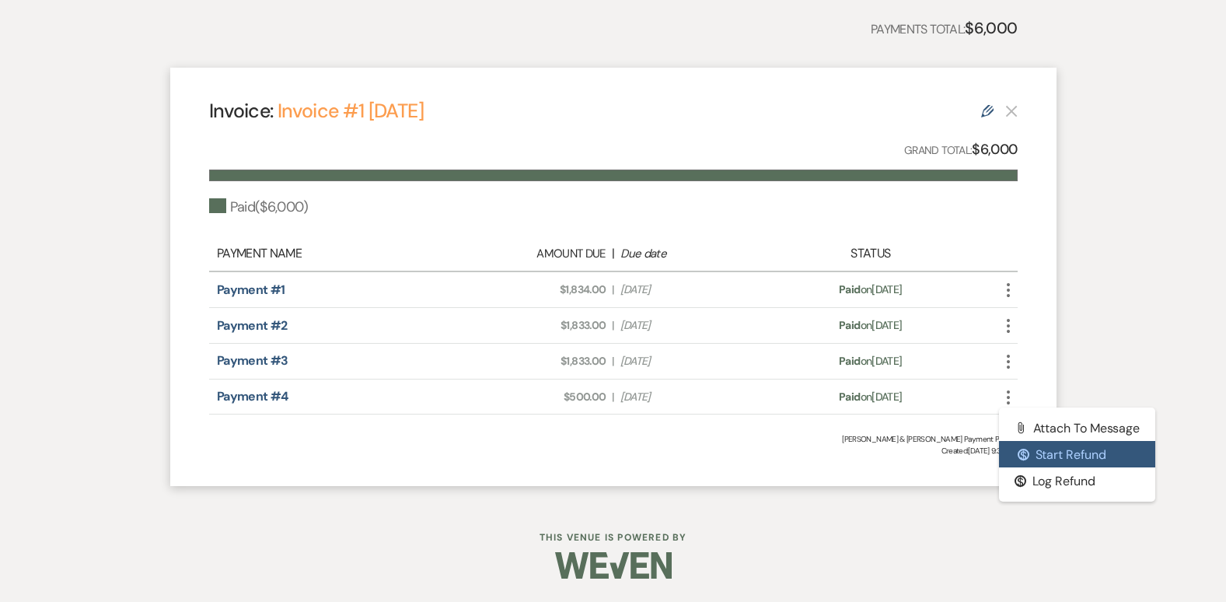
click at [1062, 452] on button "$ Start Refund" at bounding box center [1077, 454] width 157 height 26
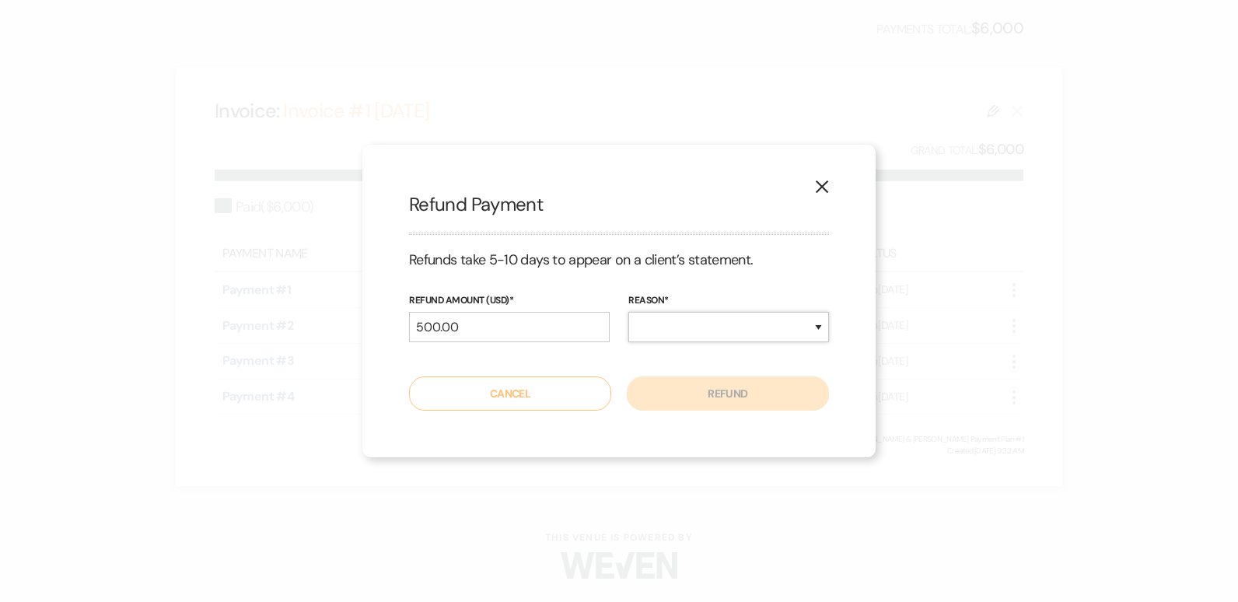
click at [820, 332] on select "Duplicate Fraudulent Requested by Customer Other" at bounding box center [728, 327] width 201 height 30
select select "other"
click at [628, 312] on select "Duplicate Fraudulent Requested by Customer Other" at bounding box center [728, 327] width 201 height 30
click at [745, 396] on button "Refund" at bounding box center [728, 393] width 202 height 34
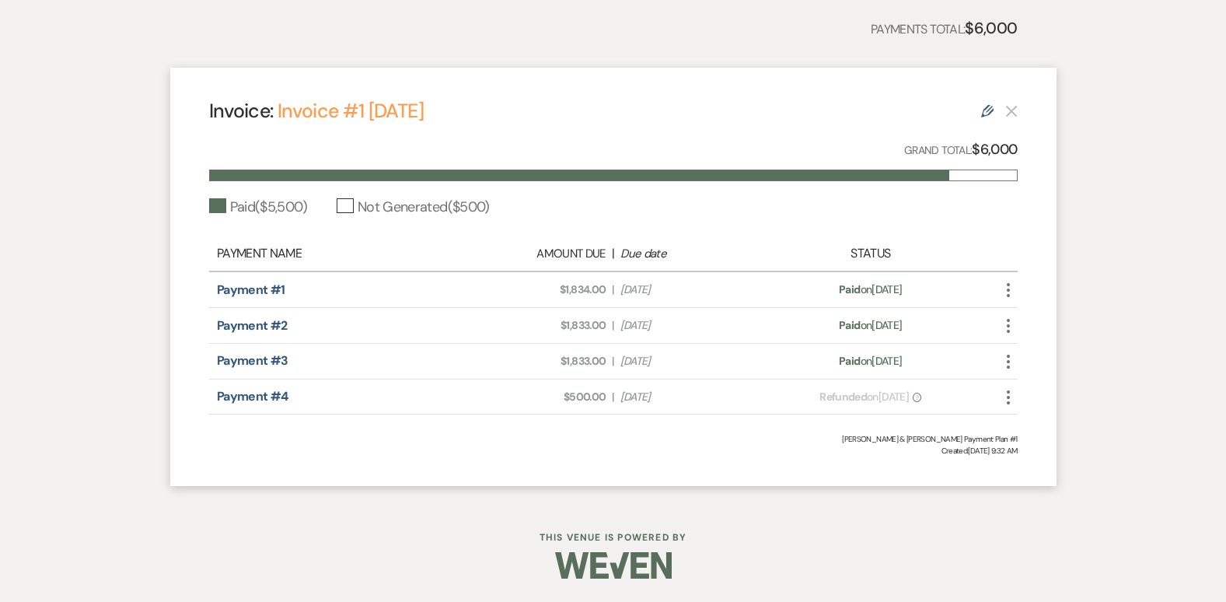
scroll to position [0, 0]
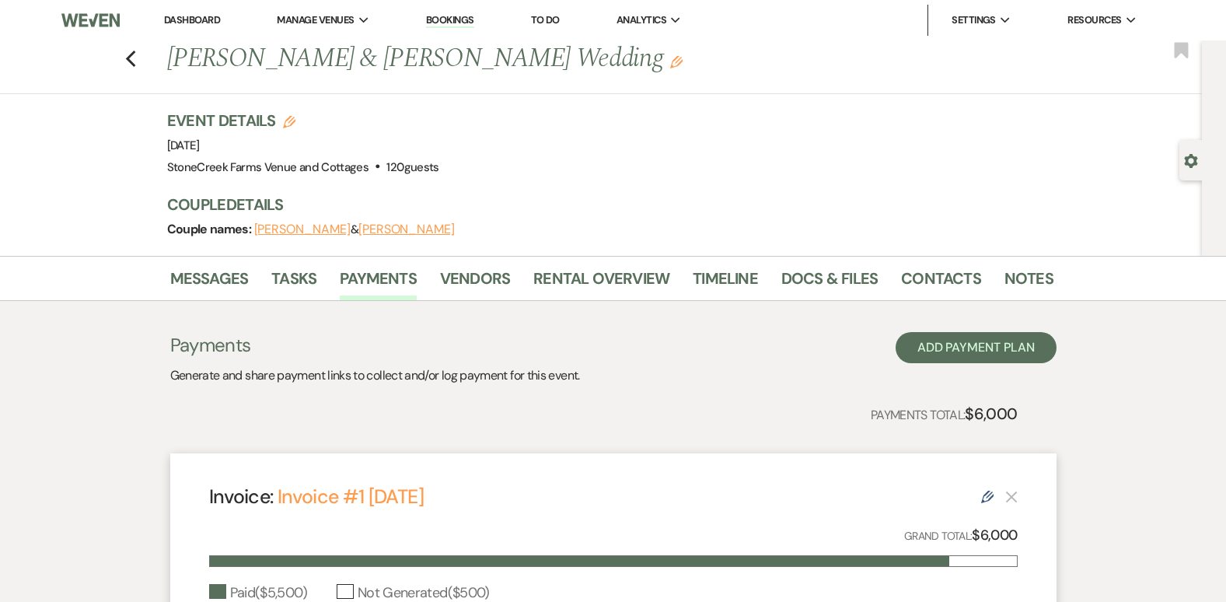
click at [180, 18] on link "Dashboard" at bounding box center [192, 19] width 56 height 13
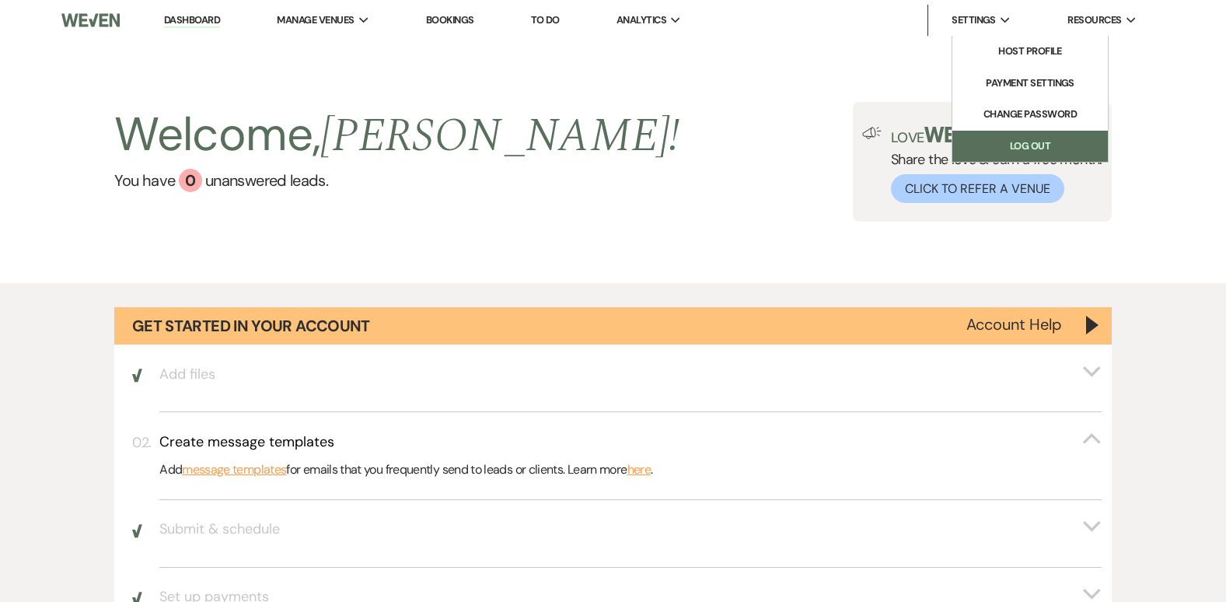
click at [1012, 159] on link "Log Out" at bounding box center [1029, 146] width 155 height 31
